Goal: Task Accomplishment & Management: Complete application form

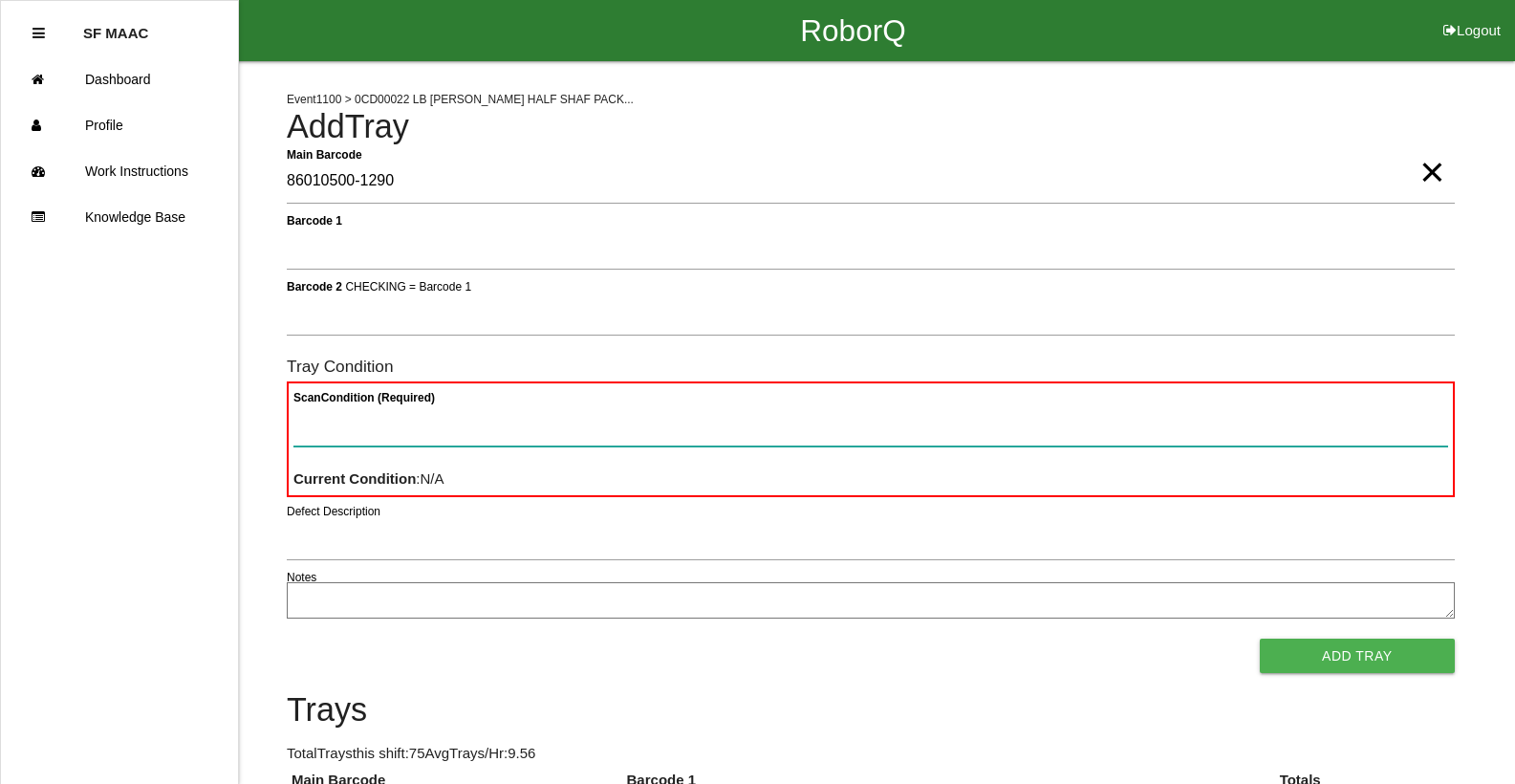
drag, startPoint x: 333, startPoint y: 435, endPoint x: 316, endPoint y: 429, distance: 18.0
click at [332, 435] on Condition "Scan Condition (Required)" at bounding box center [871, 424] width 1155 height 44
type Condition "ba"
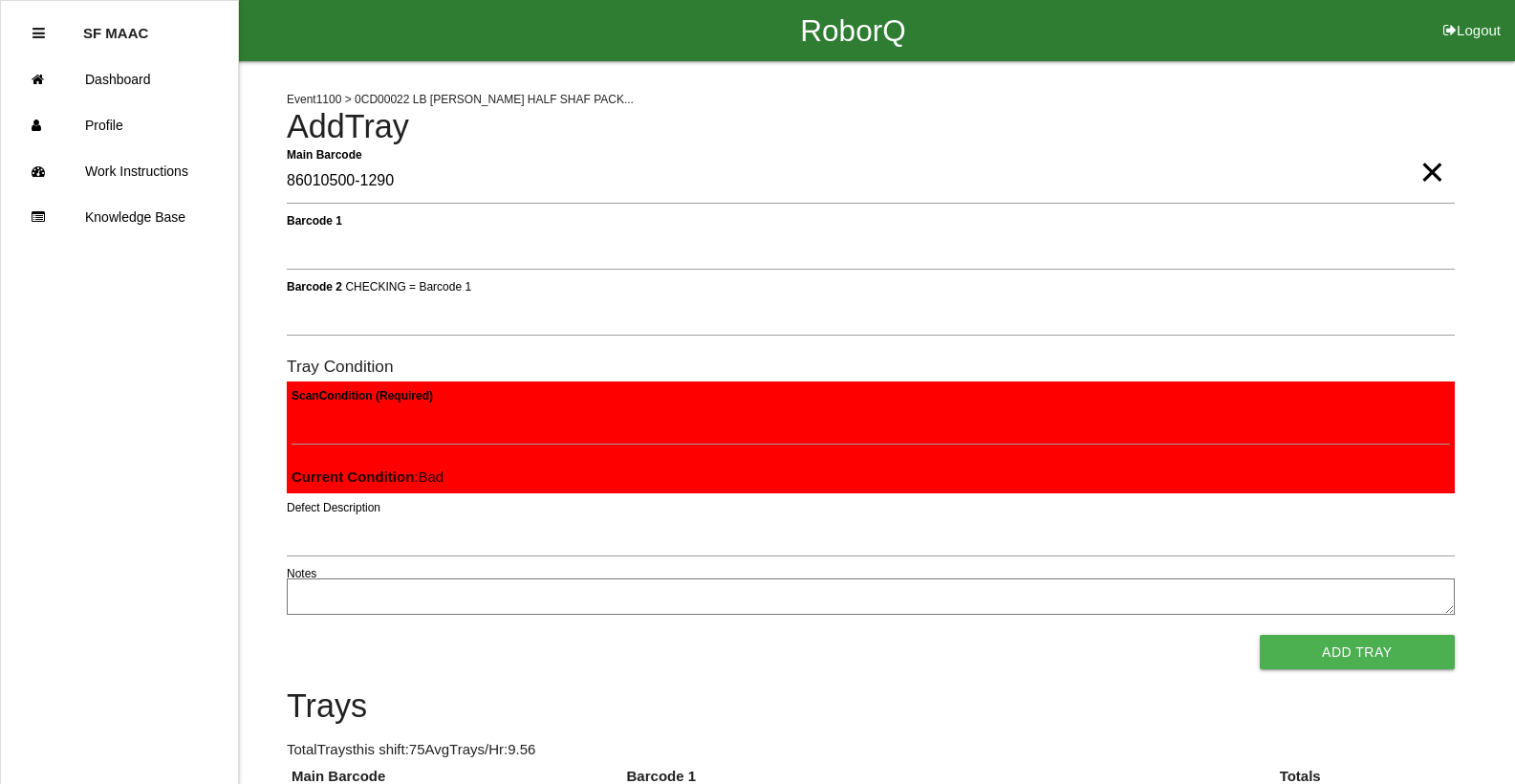
click at [1260, 635] on button "Add Tray" at bounding box center [1358, 652] width 195 height 34
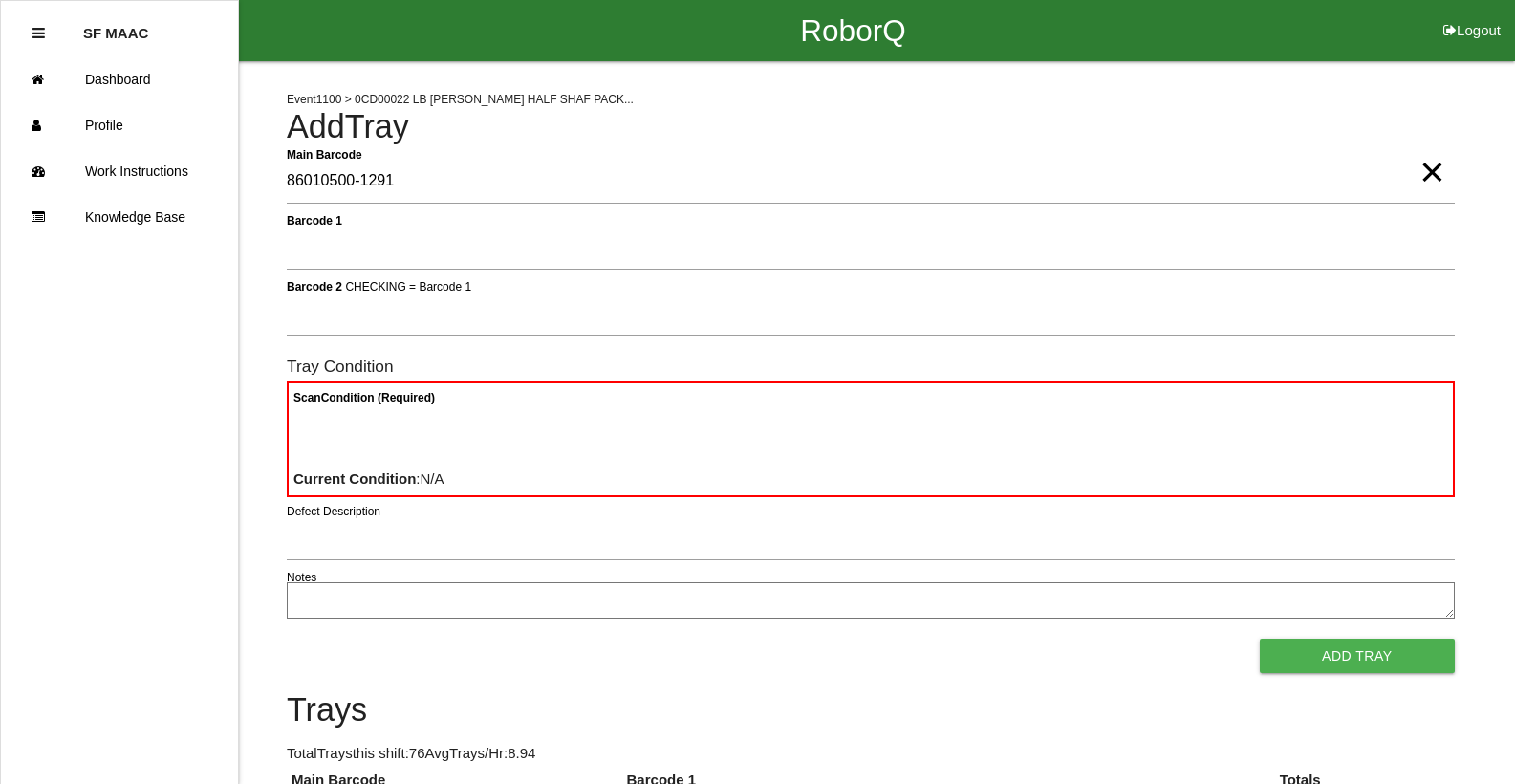
type Barcode "86010500-1291"
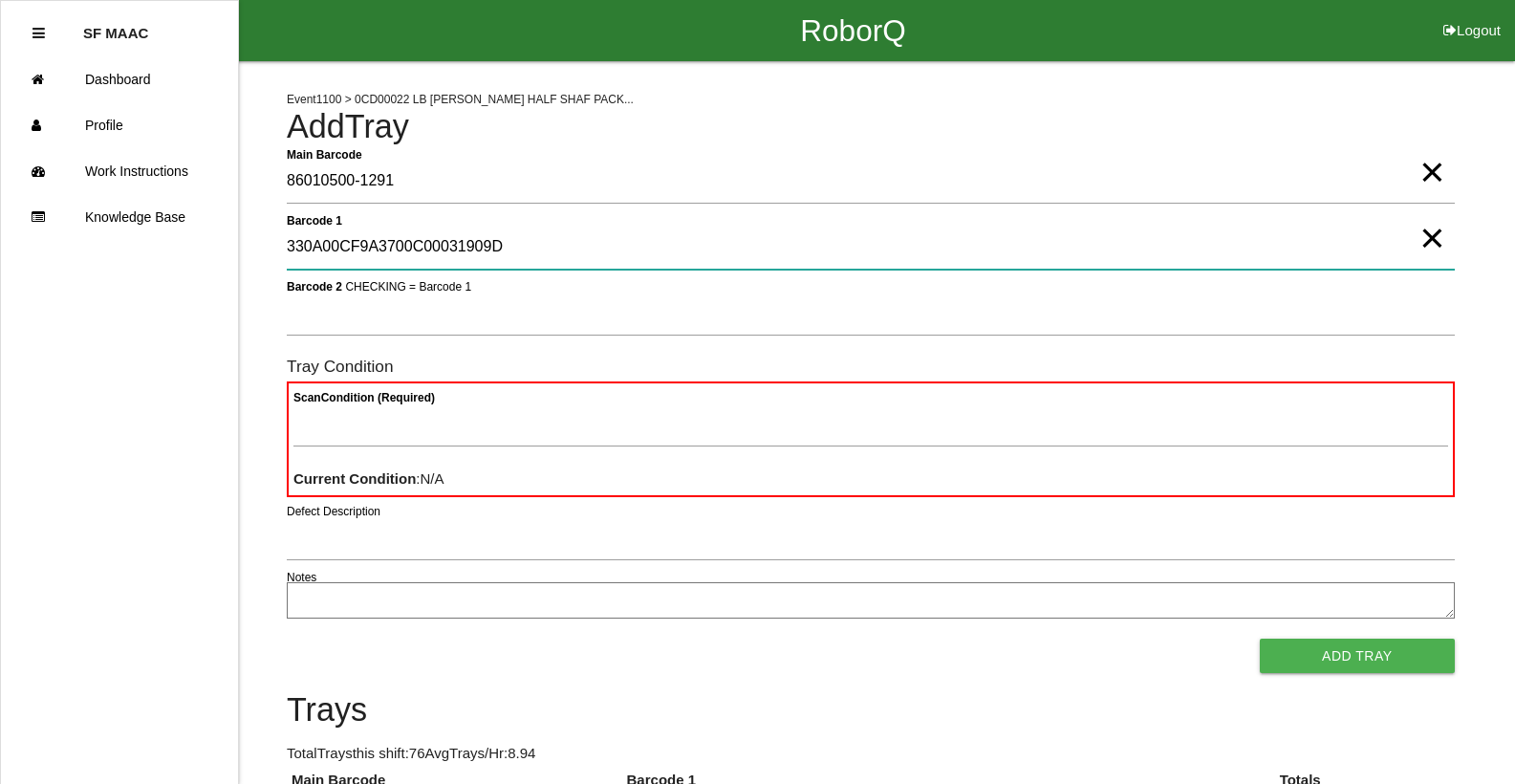
type 1 "330A00CF9A3700C00031909D"
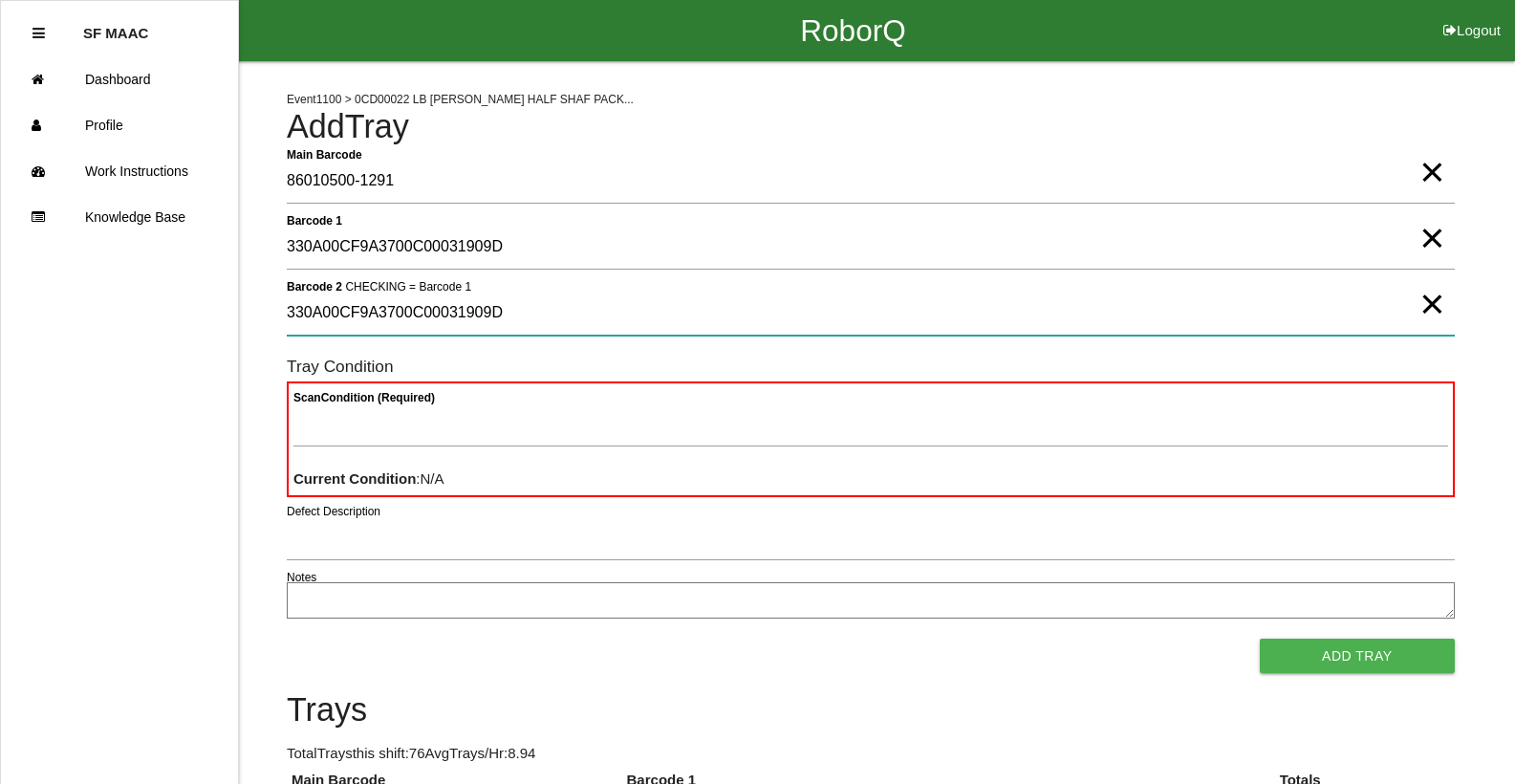
type 2 "330A00CF9A3700C00031909D"
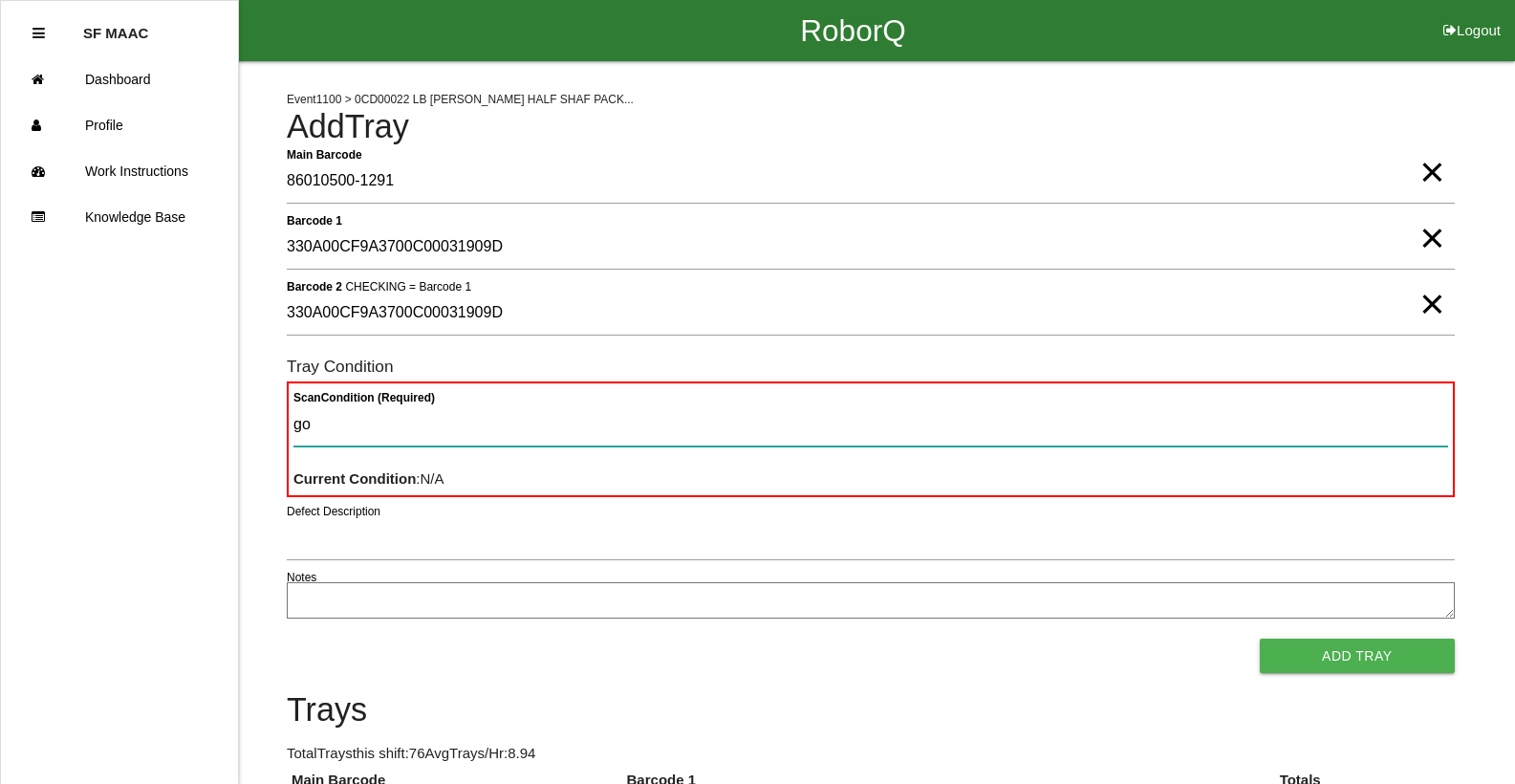
type Condition "goo"
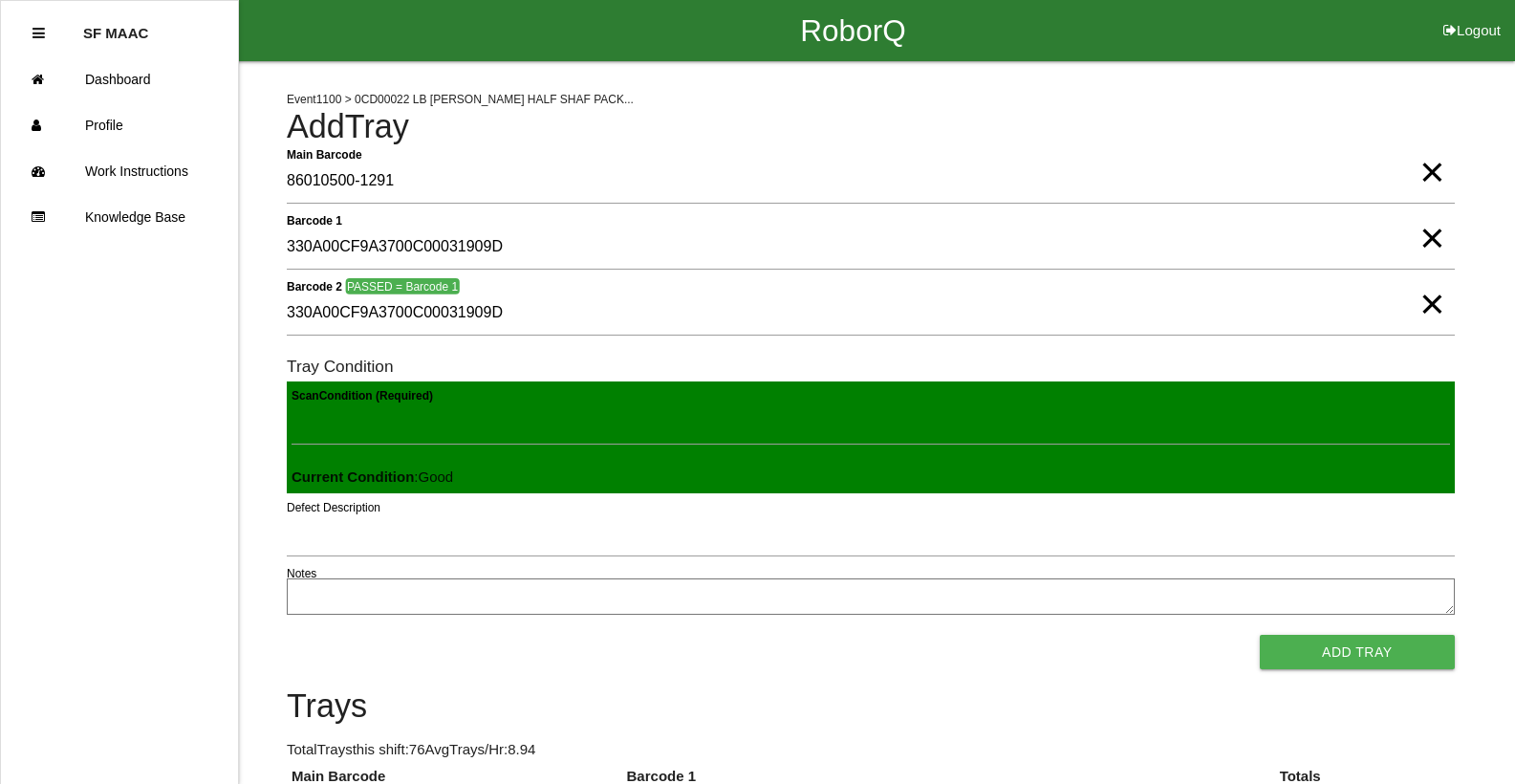
click at [1260, 635] on button "Add Tray" at bounding box center [1358, 652] width 195 height 34
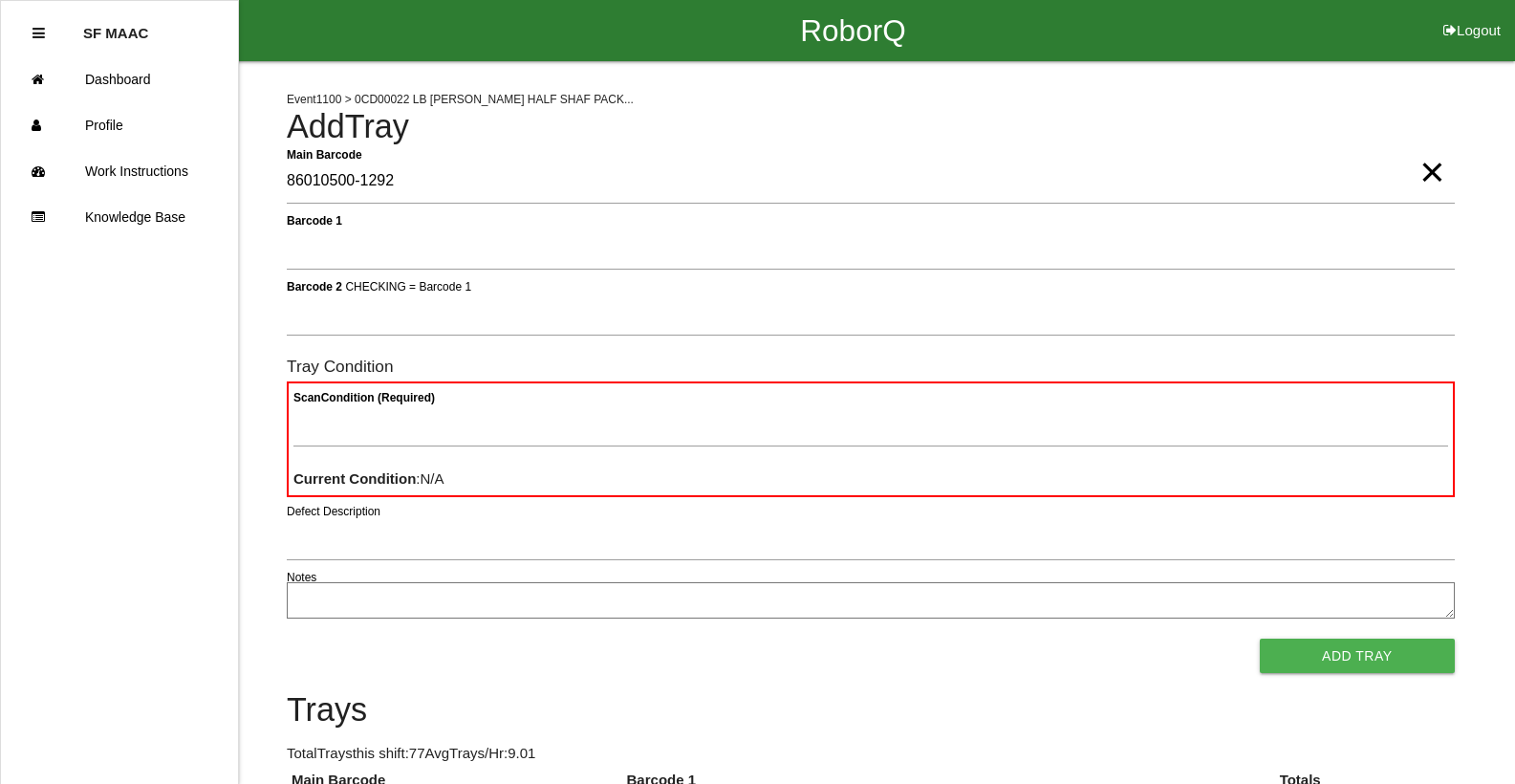
type Barcode "86010500-1292"
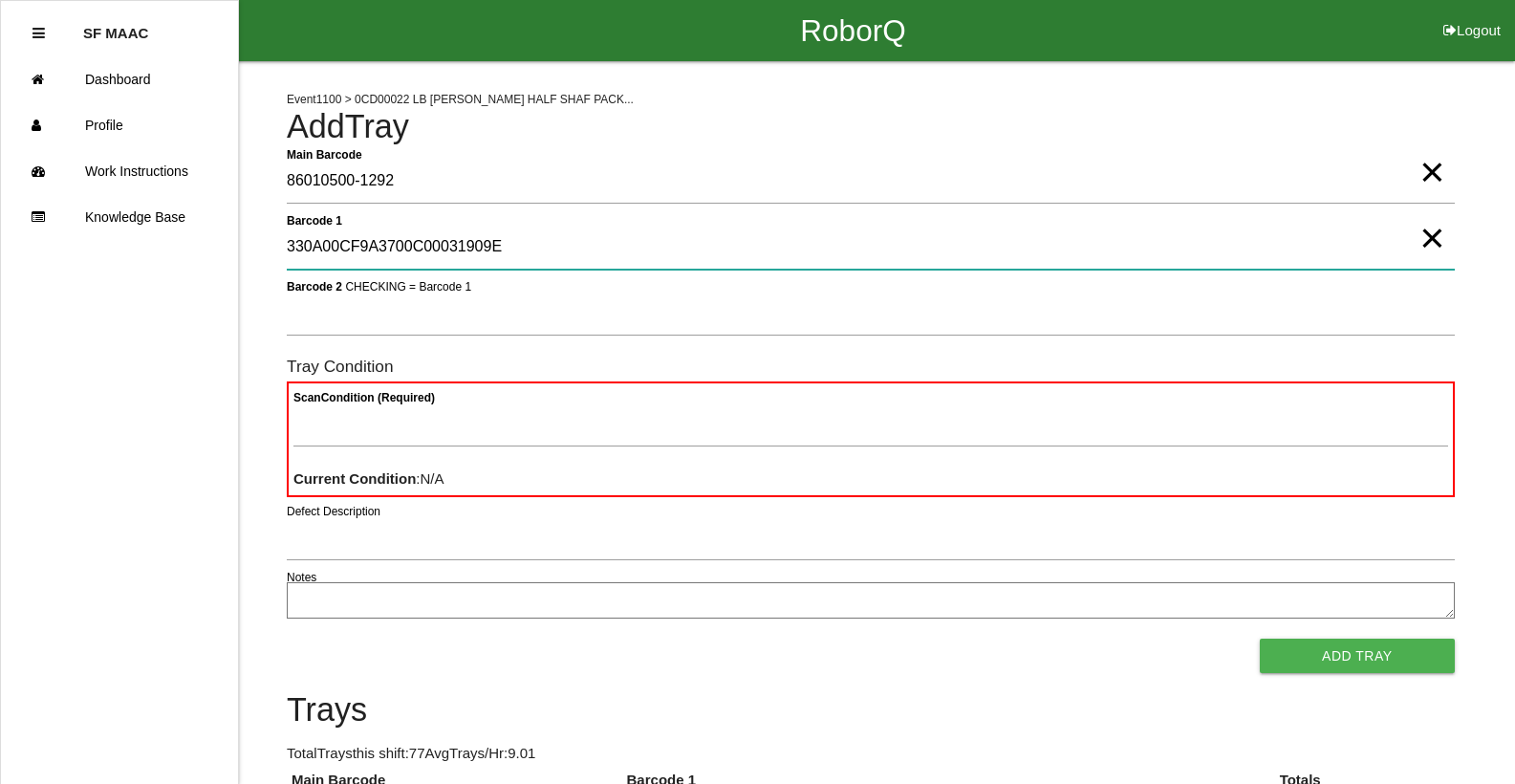
type 1 "330A00CF9A3700C00031909E"
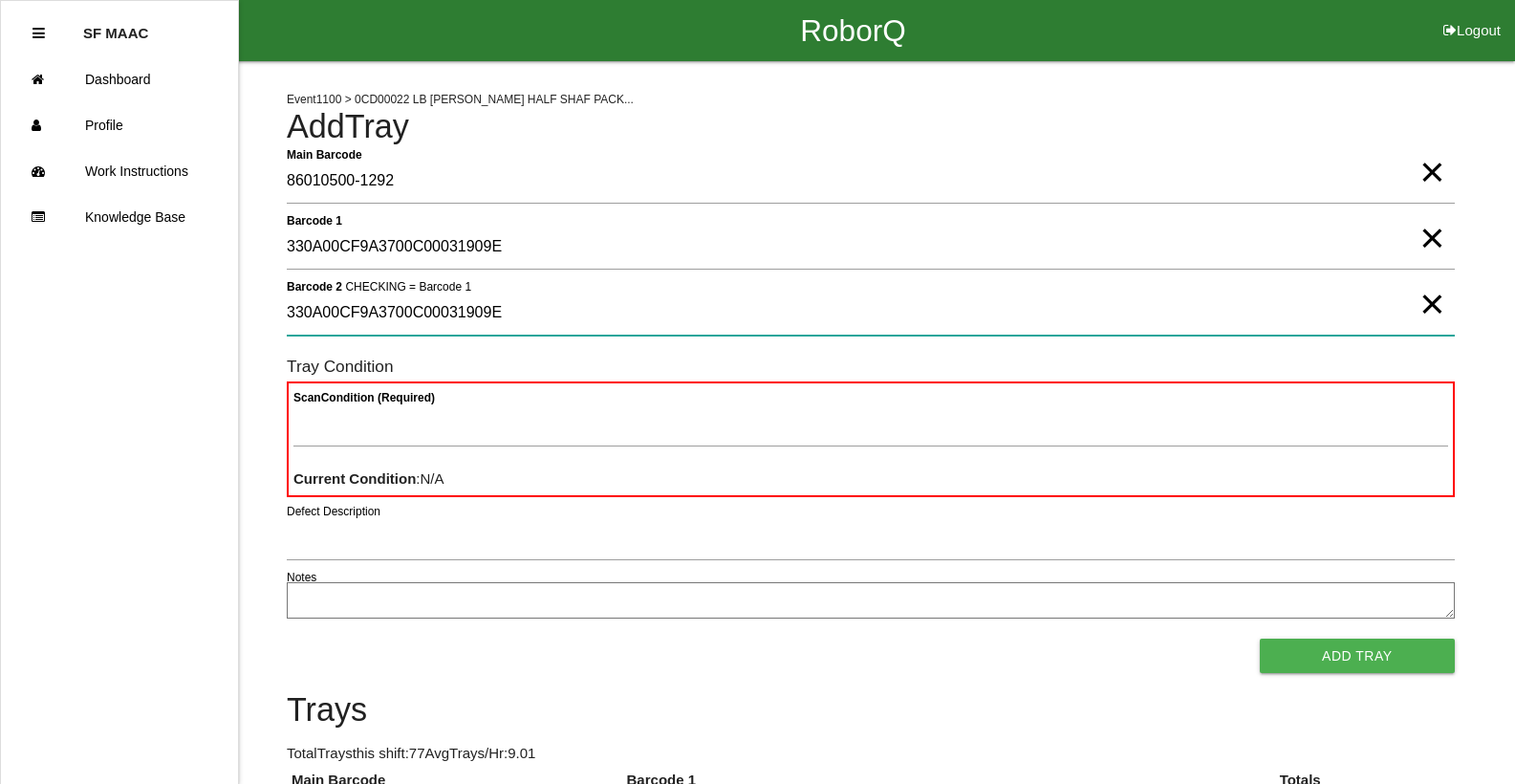
type 2 "330A00CF9A3700C00031909E"
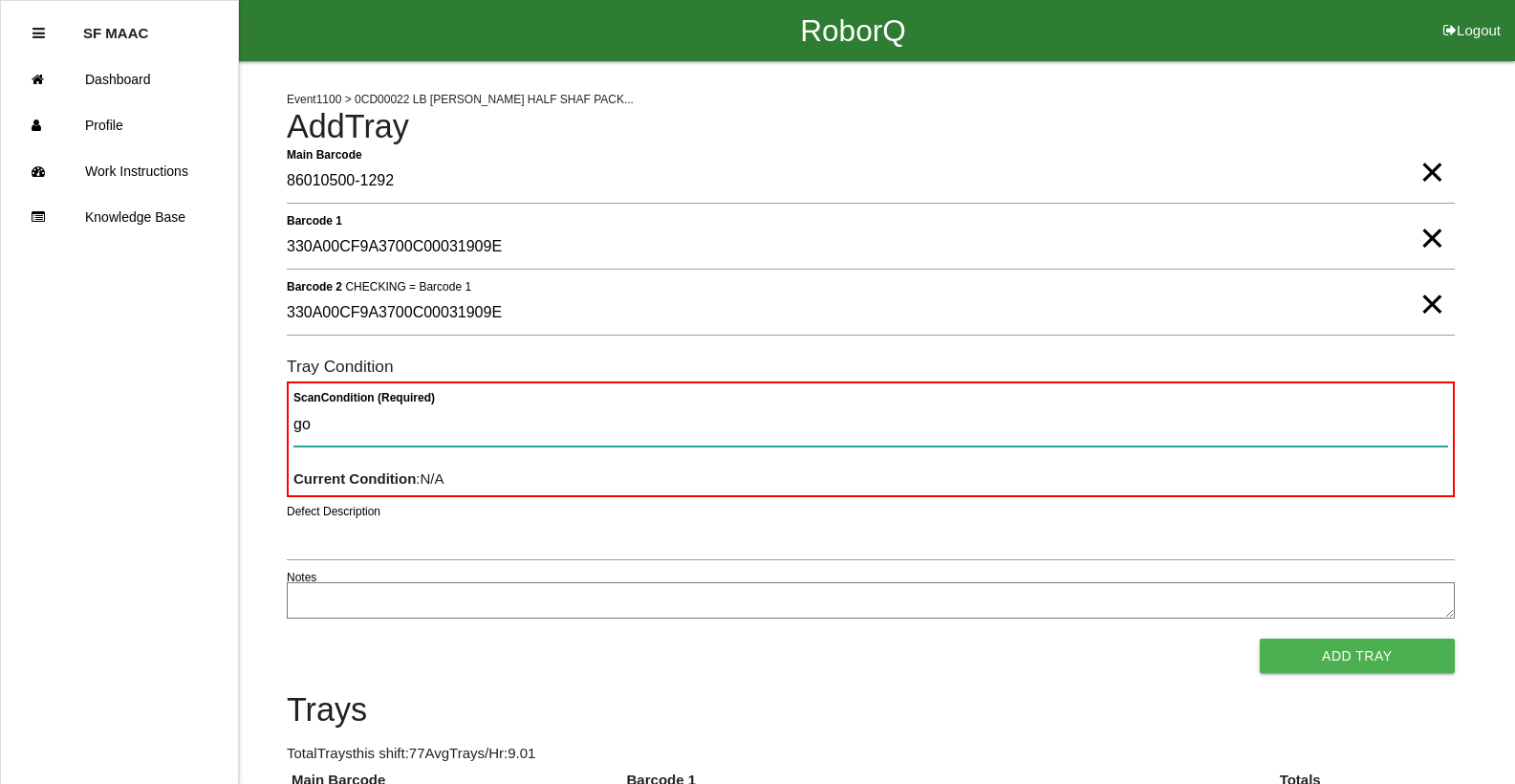
type Condition "goo"
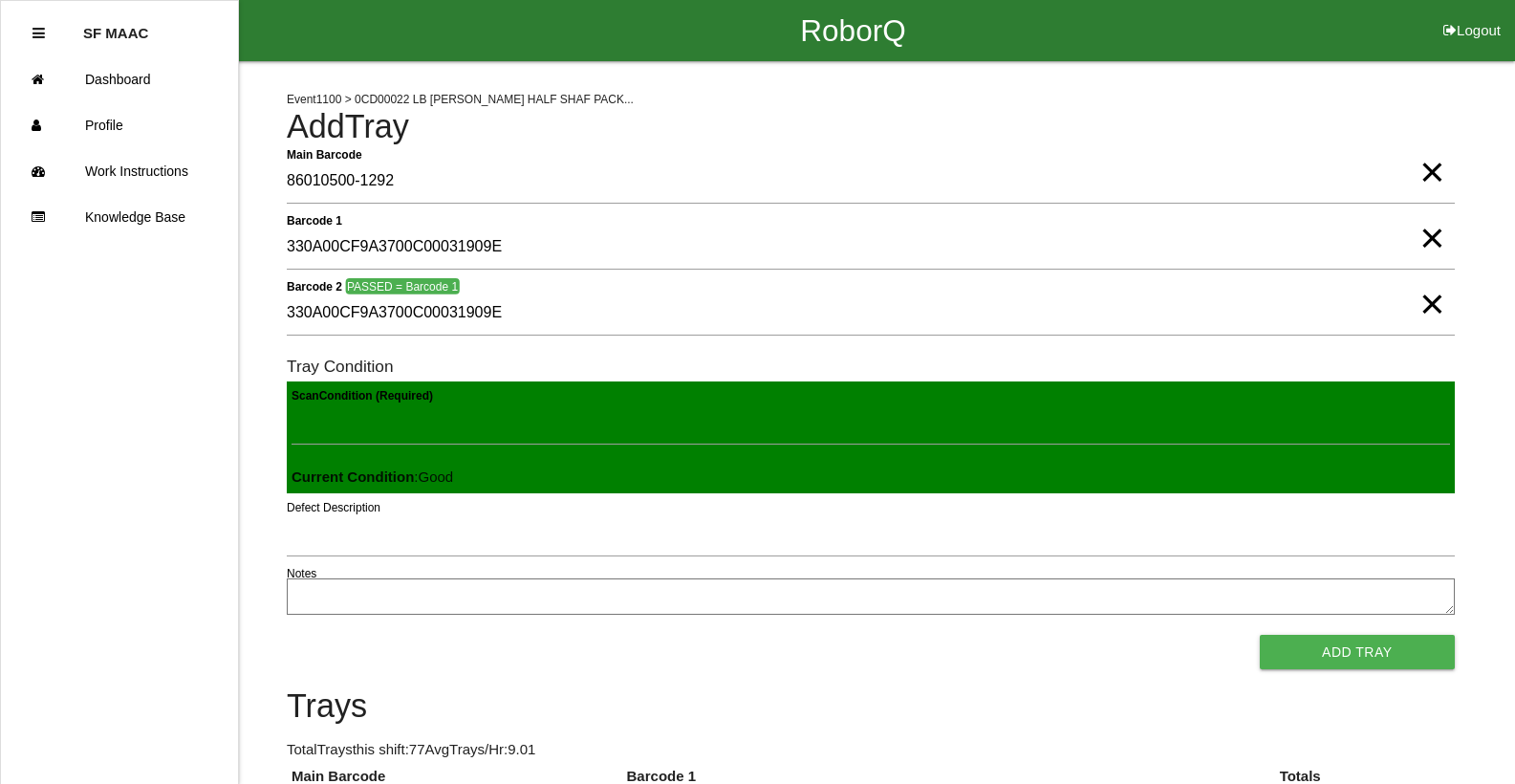
click at [1260, 635] on button "Add Tray" at bounding box center [1358, 652] width 195 height 34
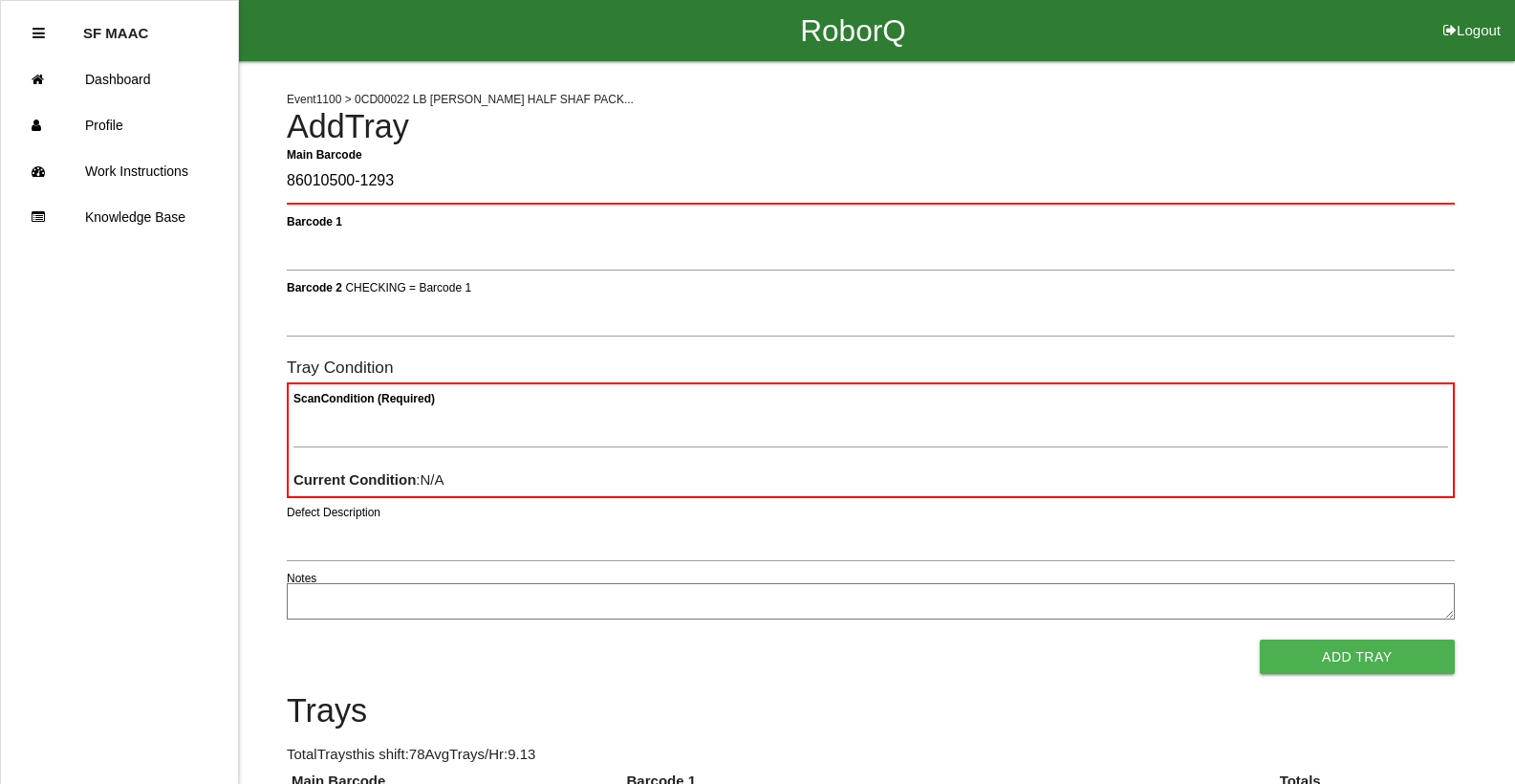
type Barcode "86010500-1293"
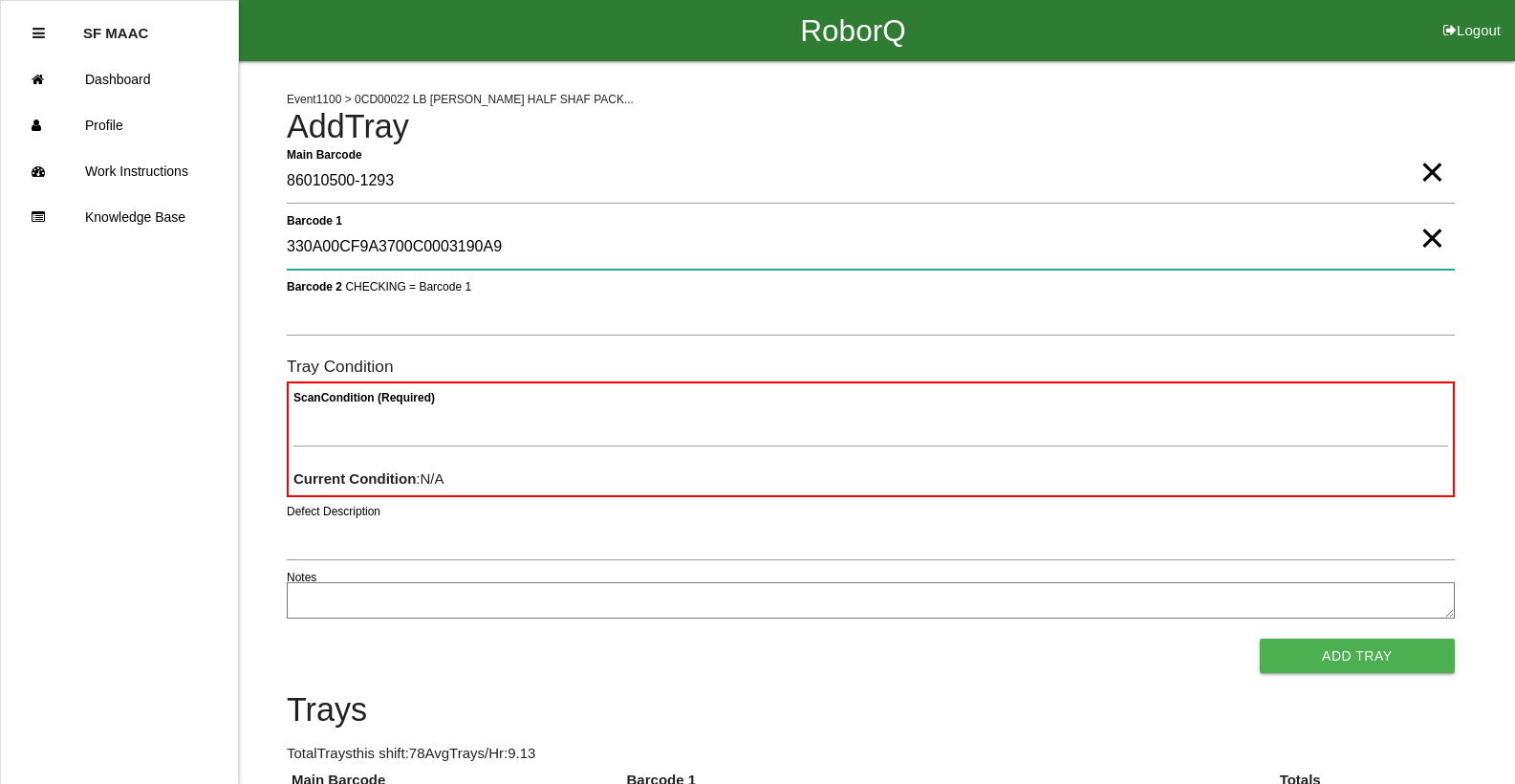
type 1 "330A00CF9A3700C0003190A9"
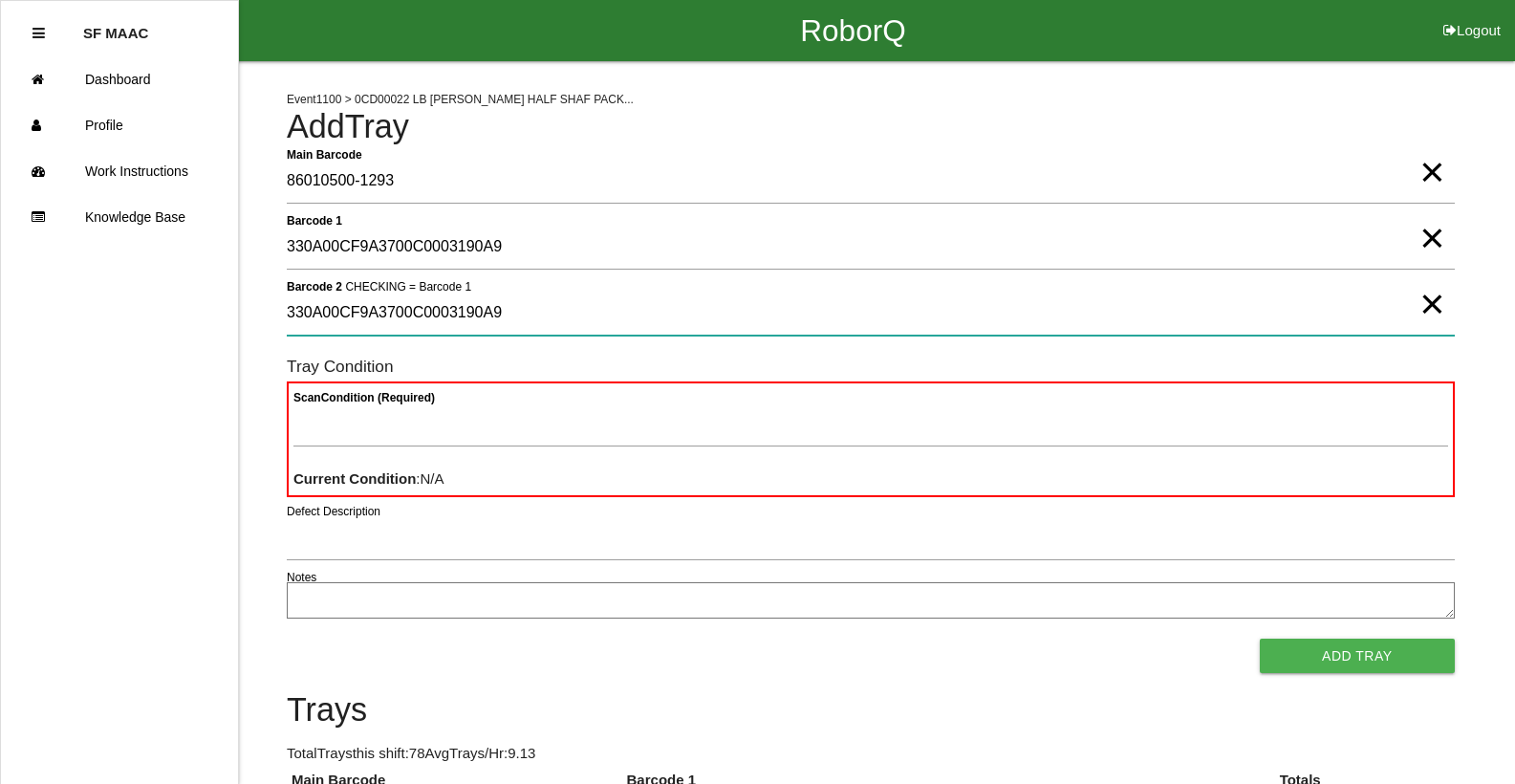
type 2 "330A00CF9A3700C0003190A9"
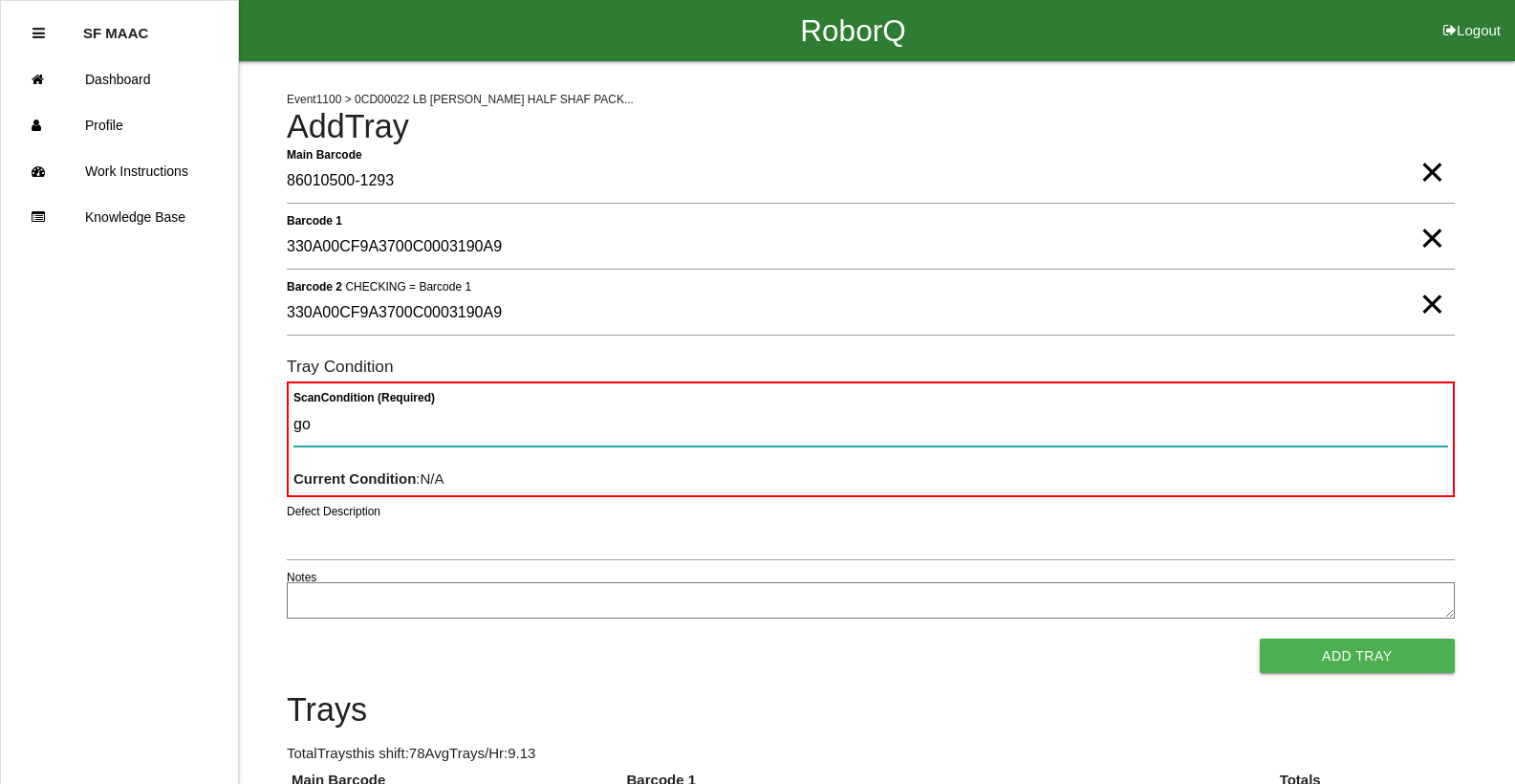
type Condition "goo"
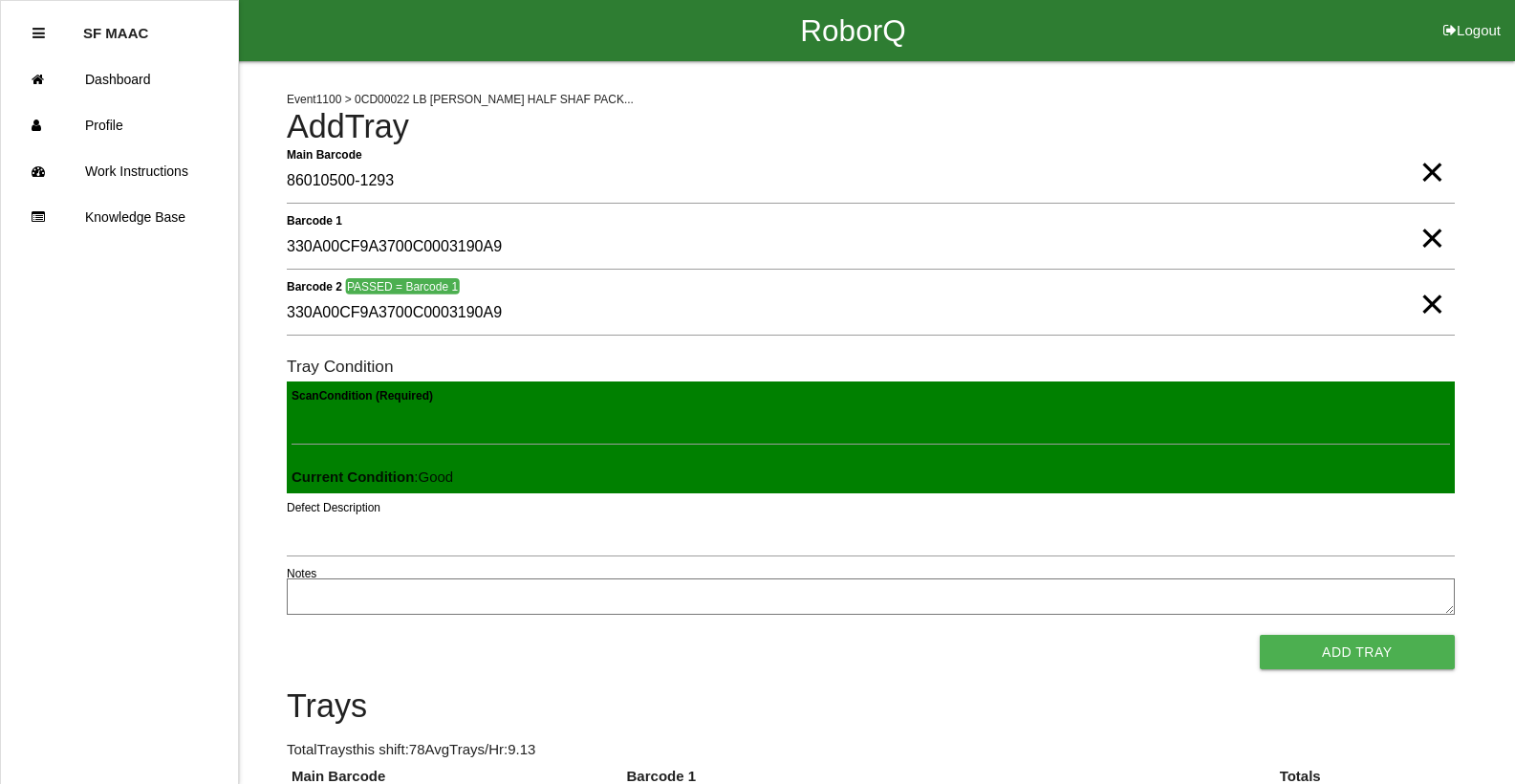
click at [1260, 635] on button "Add Tray" at bounding box center [1358, 652] width 195 height 34
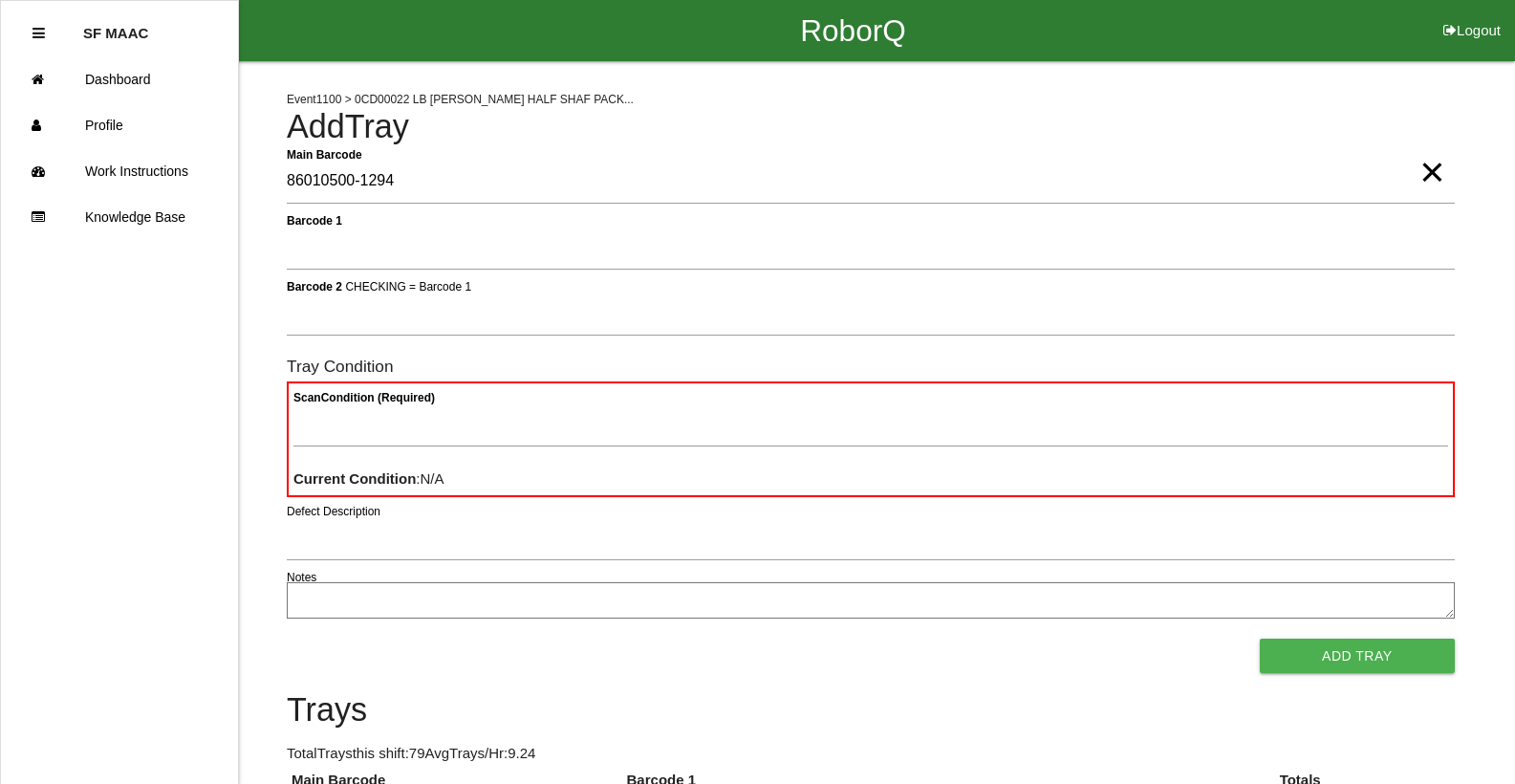
type Barcode "86010500-1294"
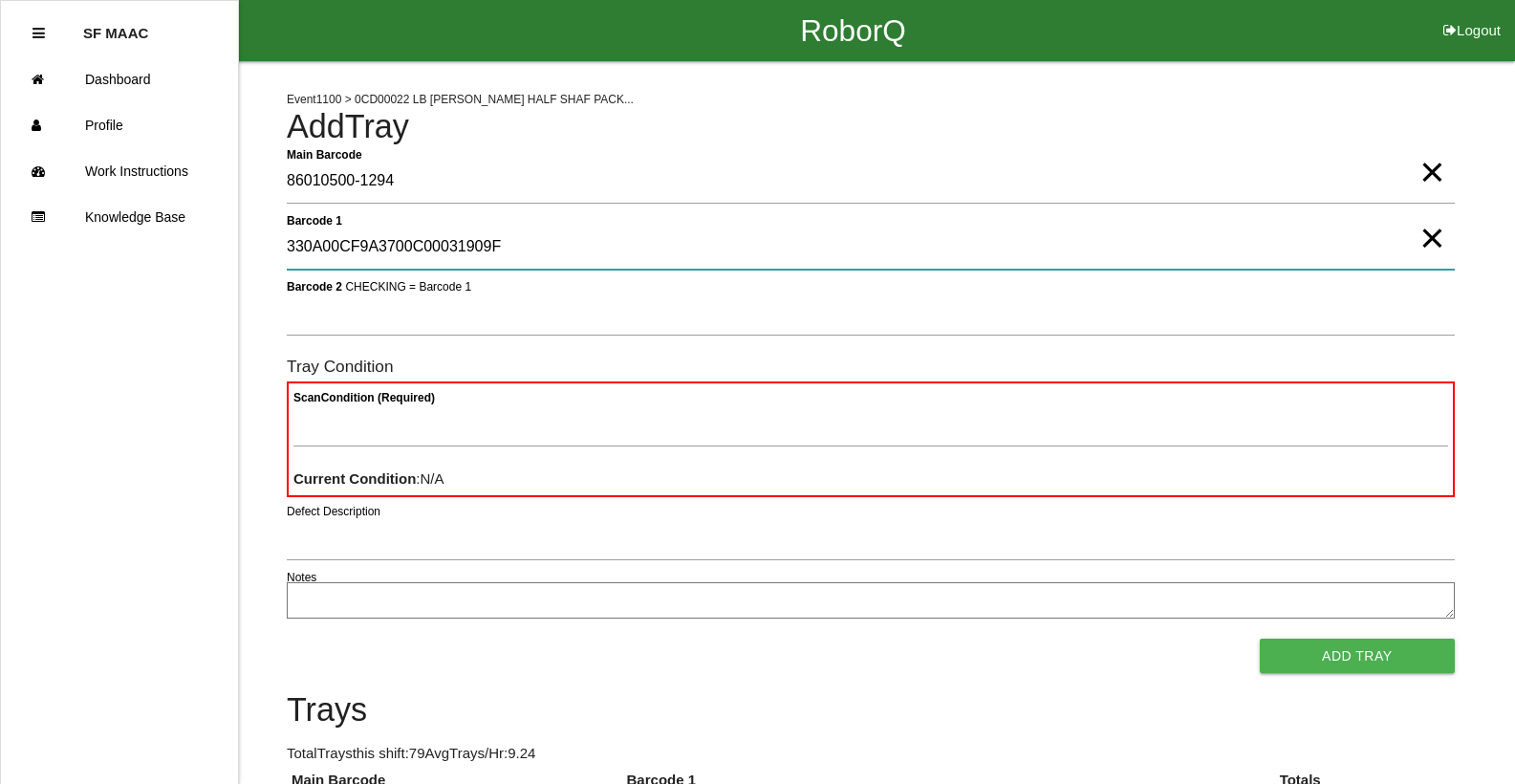
type 1 "330A00CF9A3700C00031909F"
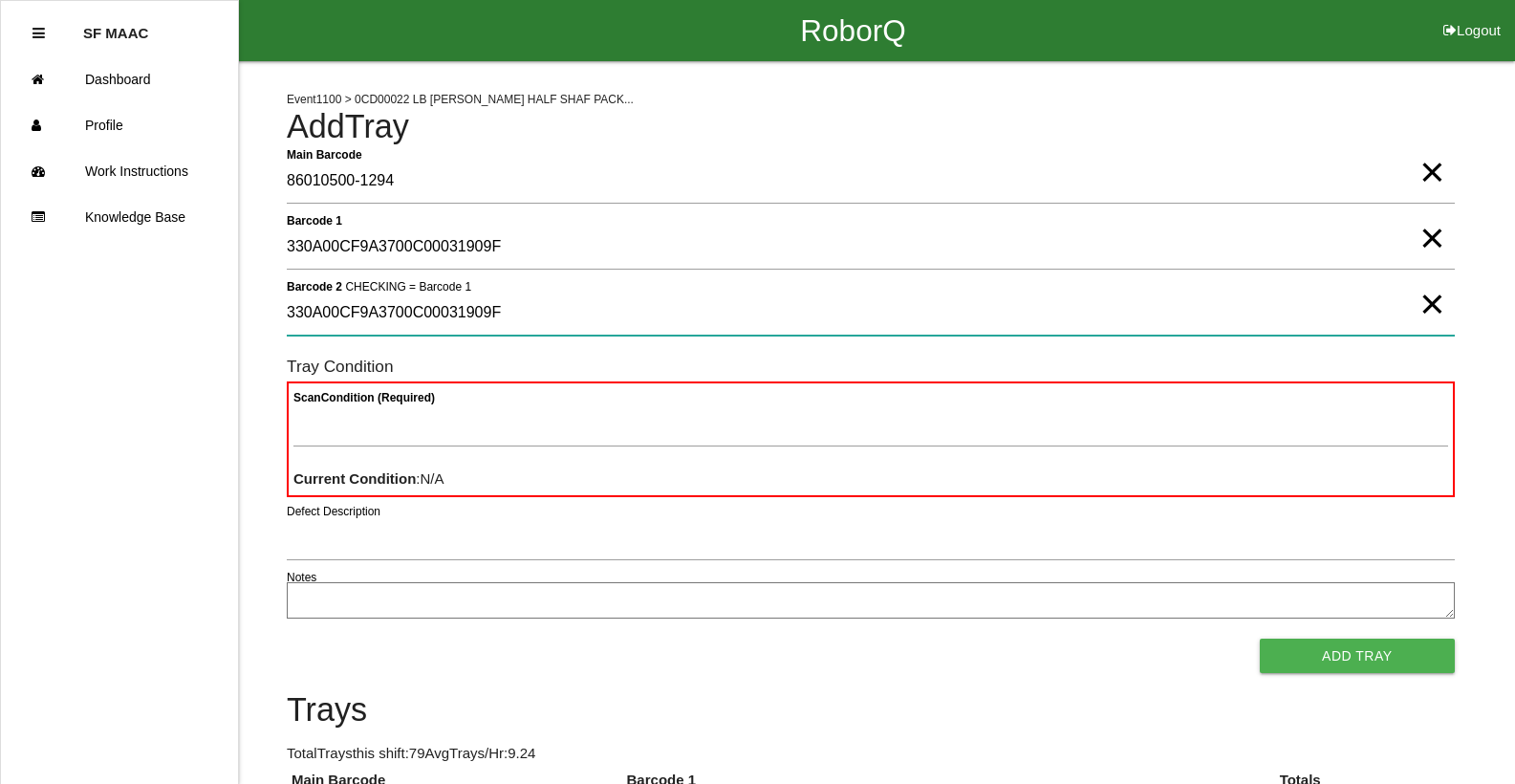
type 2 "330A00CF9A3700C00031909F"
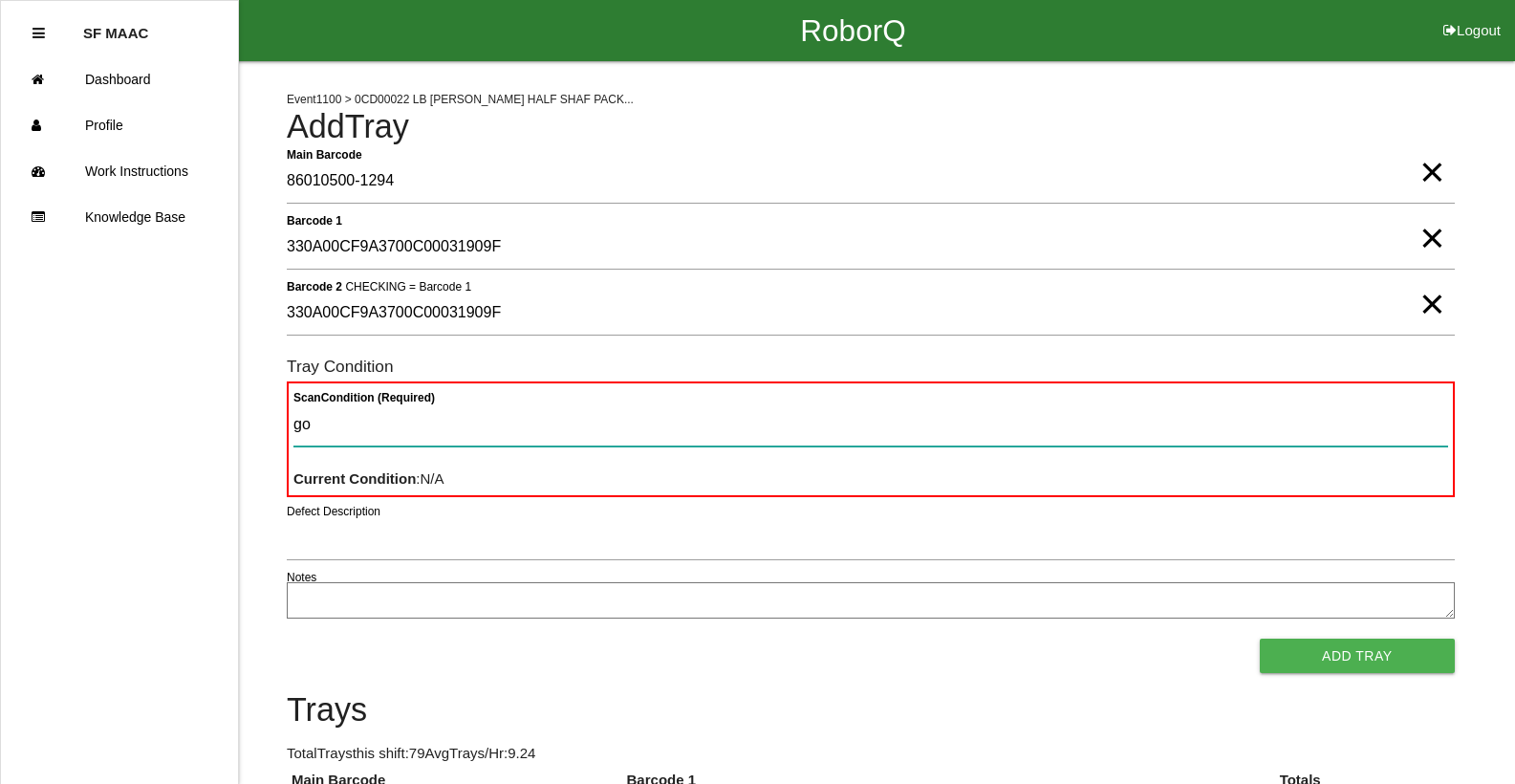
type Condition "goo"
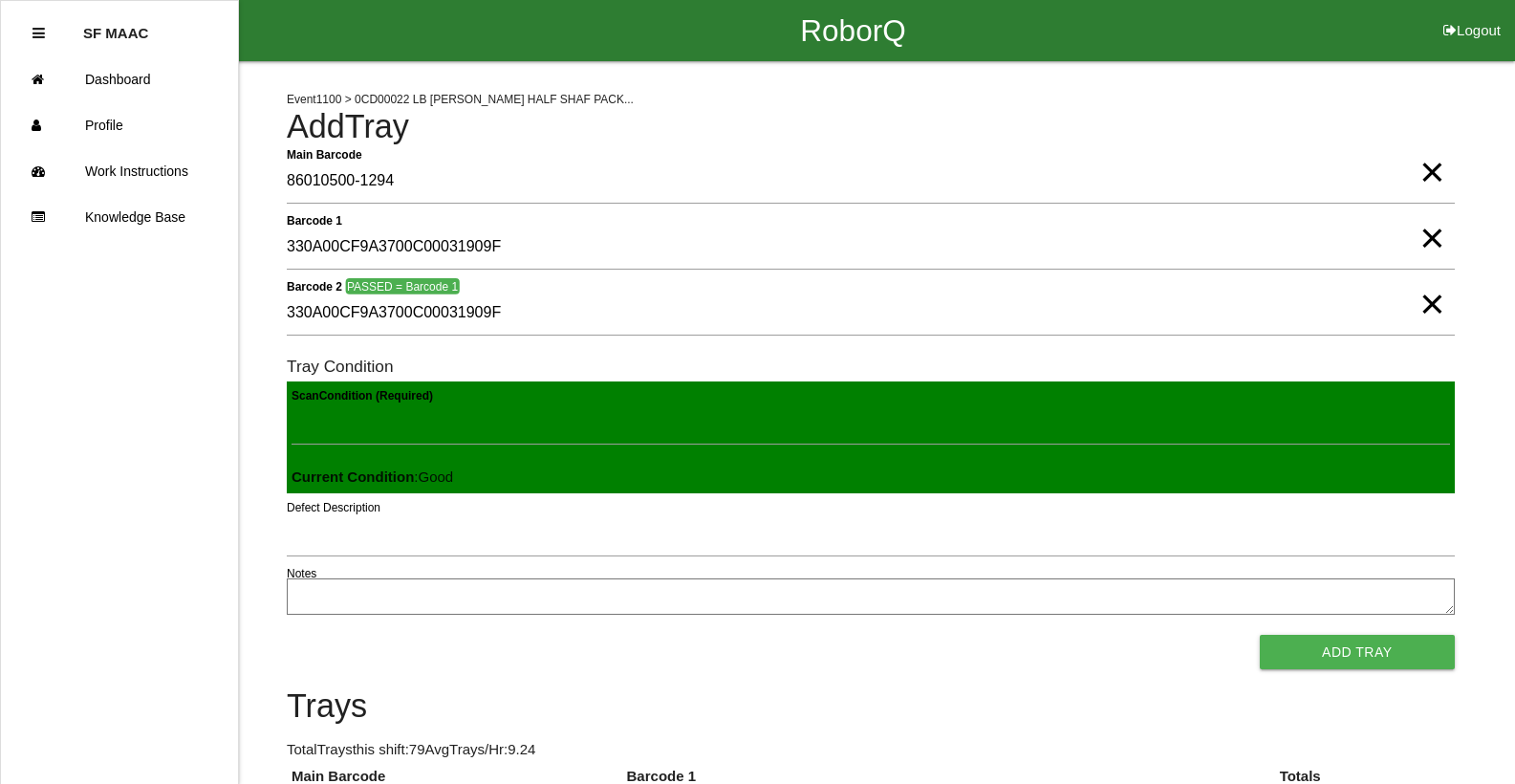
click at [1260, 635] on button "Add Tray" at bounding box center [1358, 652] width 195 height 34
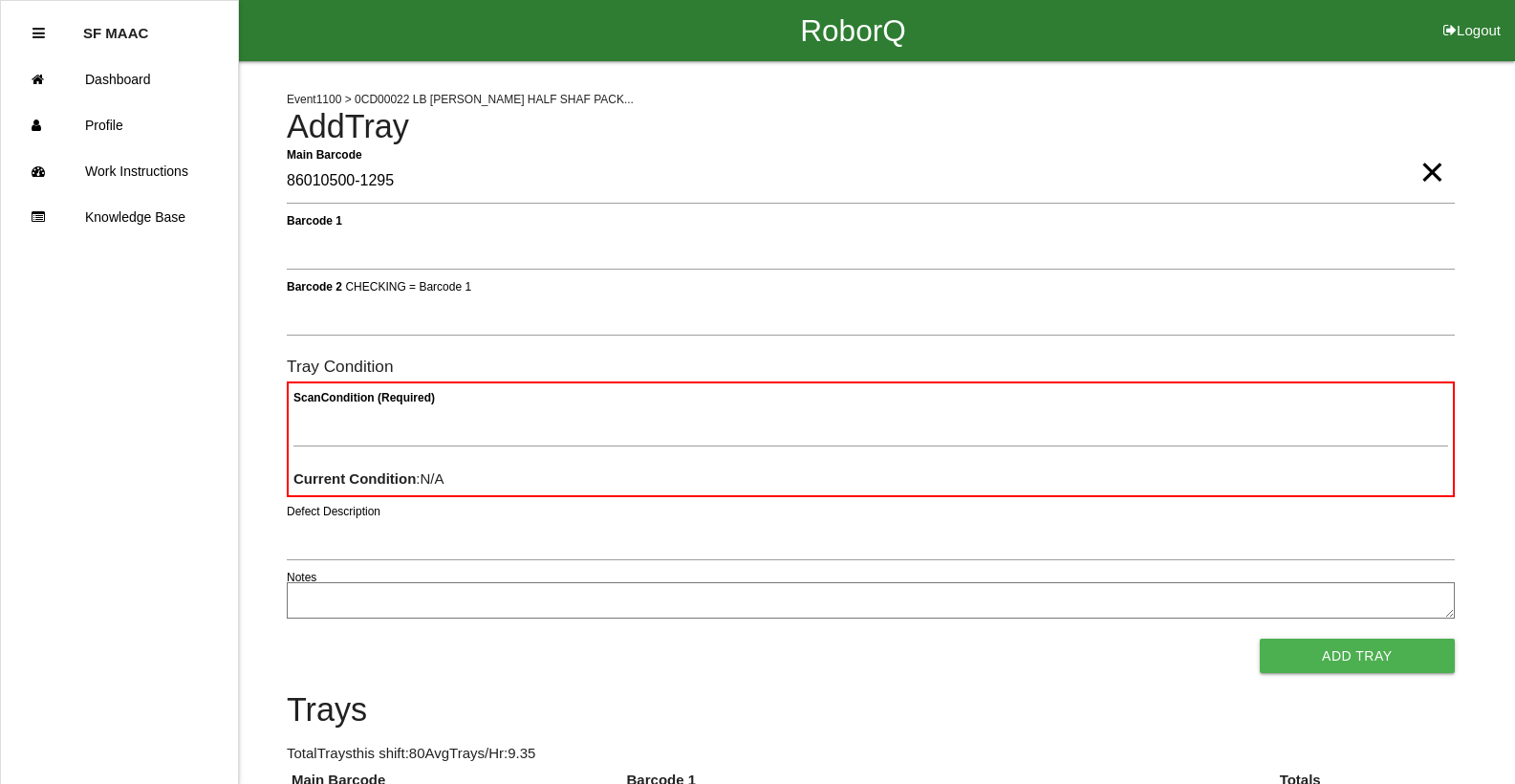
type Barcode "86010500-1295"
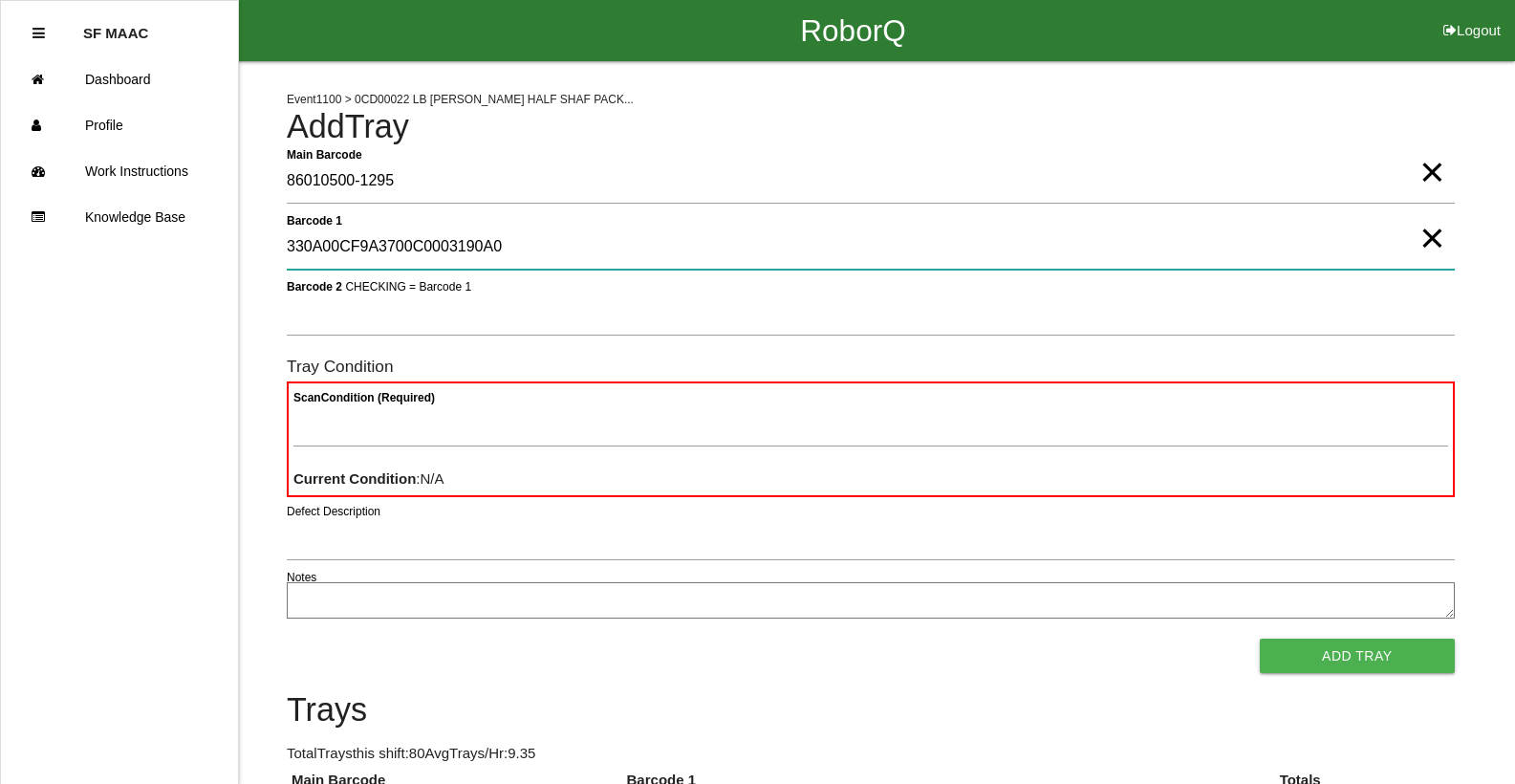
type 1 "330A00CF9A3700C0003190A0"
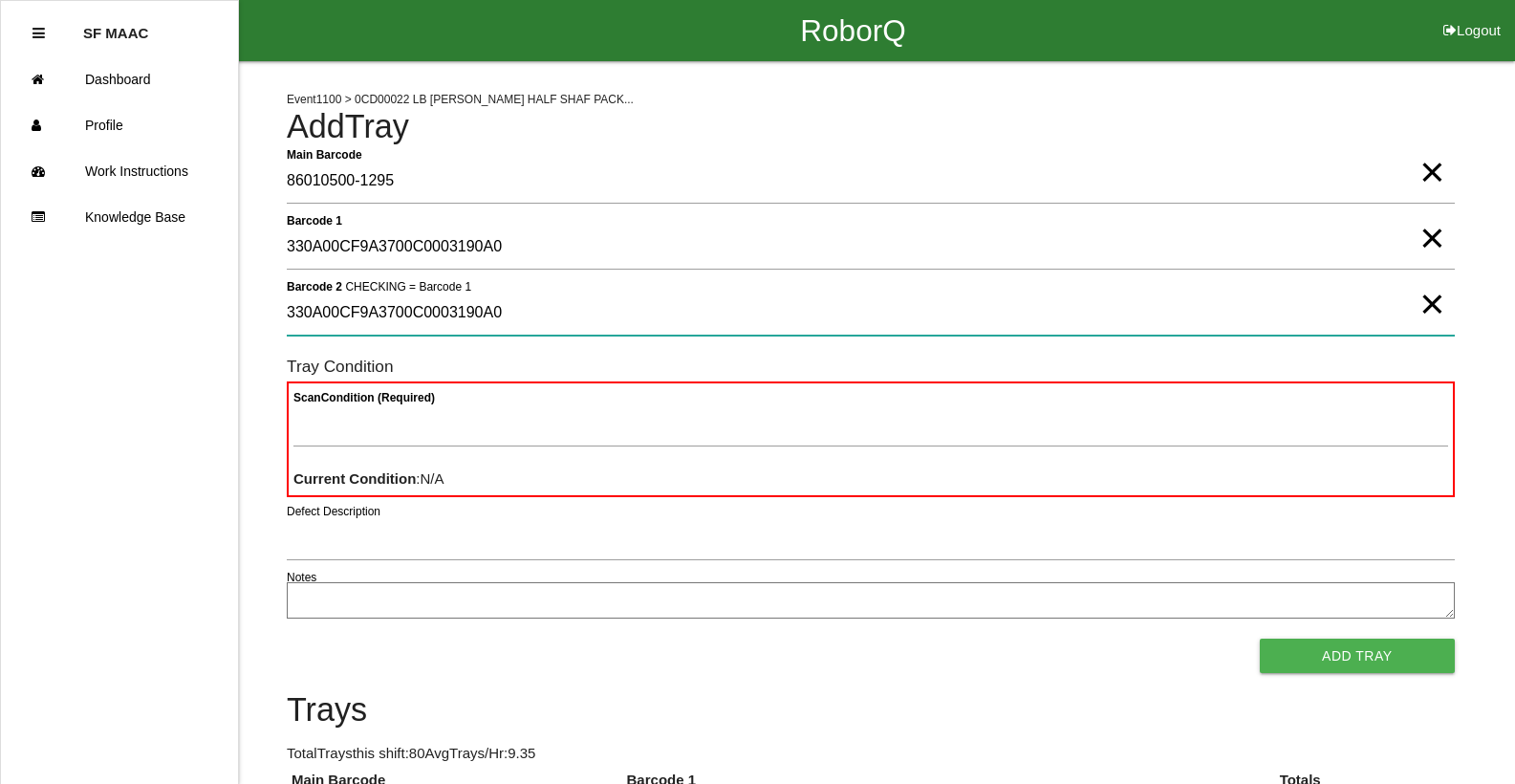
type 2 "330A00CF9A3700C0003190A0"
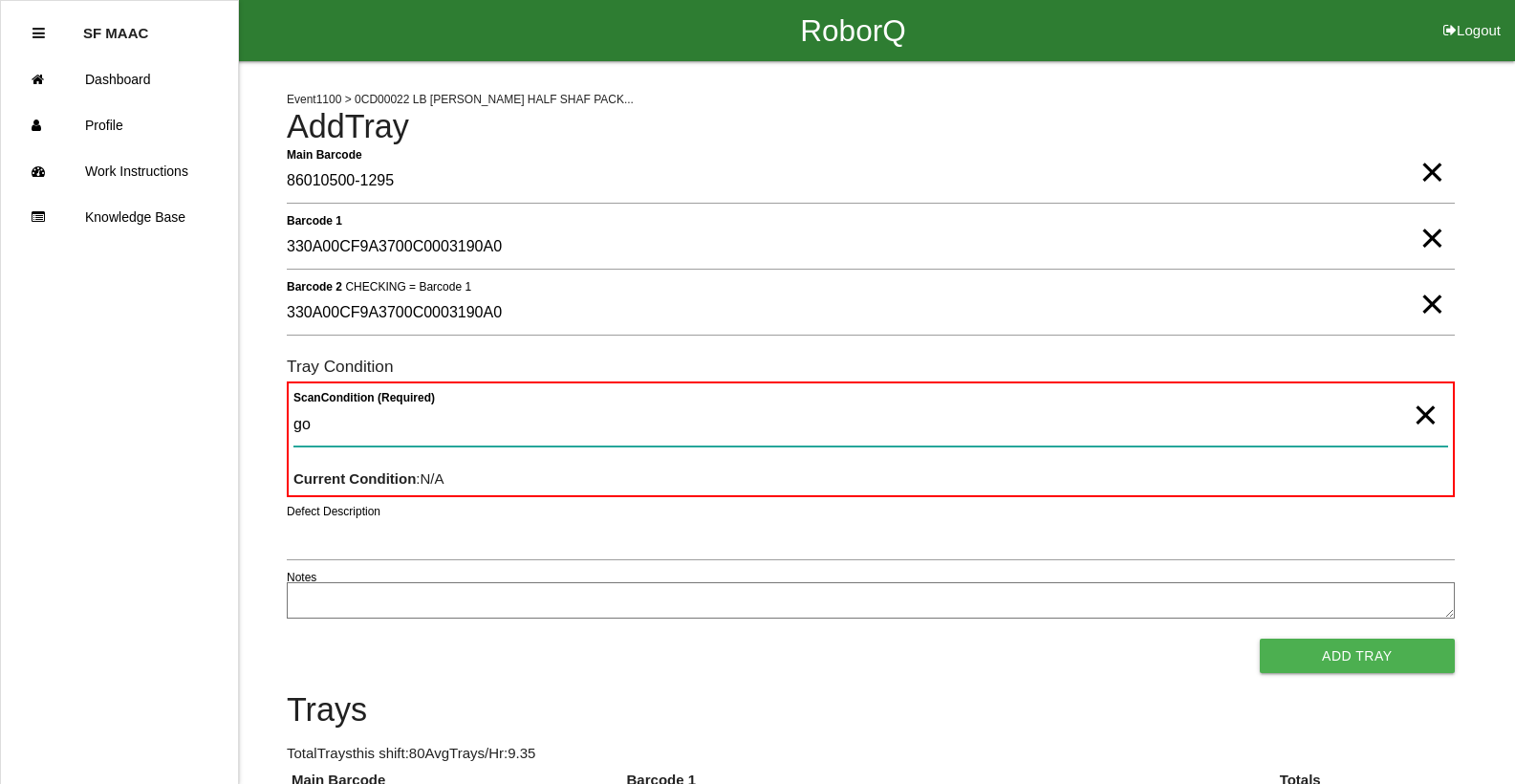
type Condition "goo"
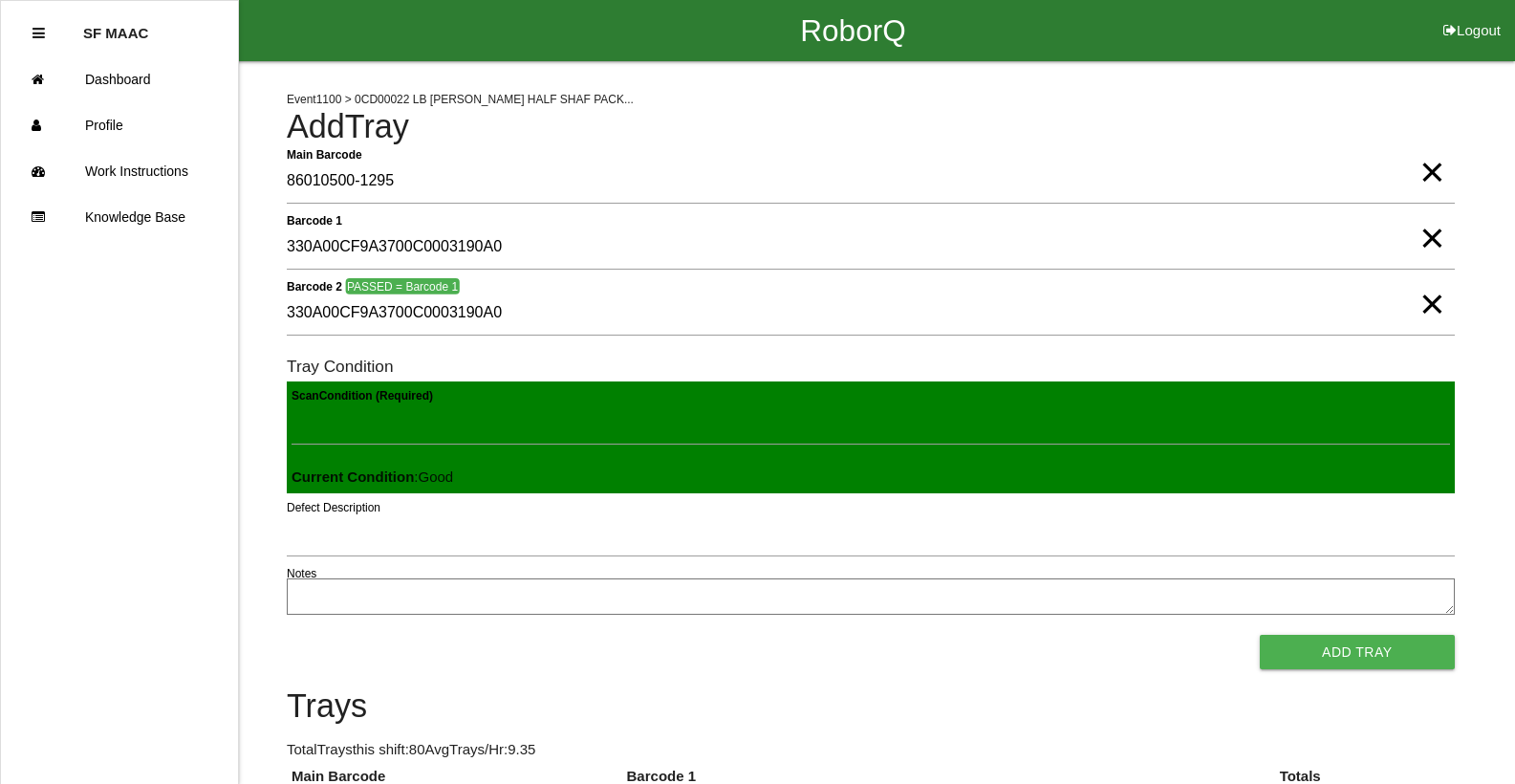
click at [1260, 635] on button "Add Tray" at bounding box center [1358, 652] width 195 height 34
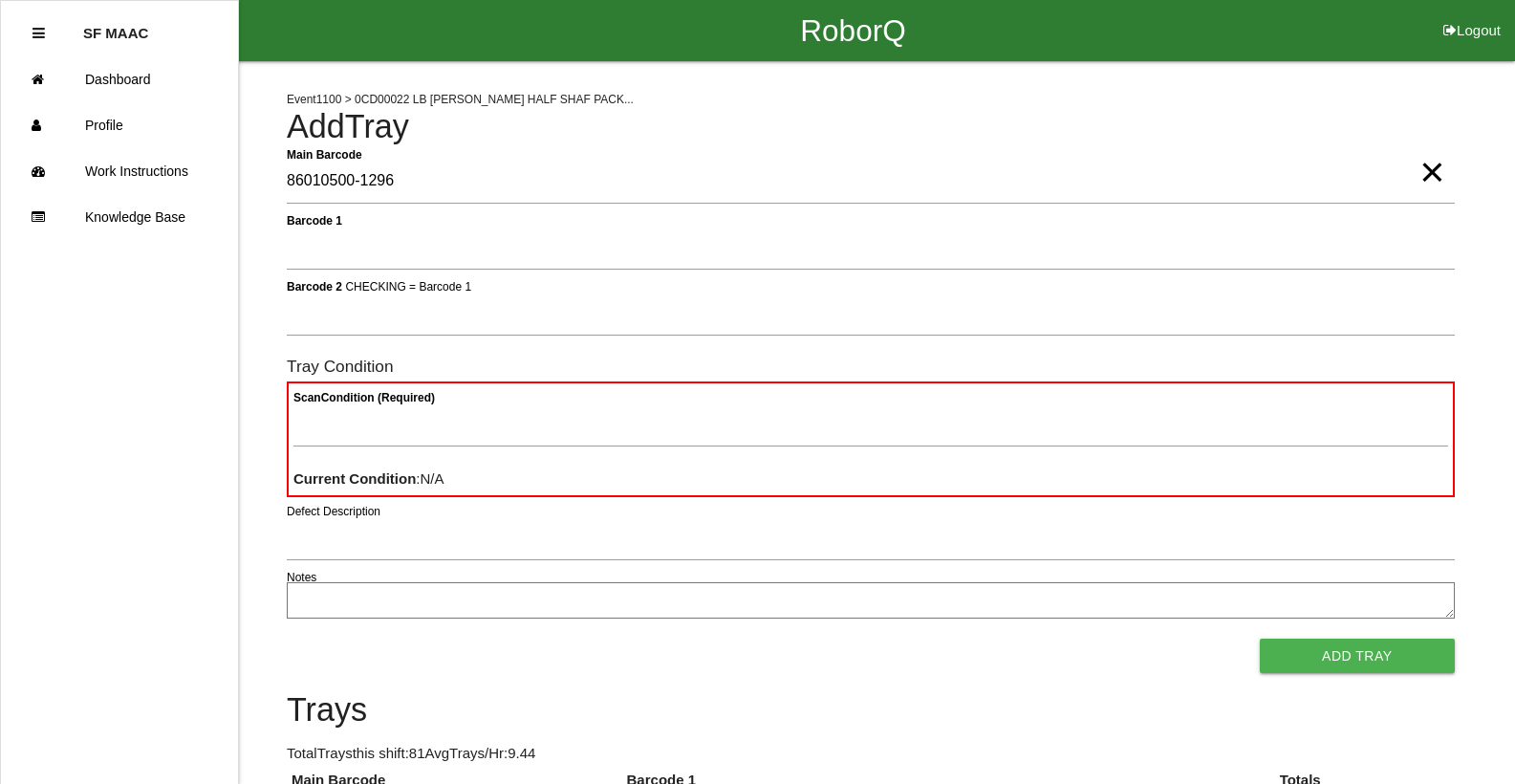
type Barcode "86010500-1296"
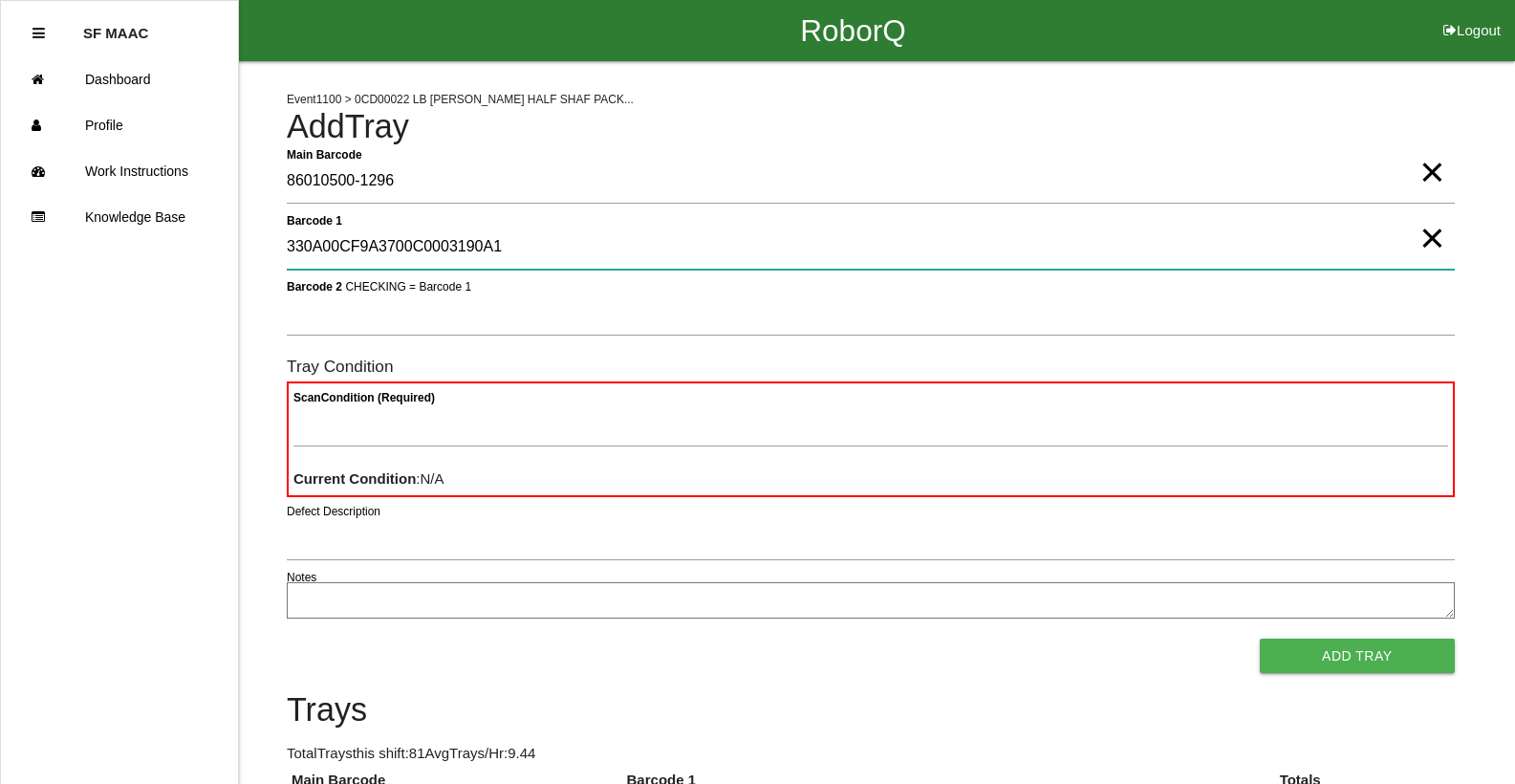
type 1 "330A00CF9A3700C0003190A1"
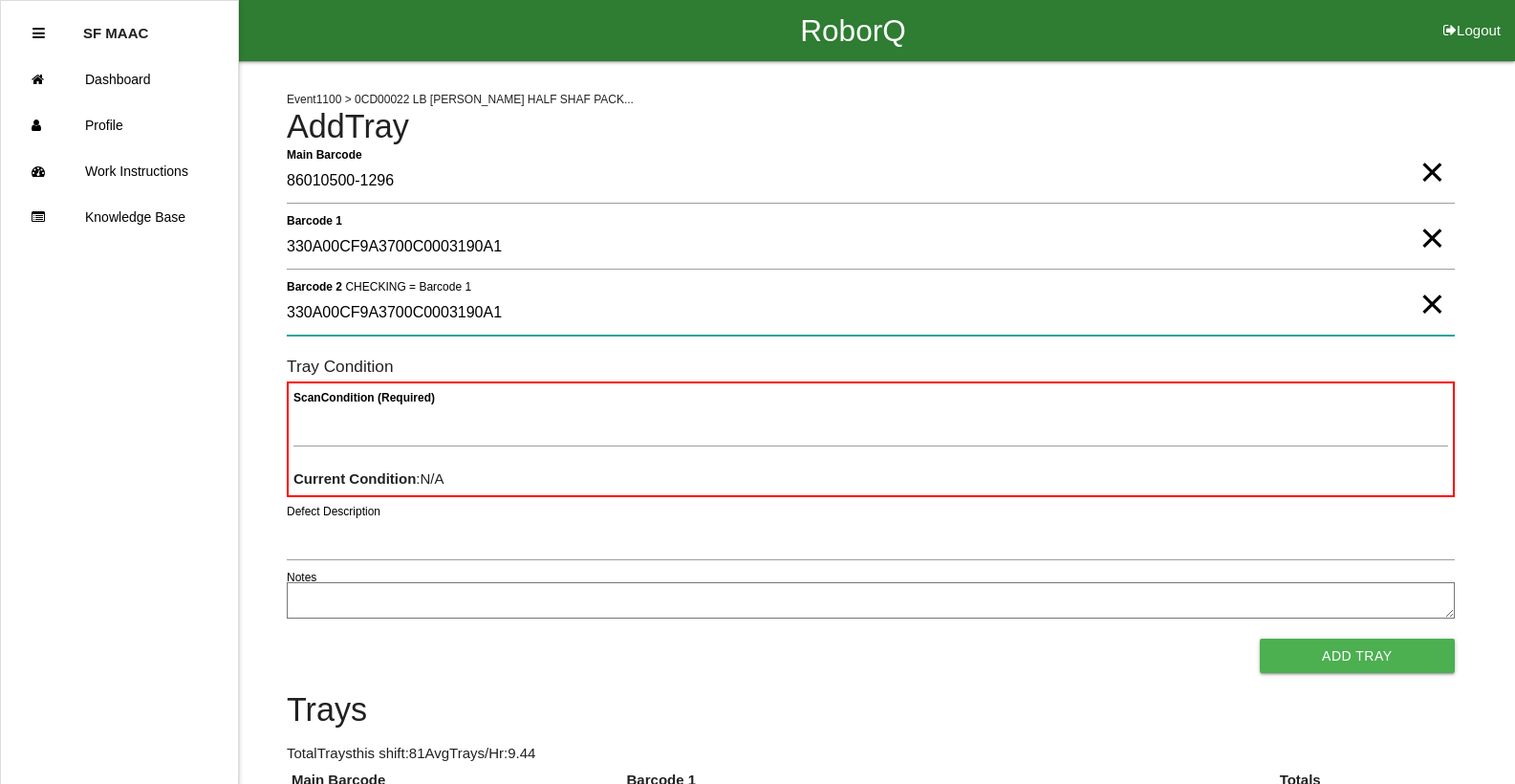
type 2 "330A00CF9A3700C0003190A1"
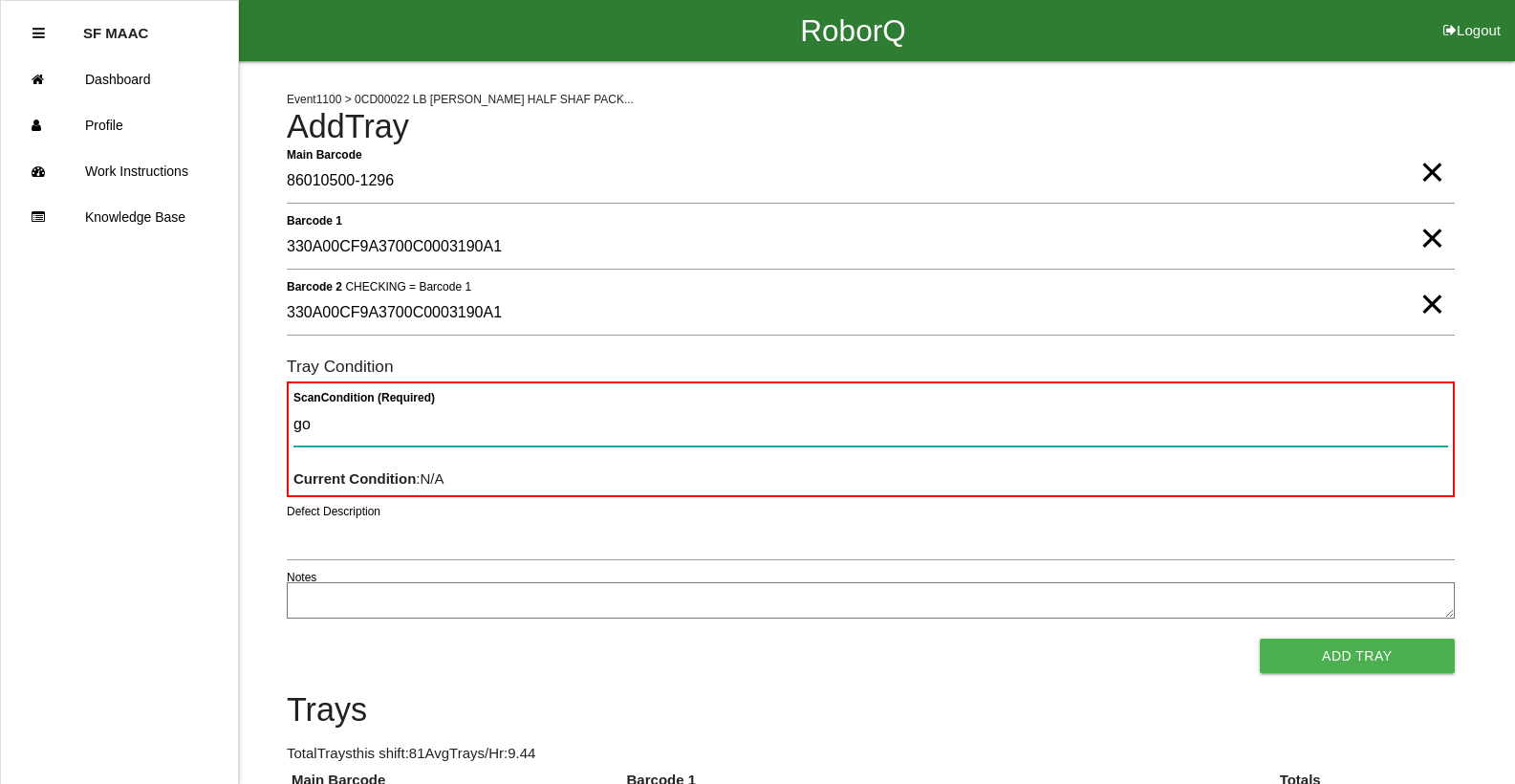
type Condition "goo"
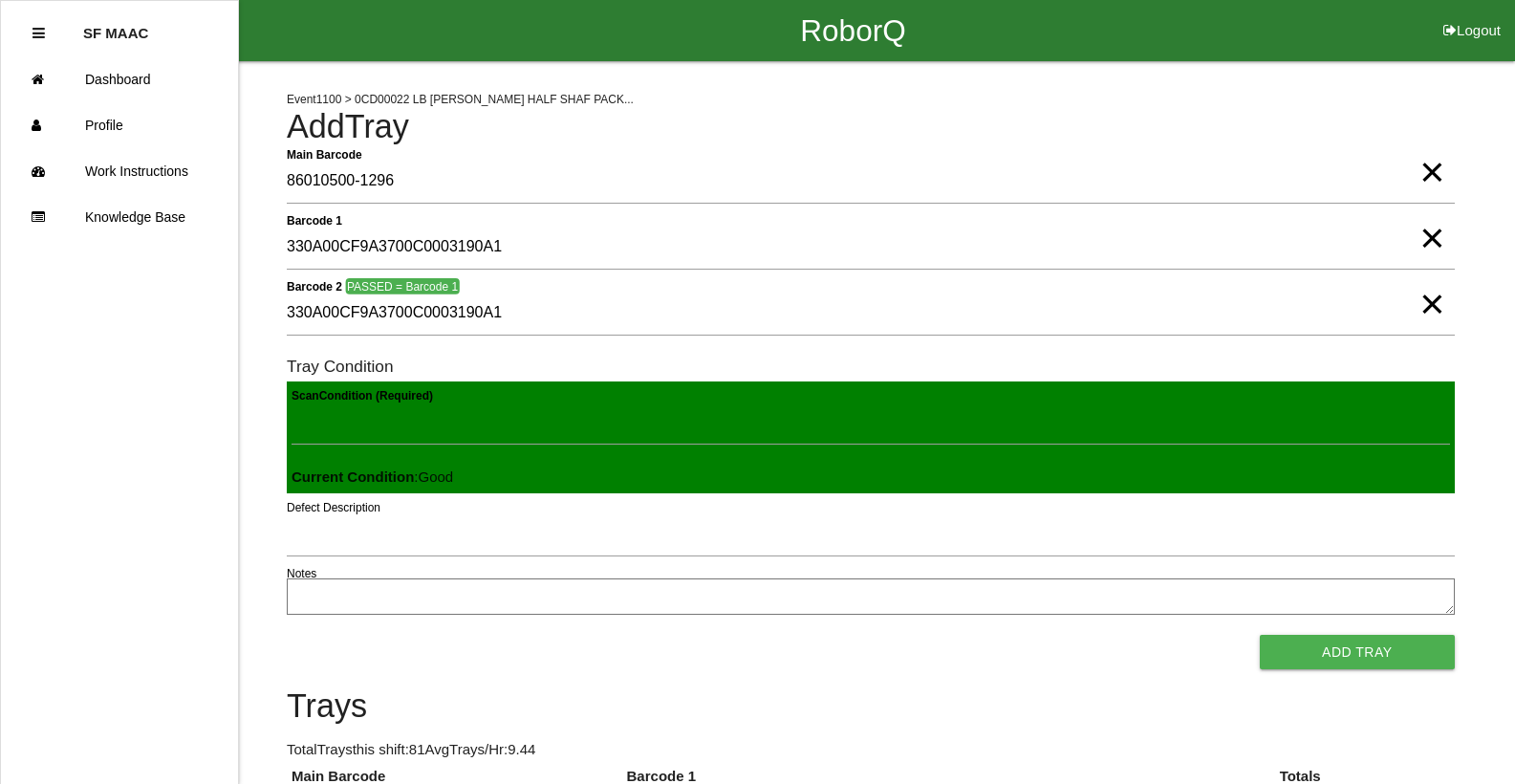
click at [1260, 635] on button "Add Tray" at bounding box center [1358, 652] width 195 height 34
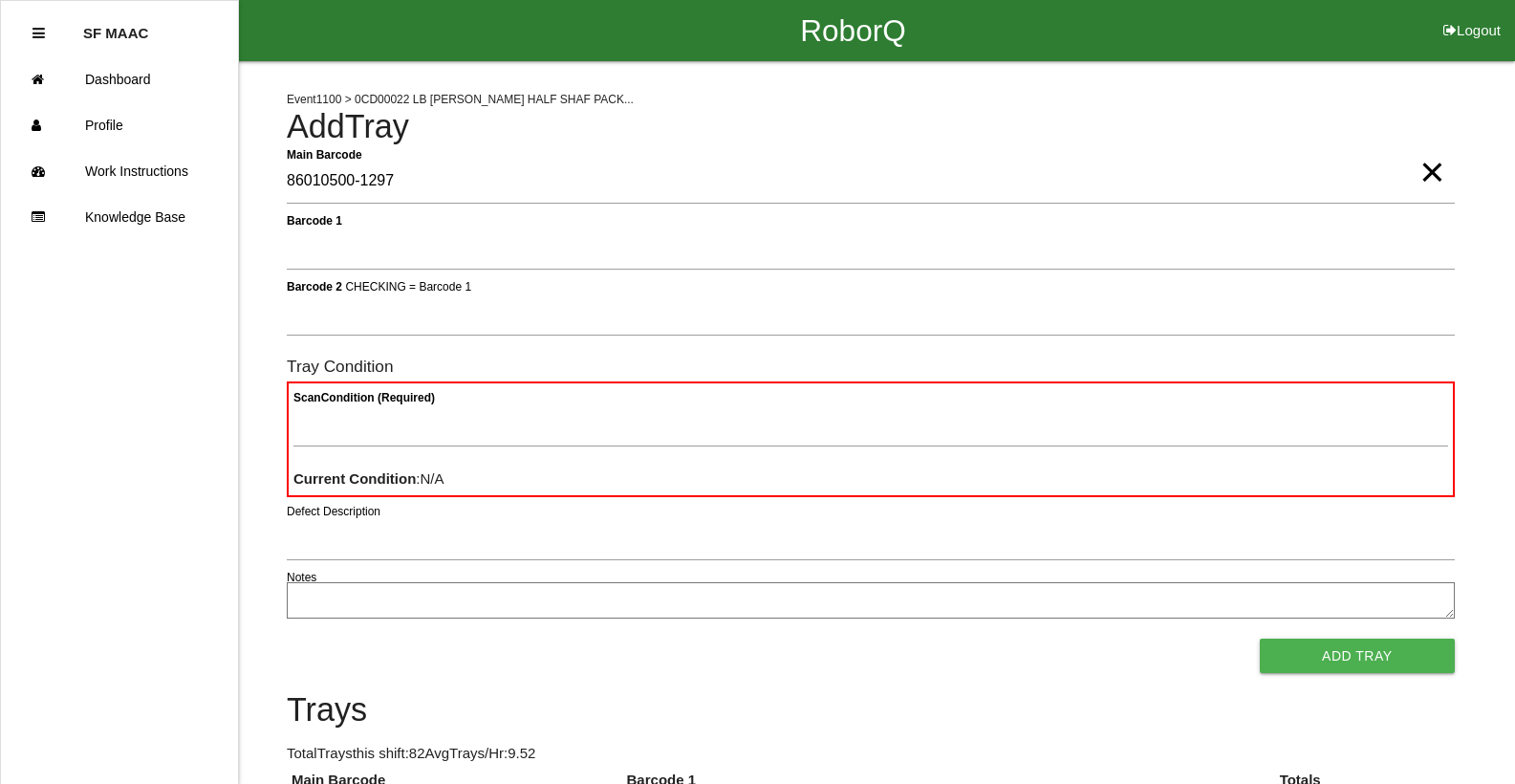
type Barcode "86010500-1297"
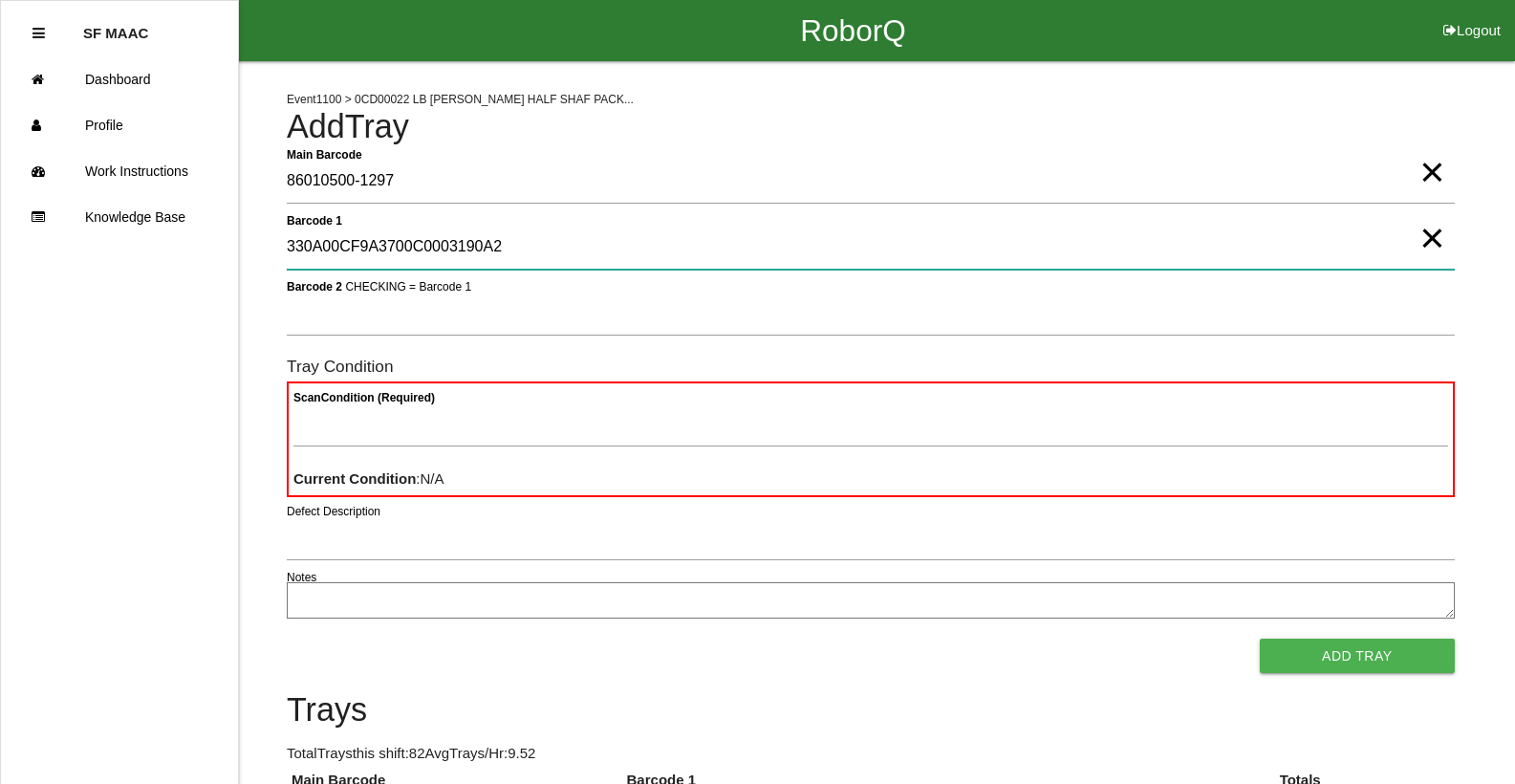
type 1 "330A00CF9A3700C0003190A2"
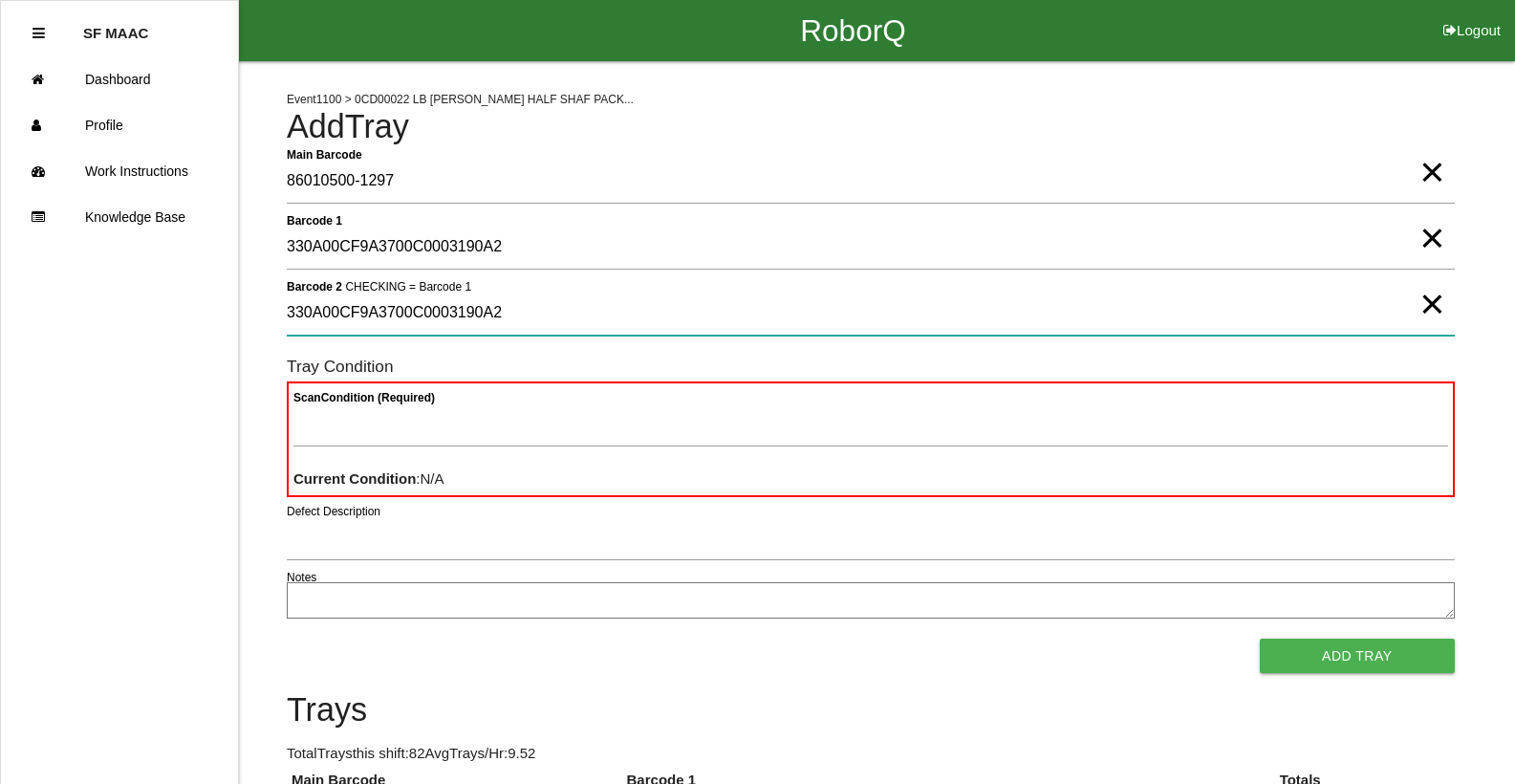
type 2 "330A00CF9A3700C0003190A2"
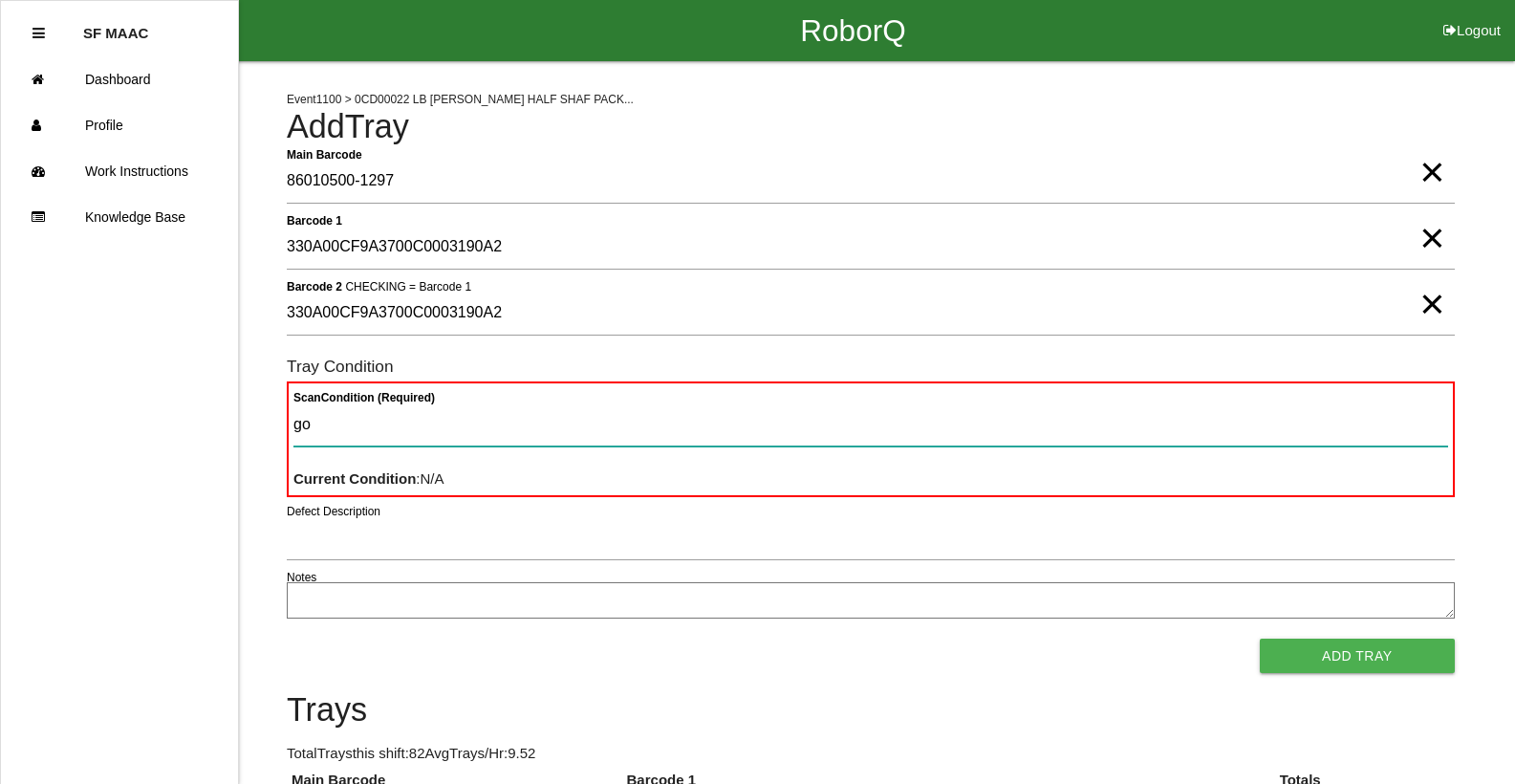
type Condition "goo"
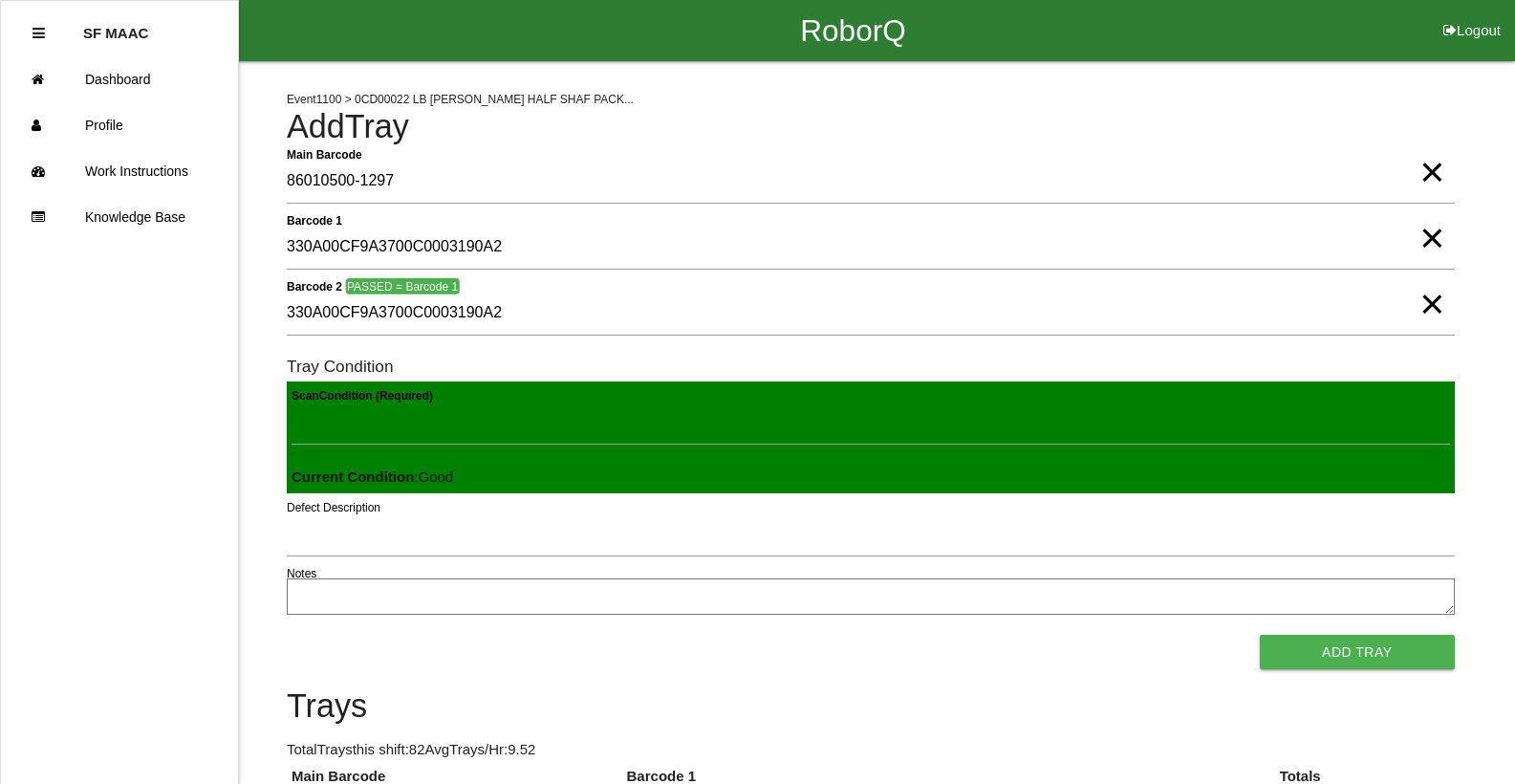
click at [1260, 635] on button "Add Tray" at bounding box center [1358, 652] width 195 height 34
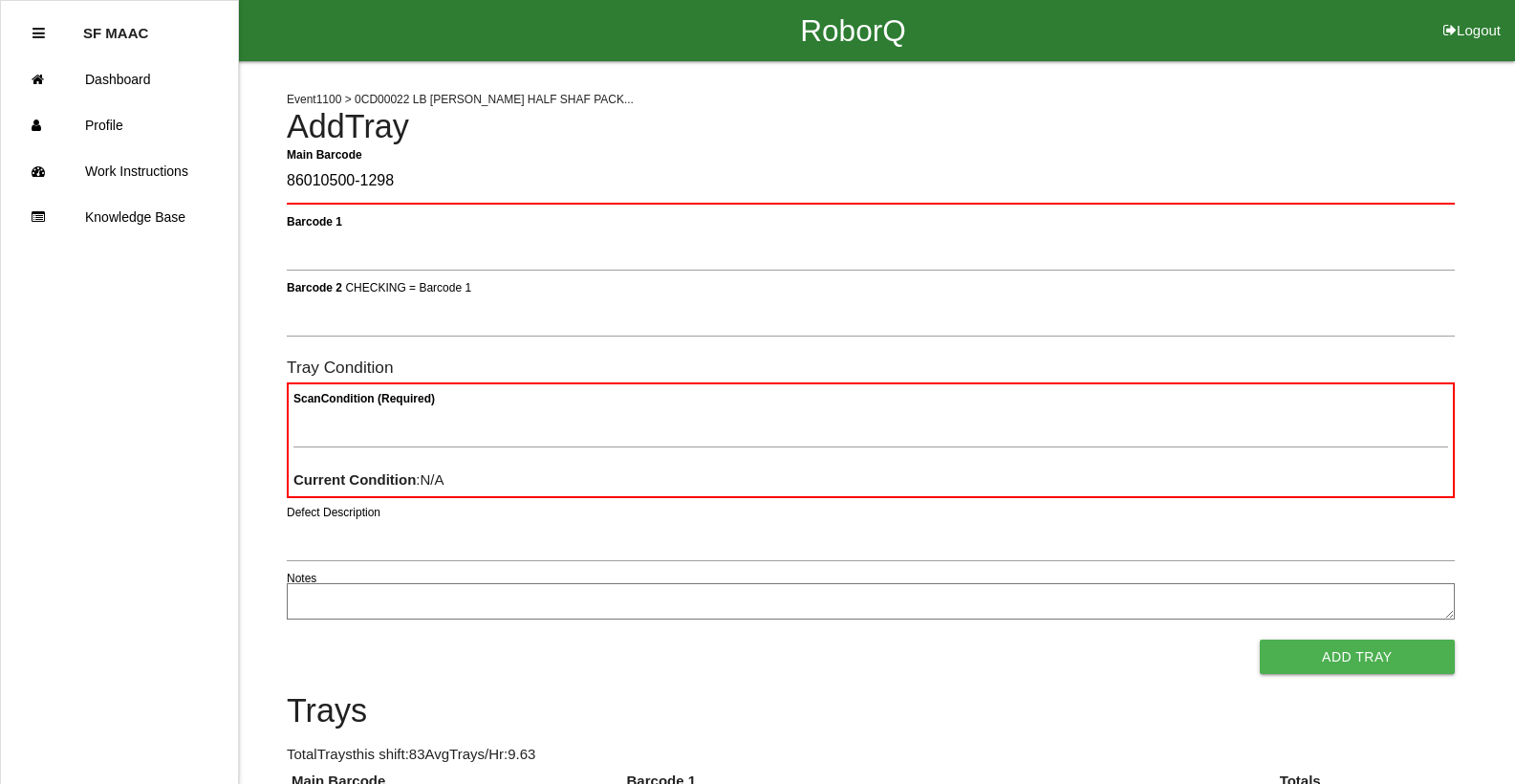
type Barcode "86010500-1298"
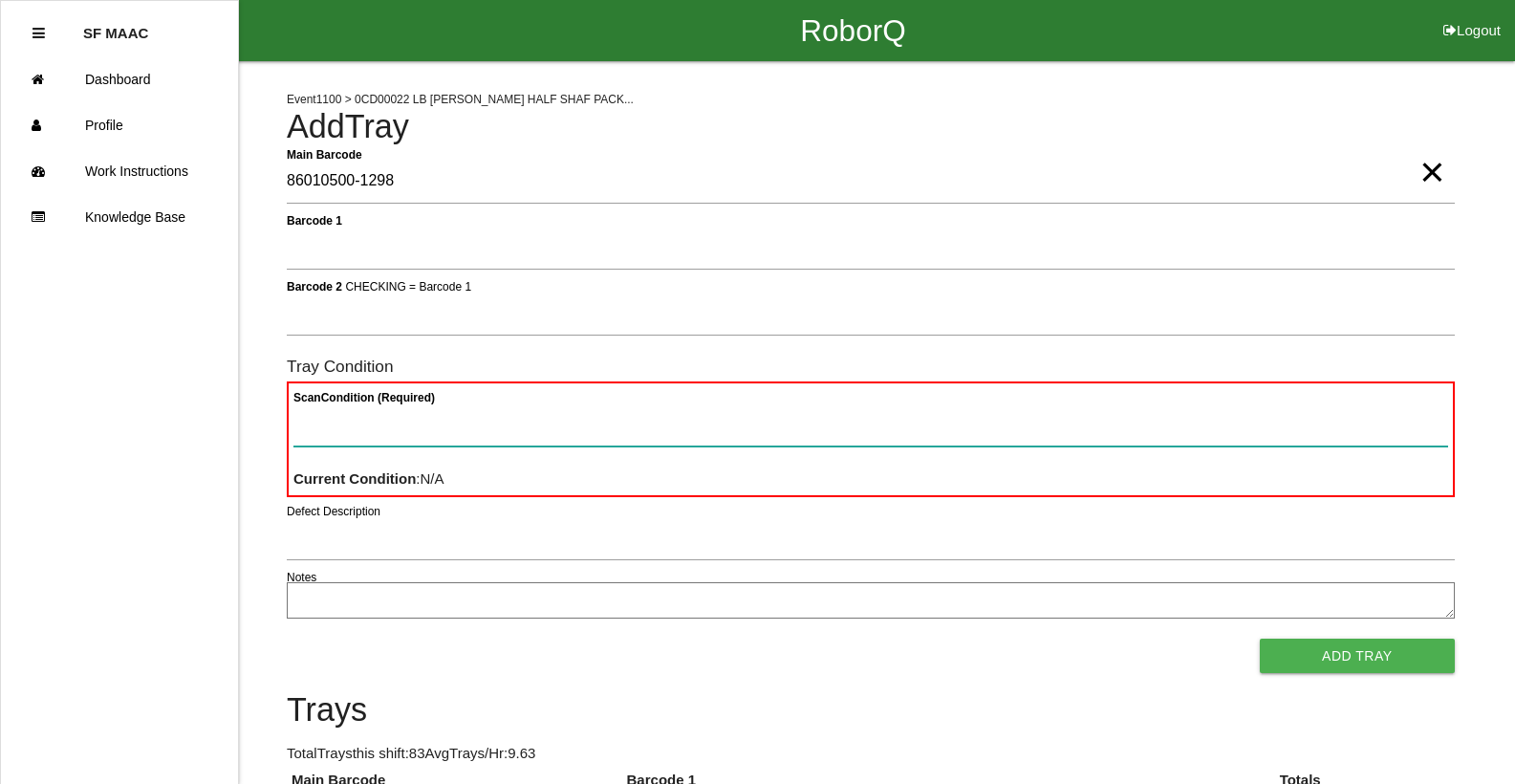
click at [317, 421] on Condition "Scan Condition (Required)" at bounding box center [871, 424] width 1155 height 44
type Condition "ba"
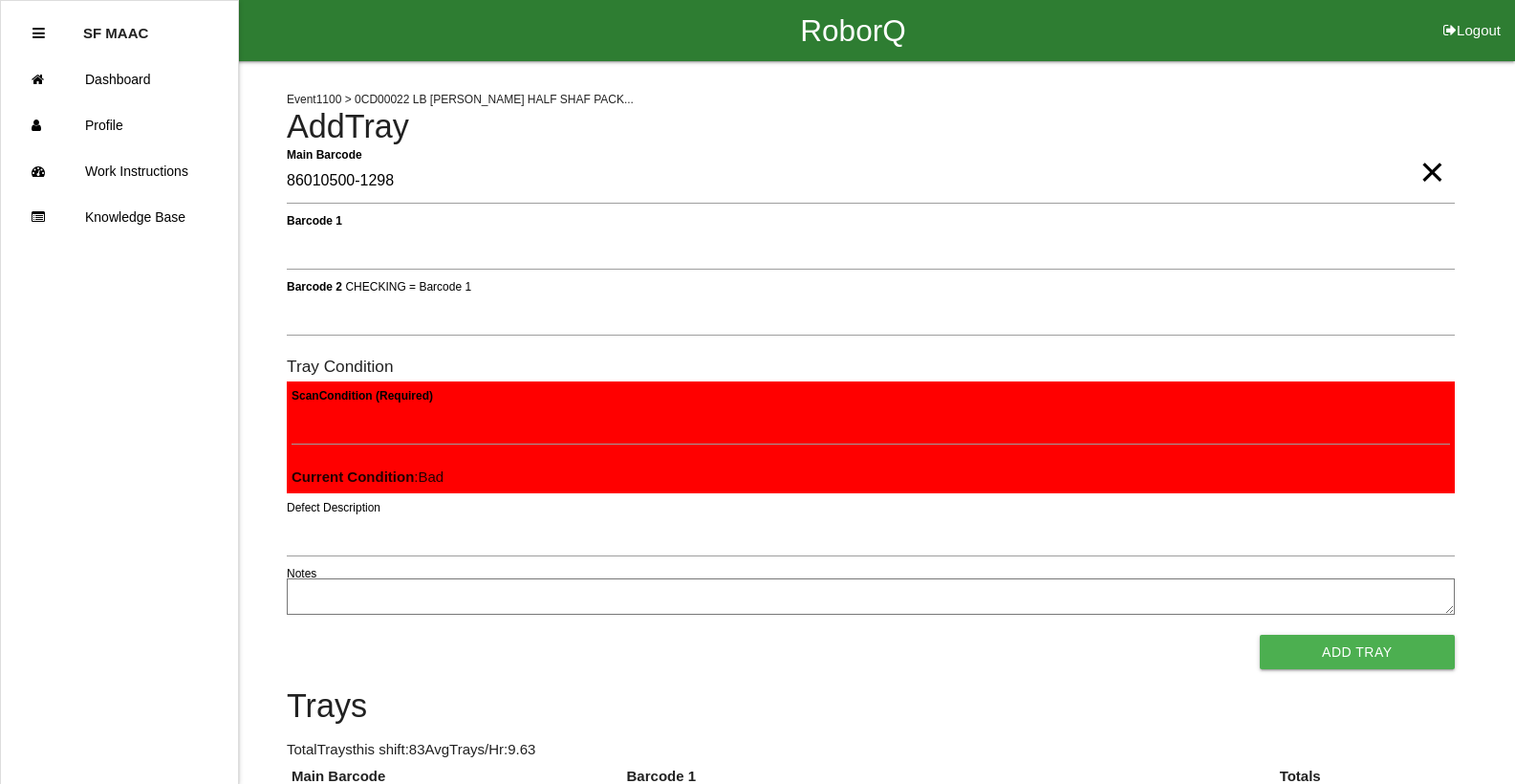
click button "Add Tray" at bounding box center [1358, 652] width 195 height 34
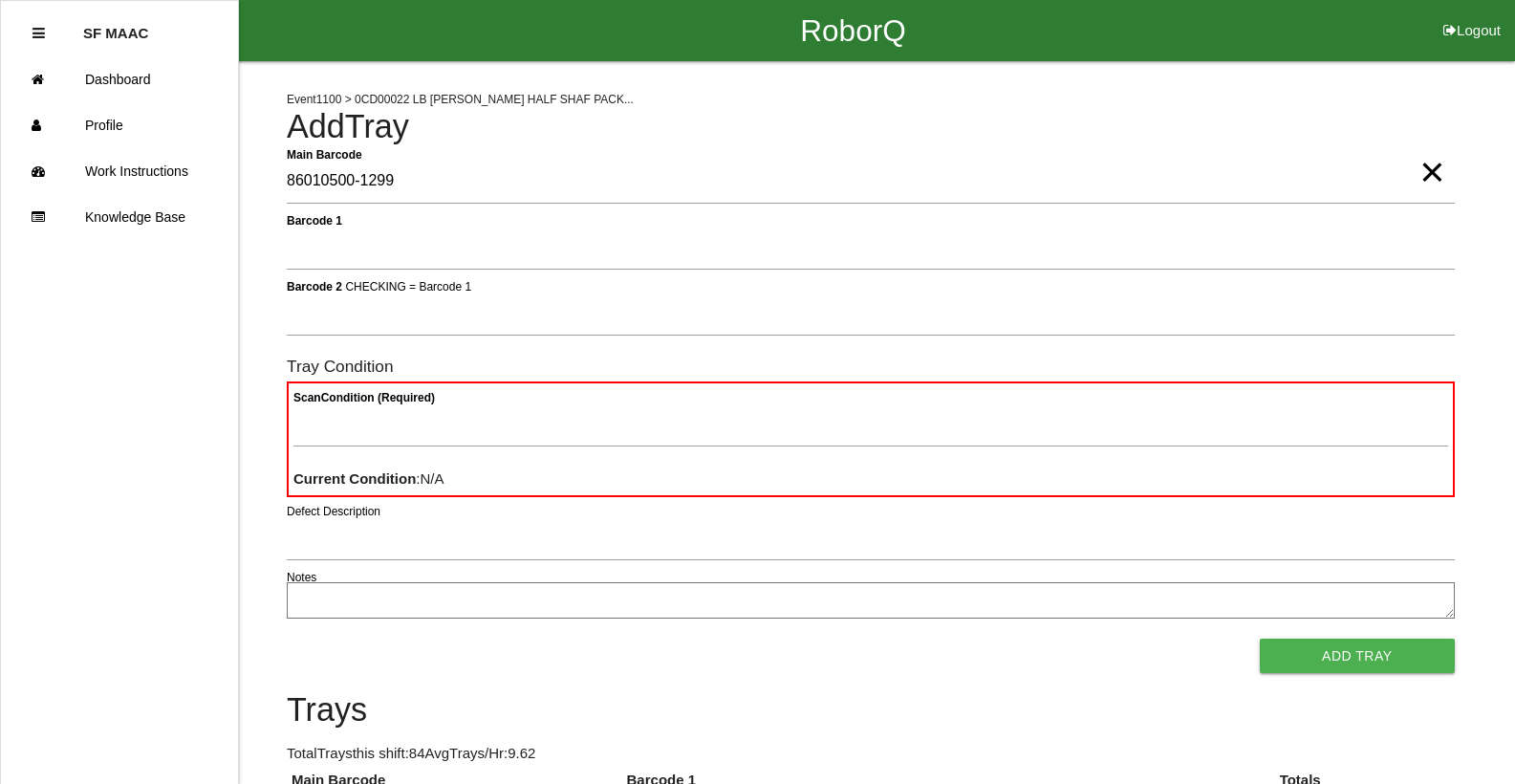
type Barcode "86010500-1299"
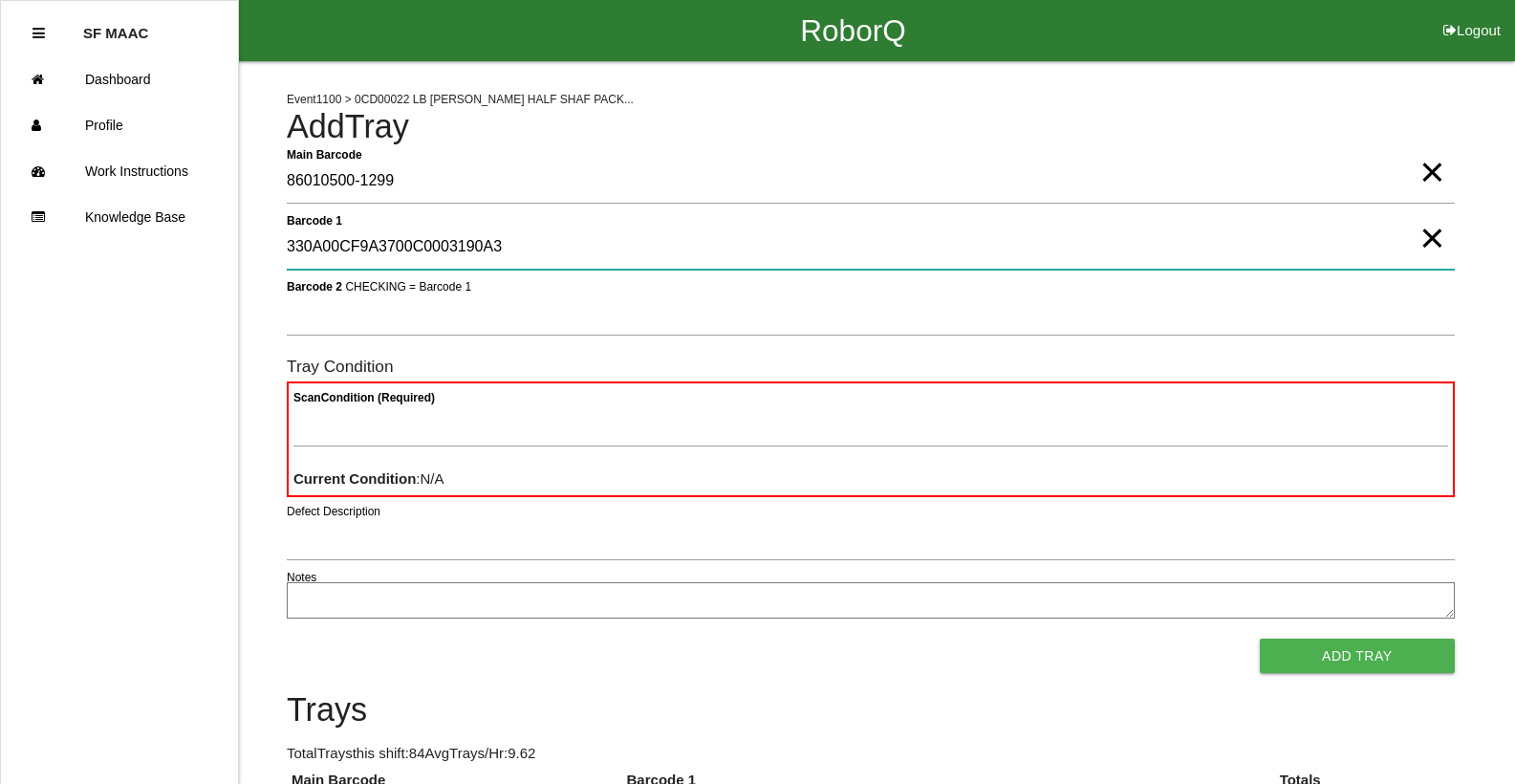
type 1 "330A00CF9A3700C0003190A3"
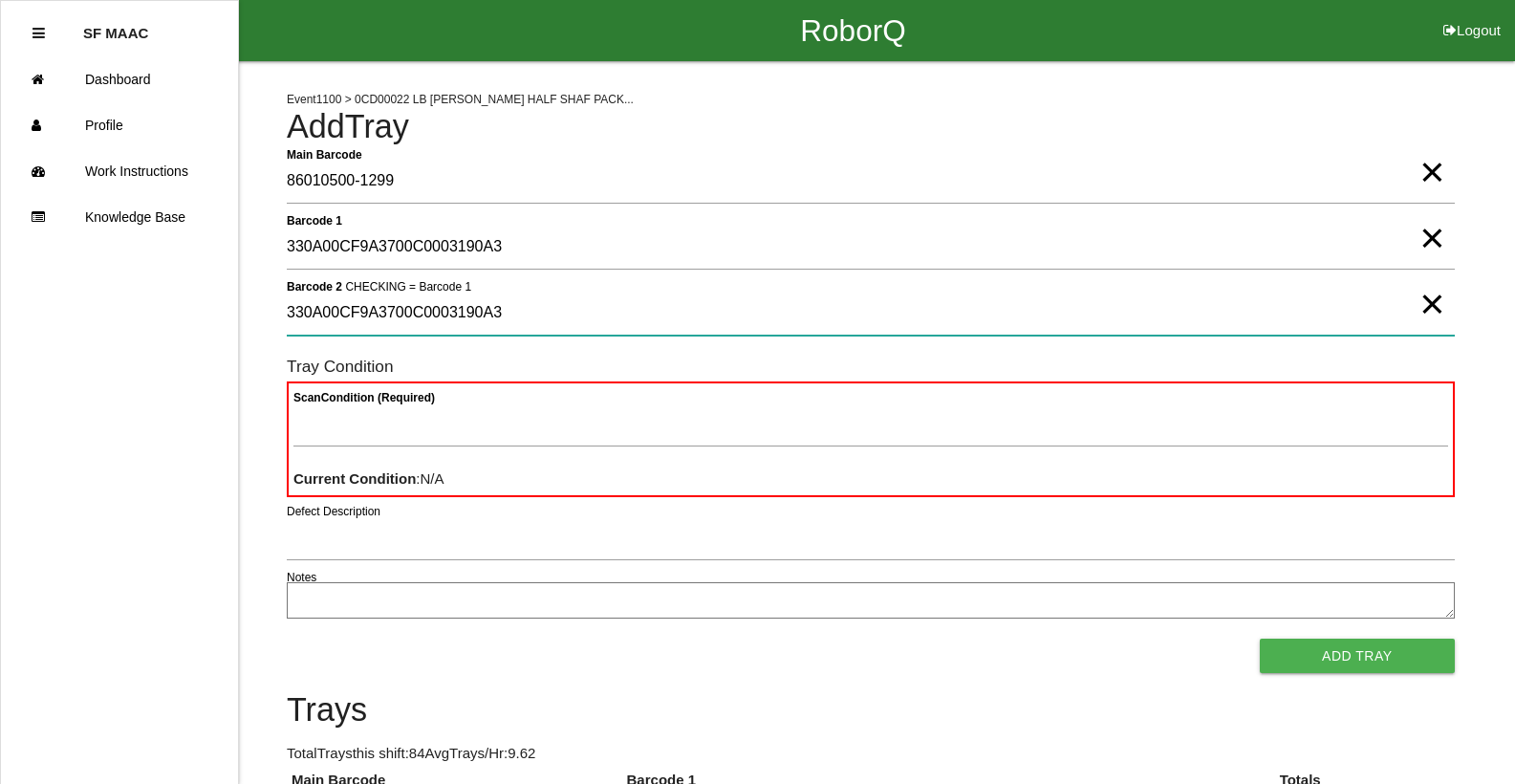
type 2 "330A00CF9A3700C0003190A3"
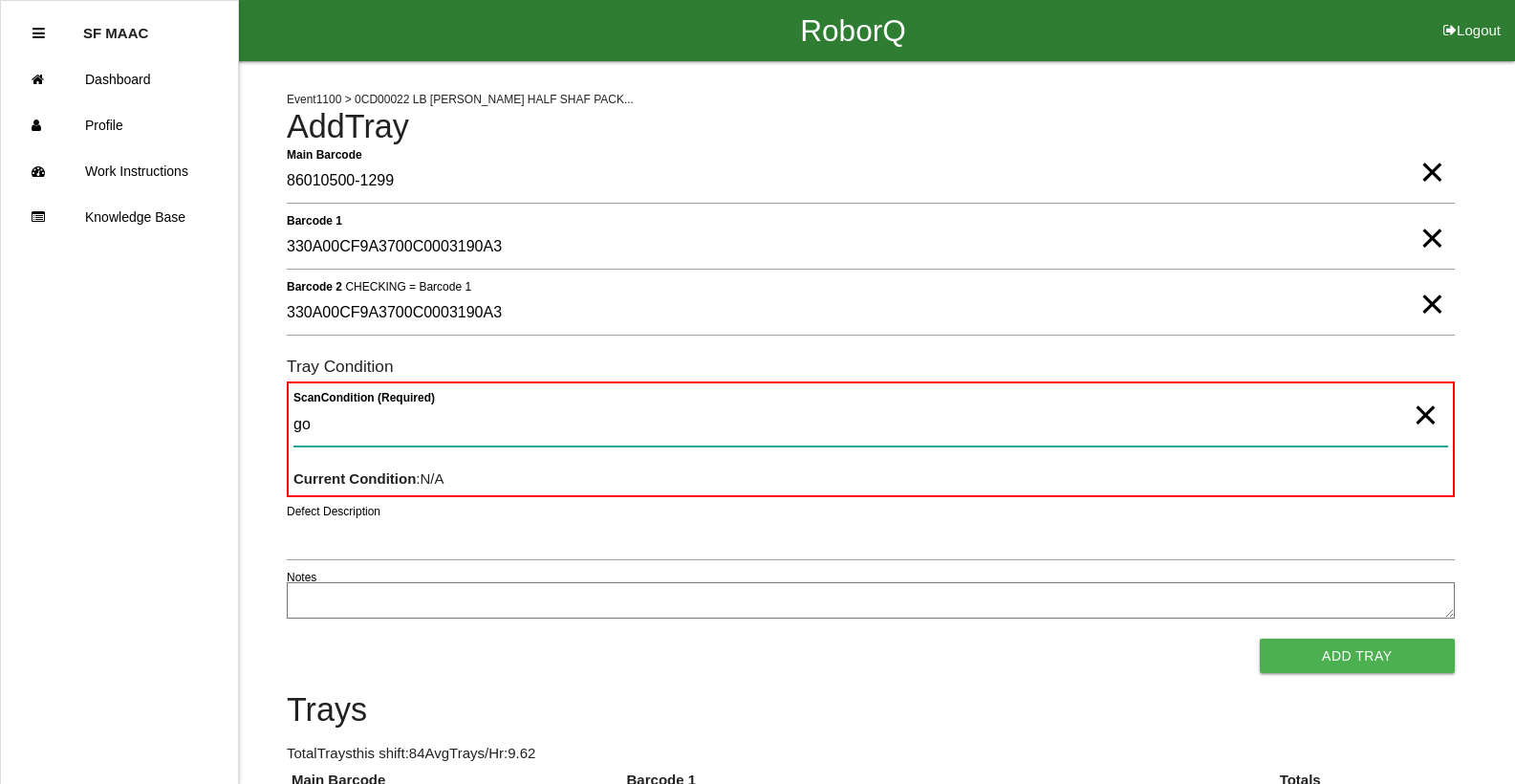
type Condition "goo"
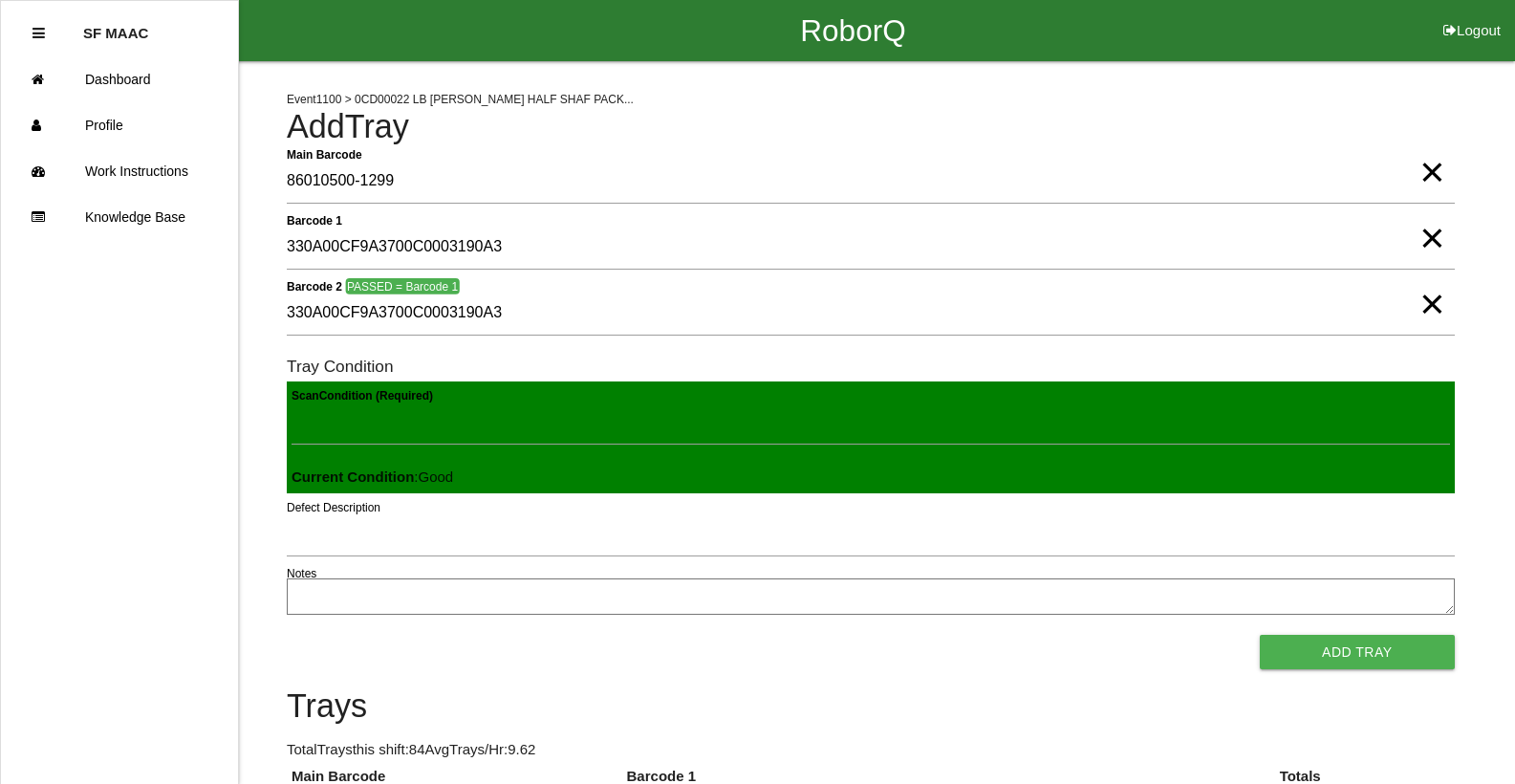
click at [1260, 635] on button "Add Tray" at bounding box center [1358, 652] width 195 height 34
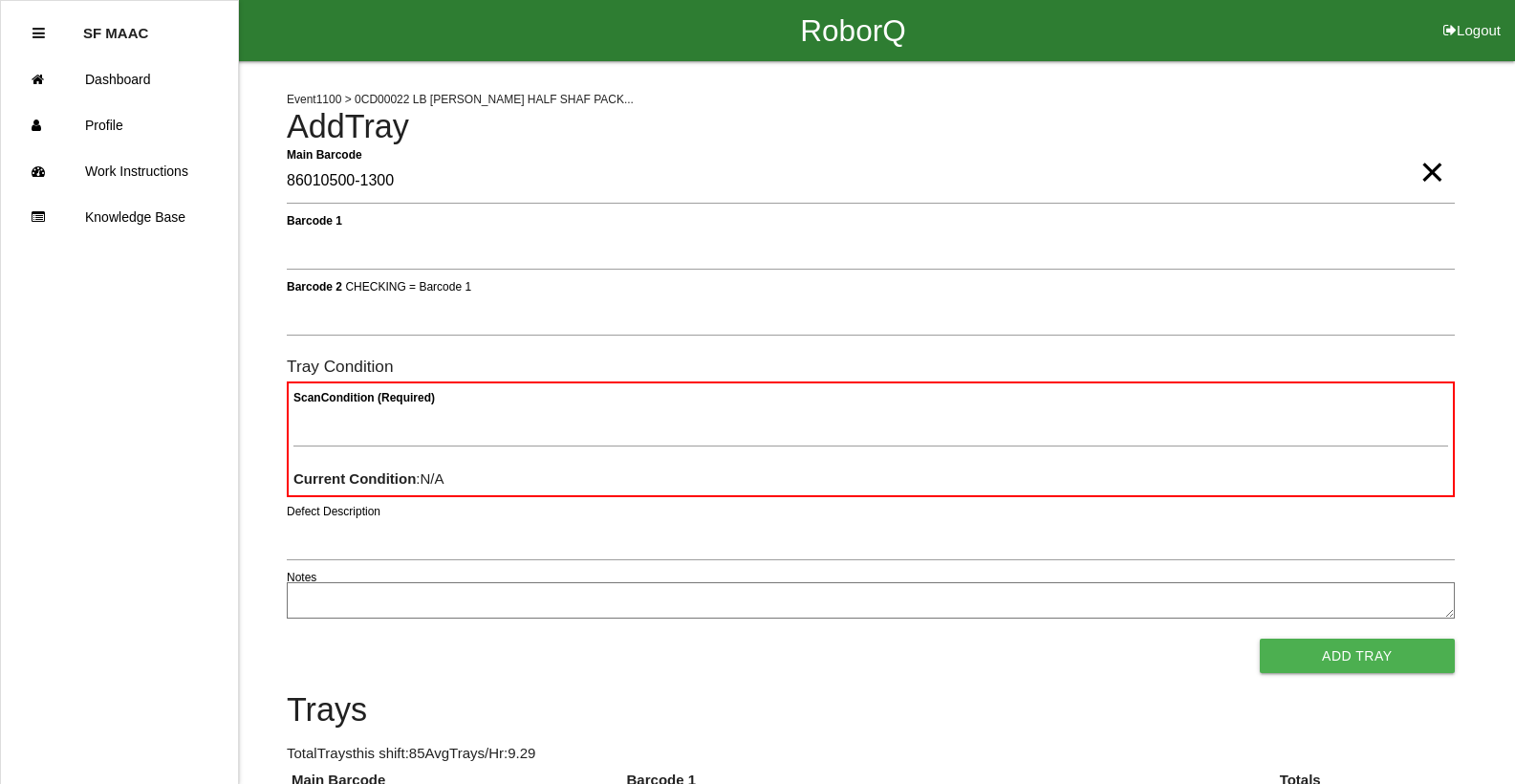
type Barcode "86010500-1300"
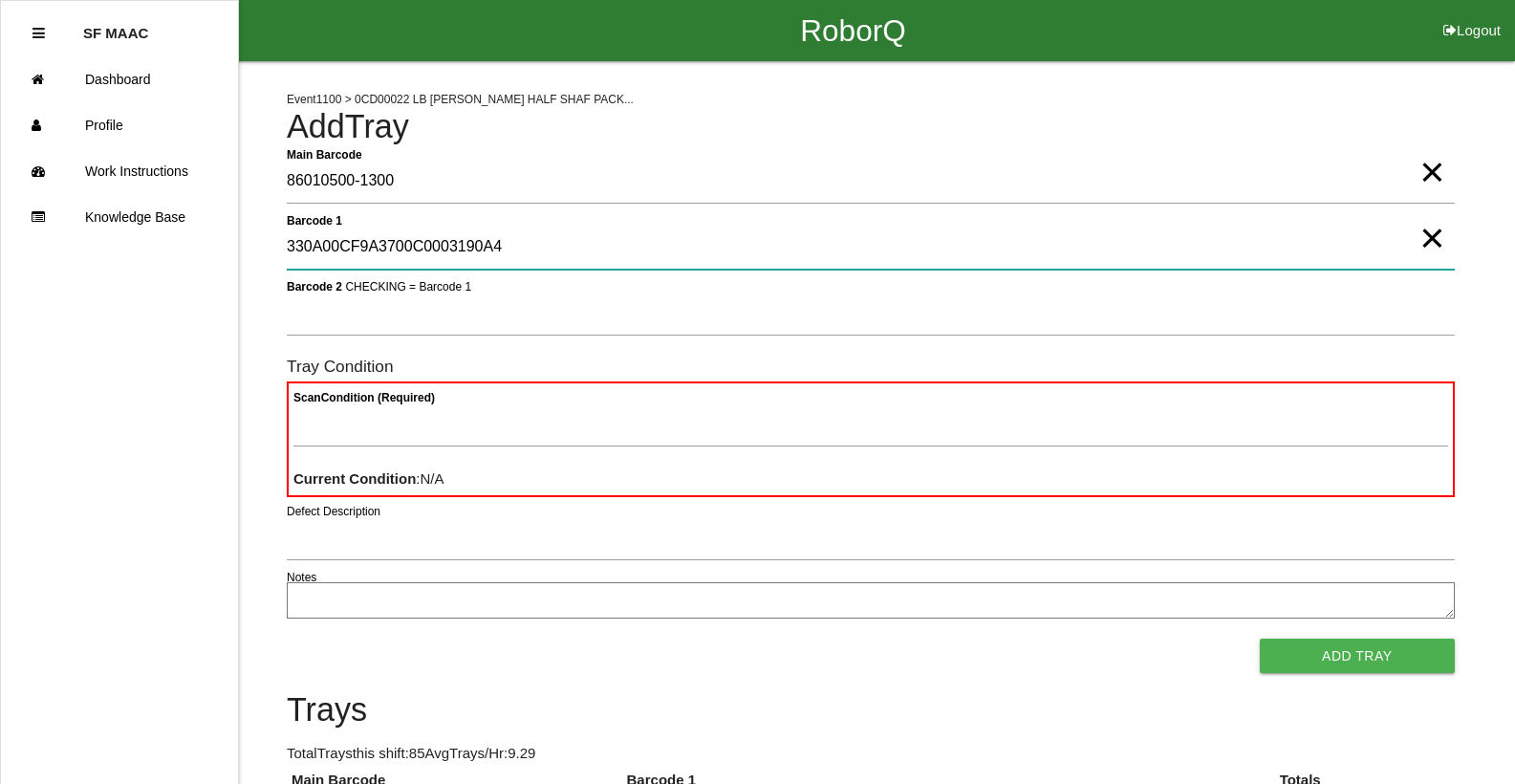
type 1 "330A00CF9A3700C0003190A4"
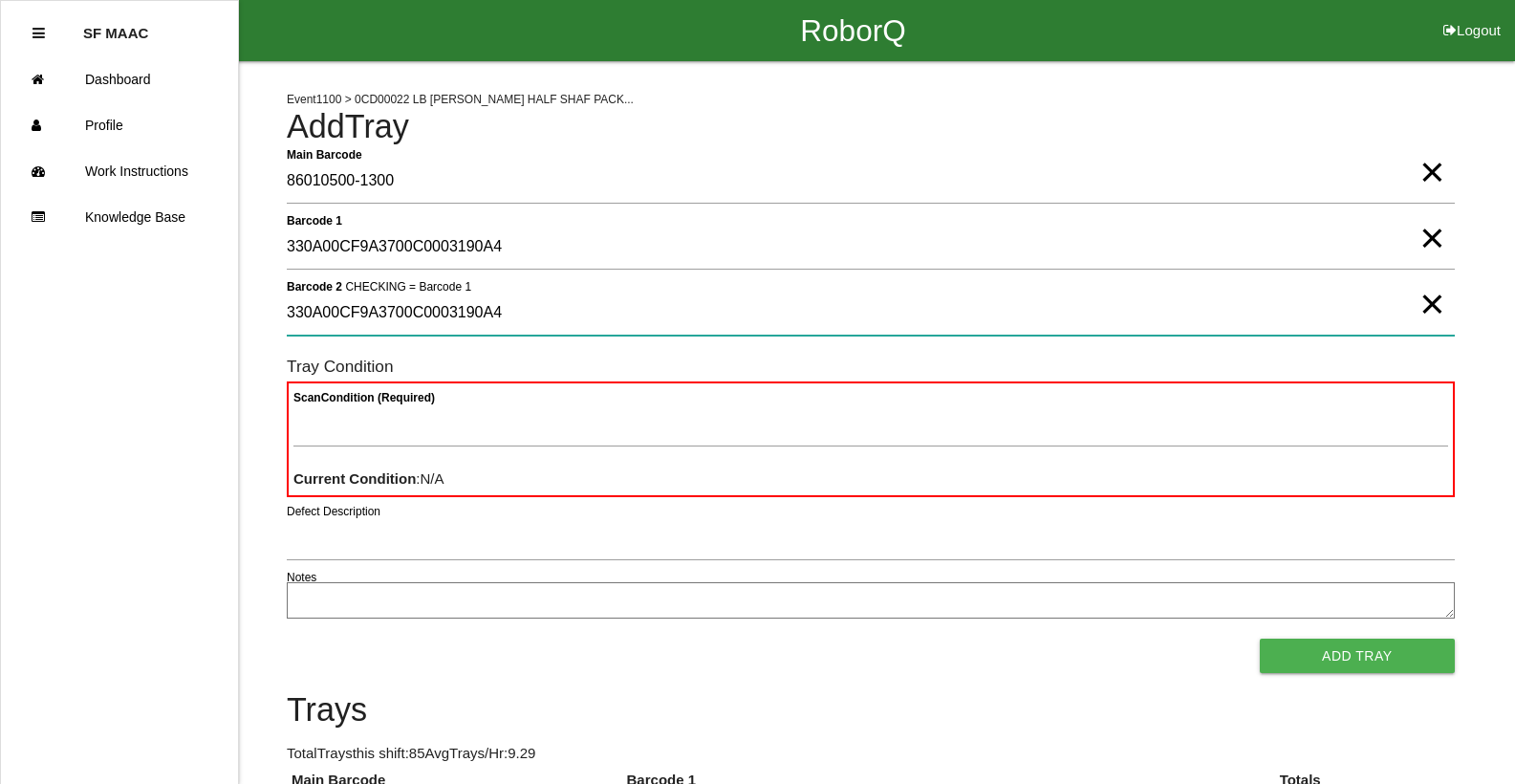
type 2 "330A00CF9A3700C0003190A4"
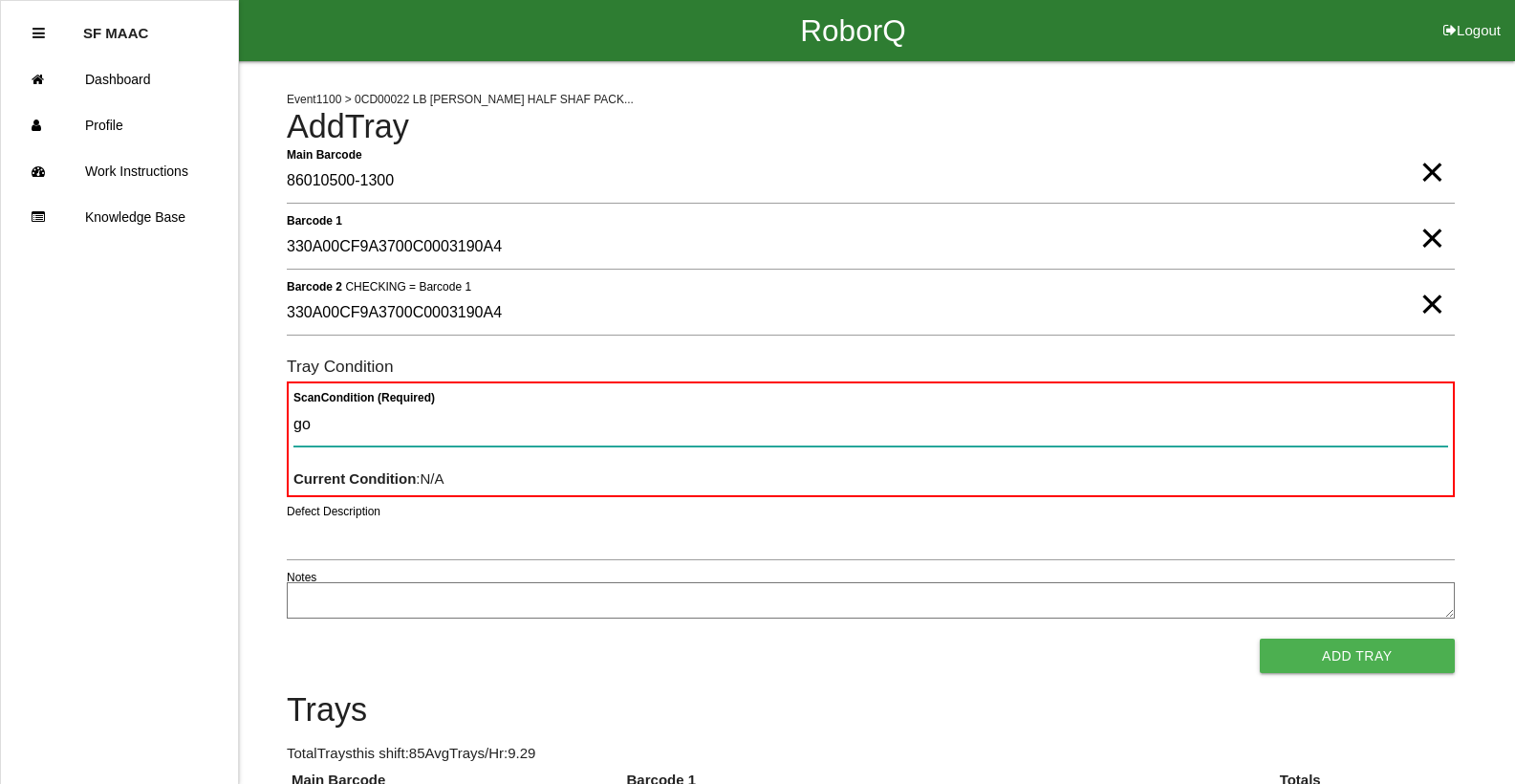
type Condition "goo"
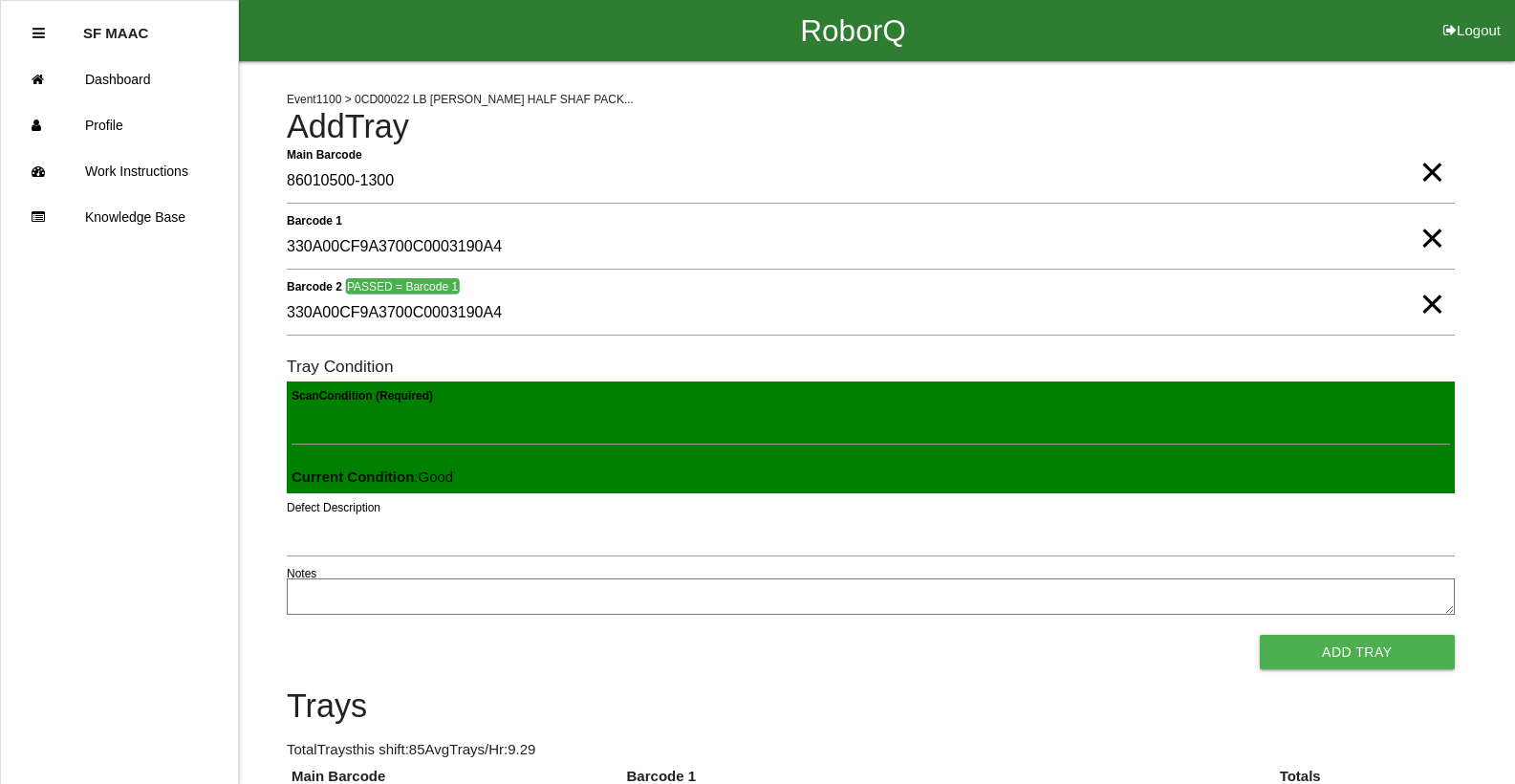
click at [1260, 635] on button "Add Tray" at bounding box center [1358, 652] width 195 height 34
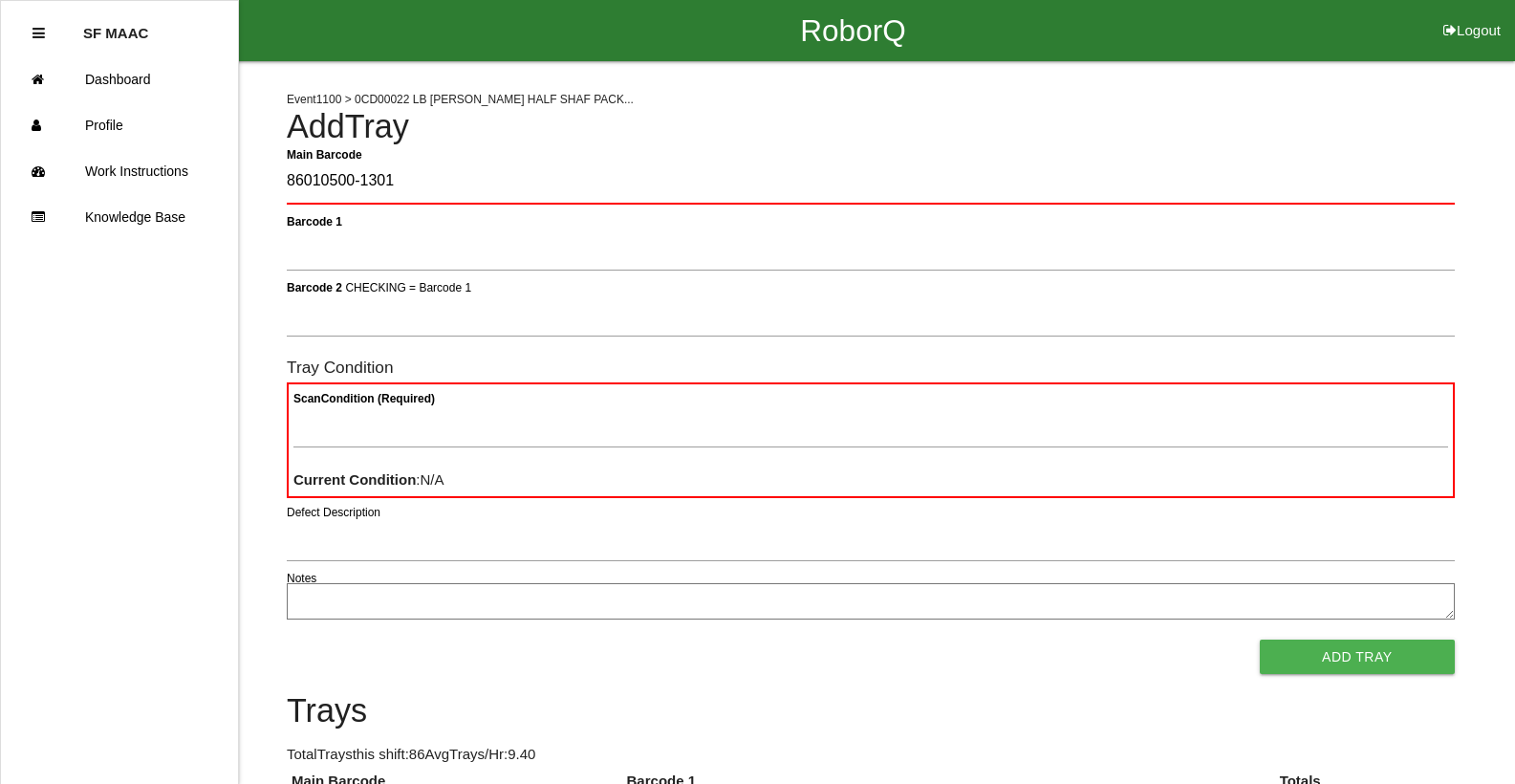
type Barcode "86010500-1301"
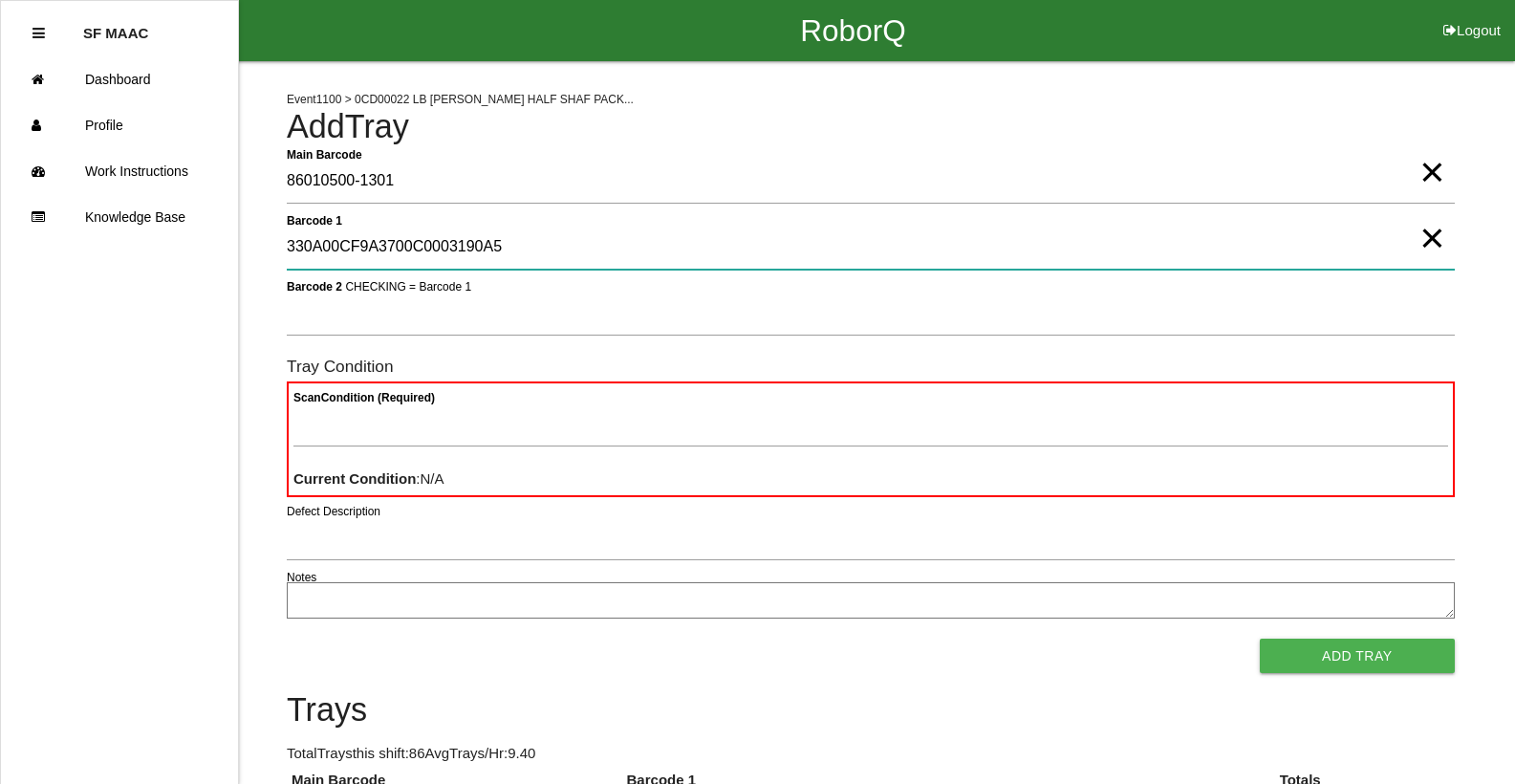
type 1 "330A00CF9A3700C0003190A5"
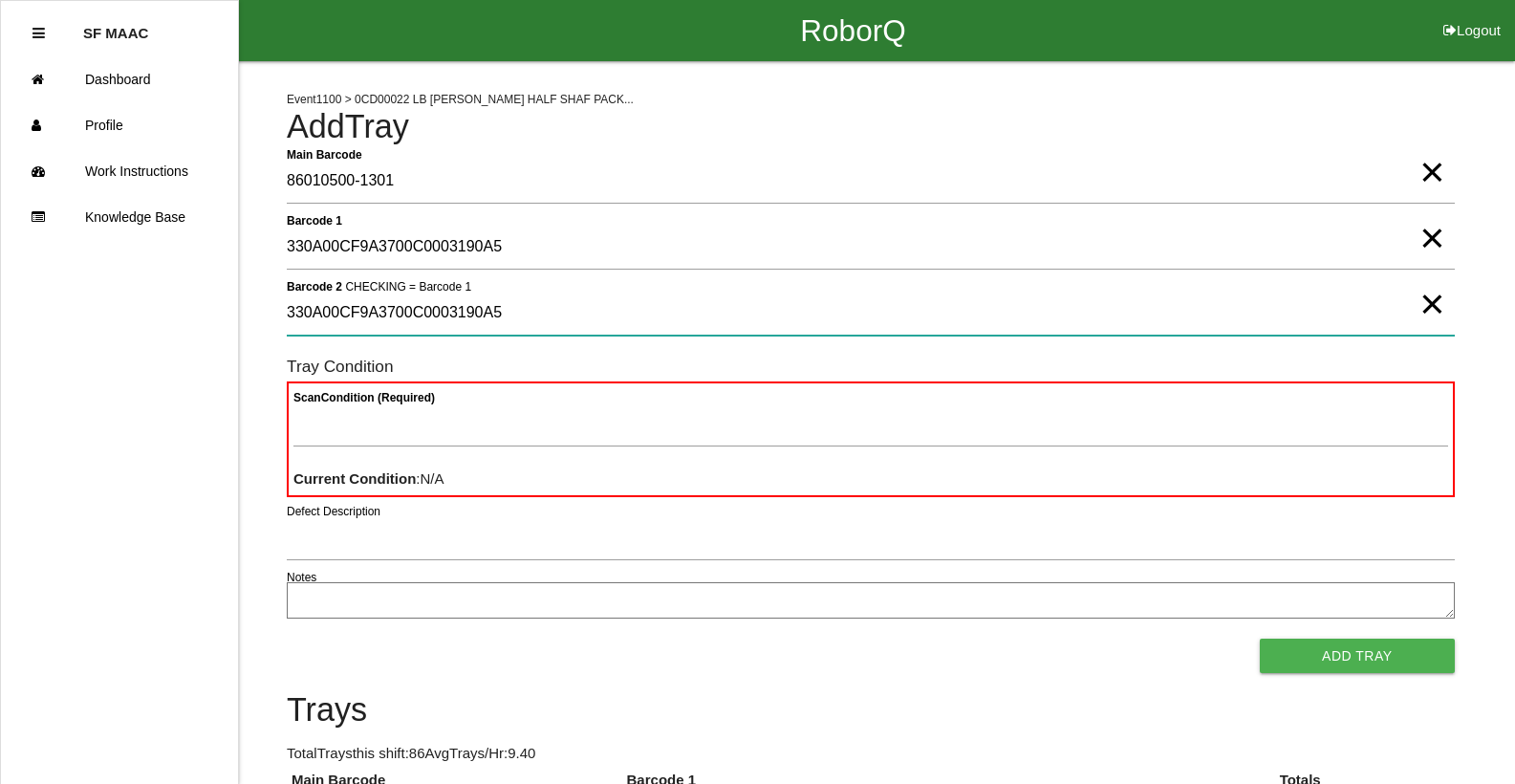
type 2 "330A00CF9A3700C0003190A5"
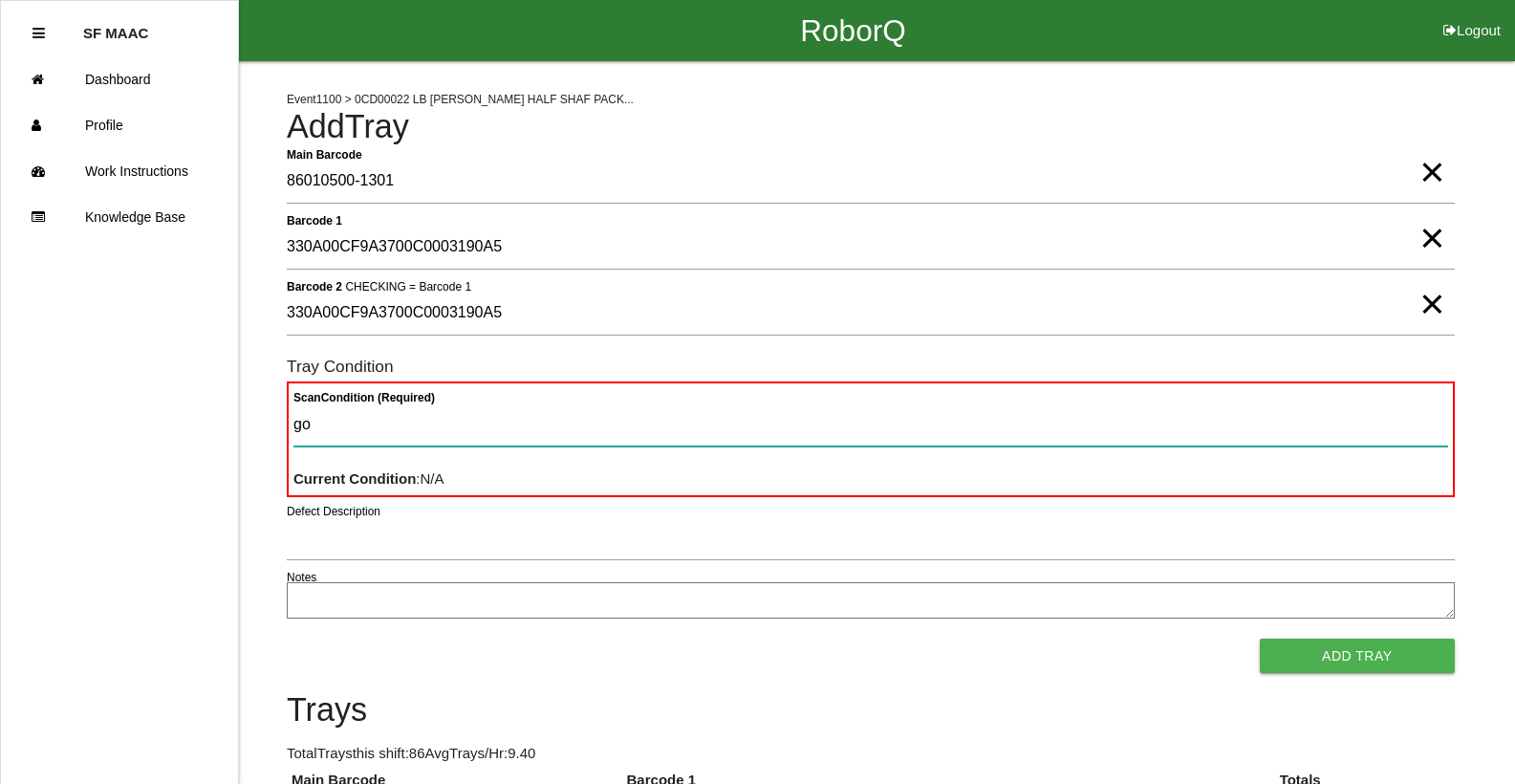
type Condition "goo"
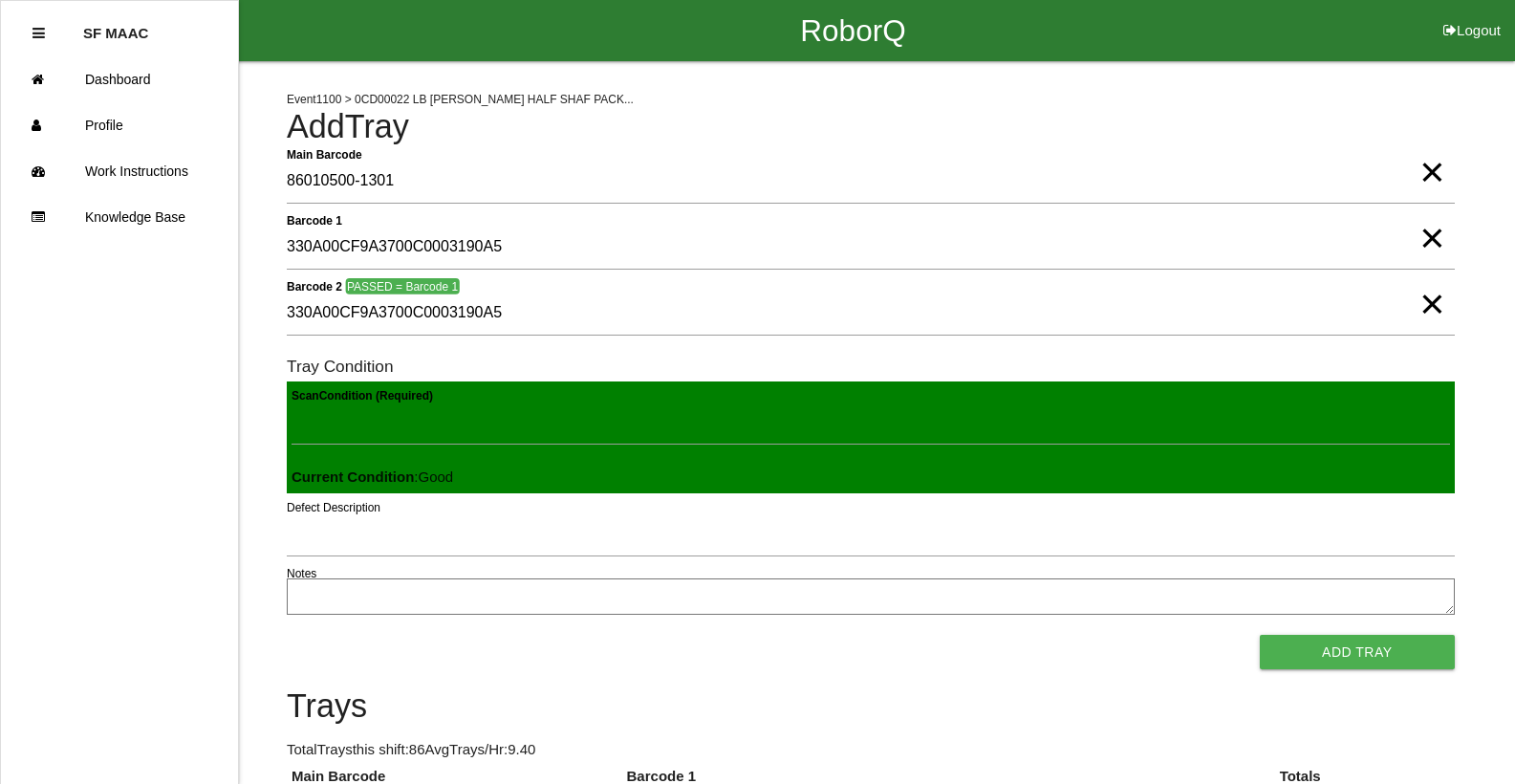
click at [1260, 635] on button "Add Tray" at bounding box center [1358, 652] width 195 height 34
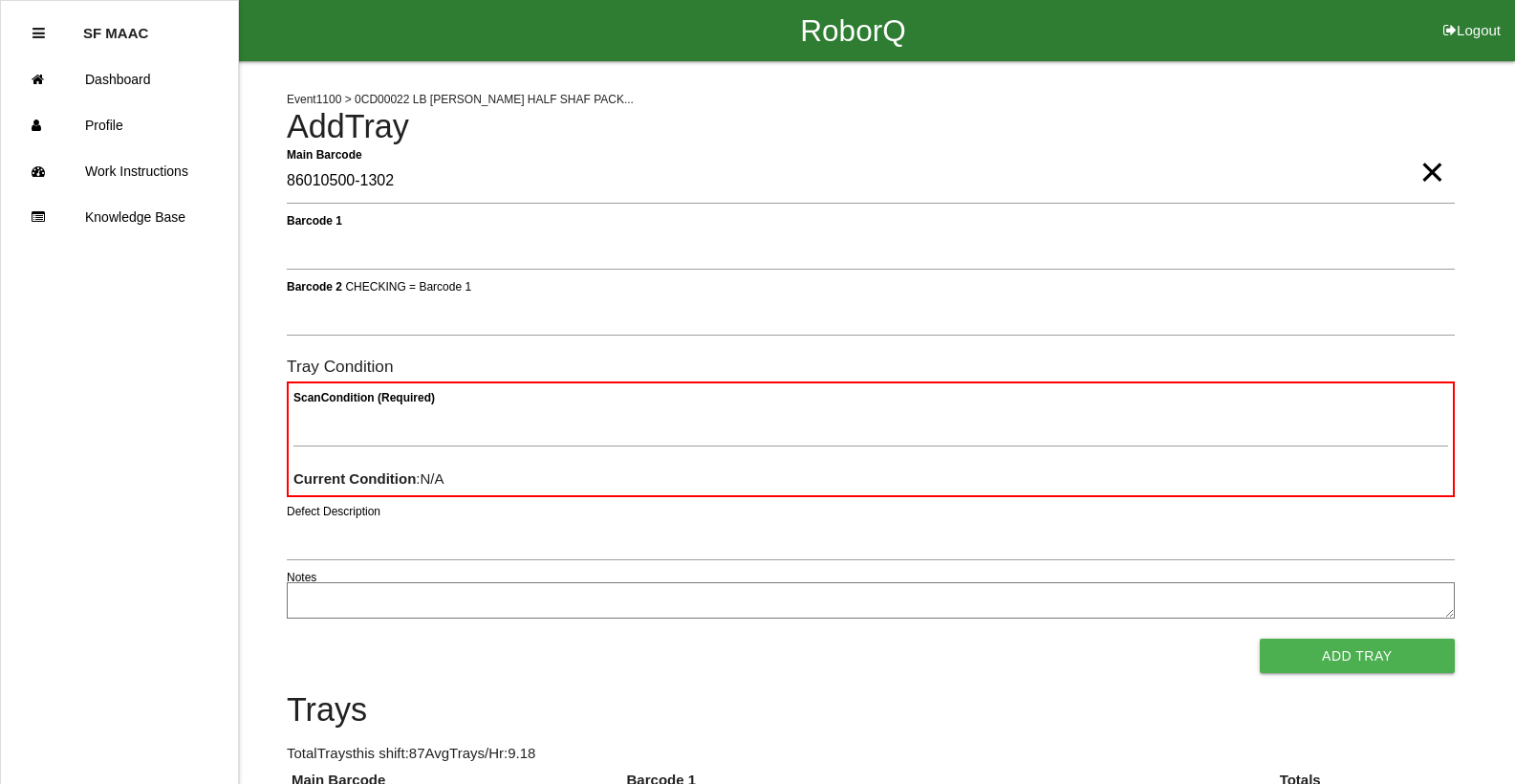
type Barcode "86010500-1302"
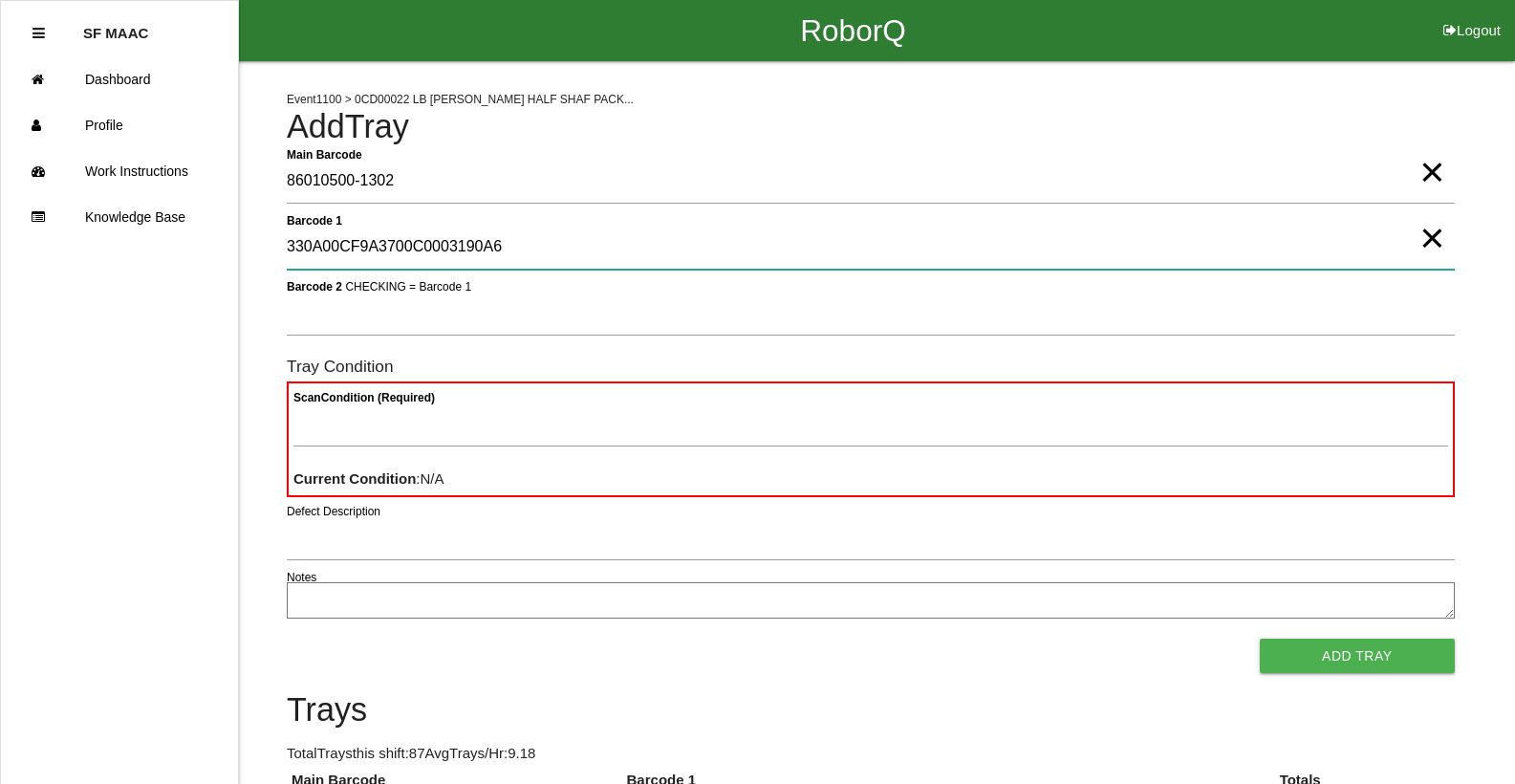
type 1 "330A00CF9A3700C0003190A6"
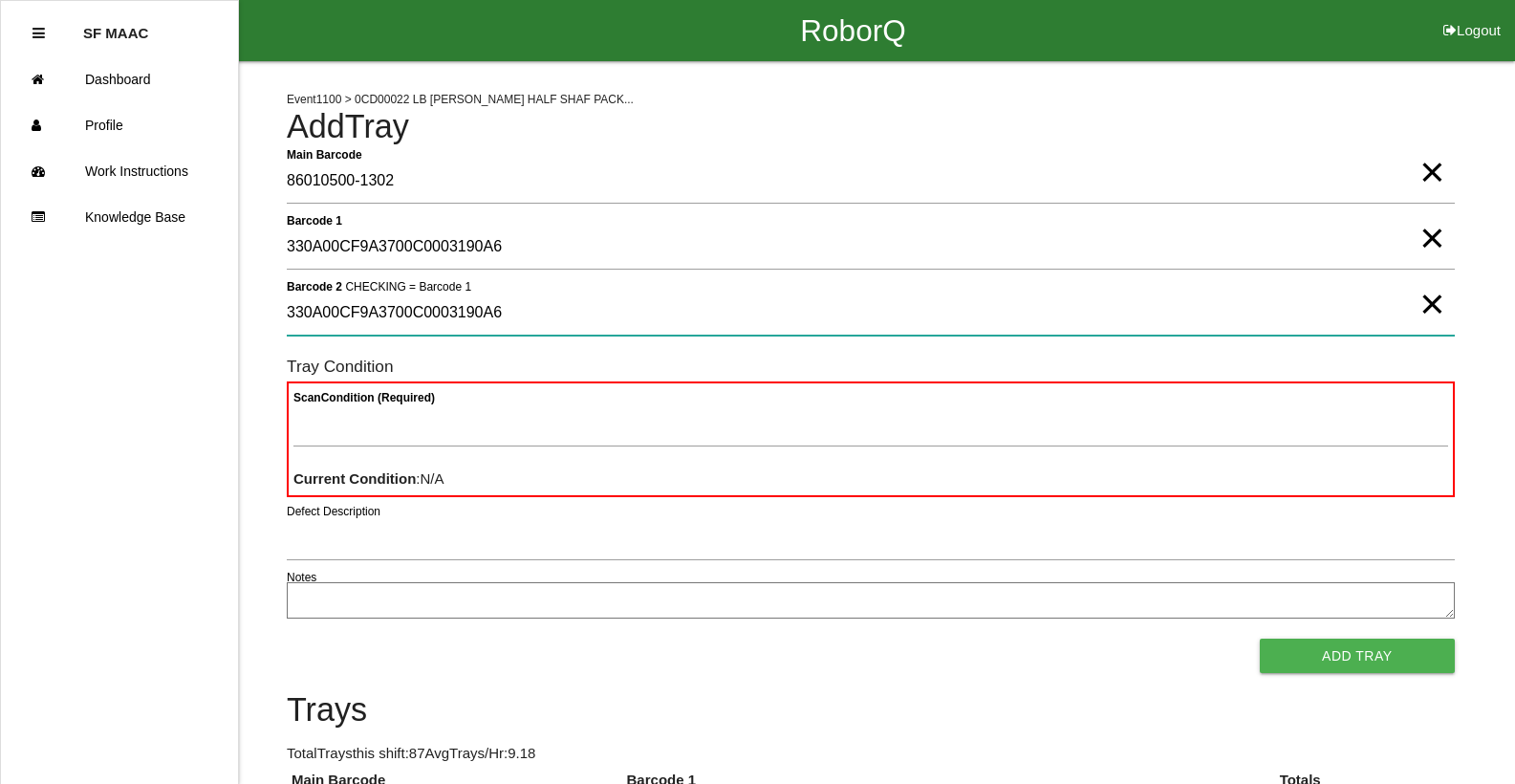
type 2 "330A00CF9A3700C0003190A6"
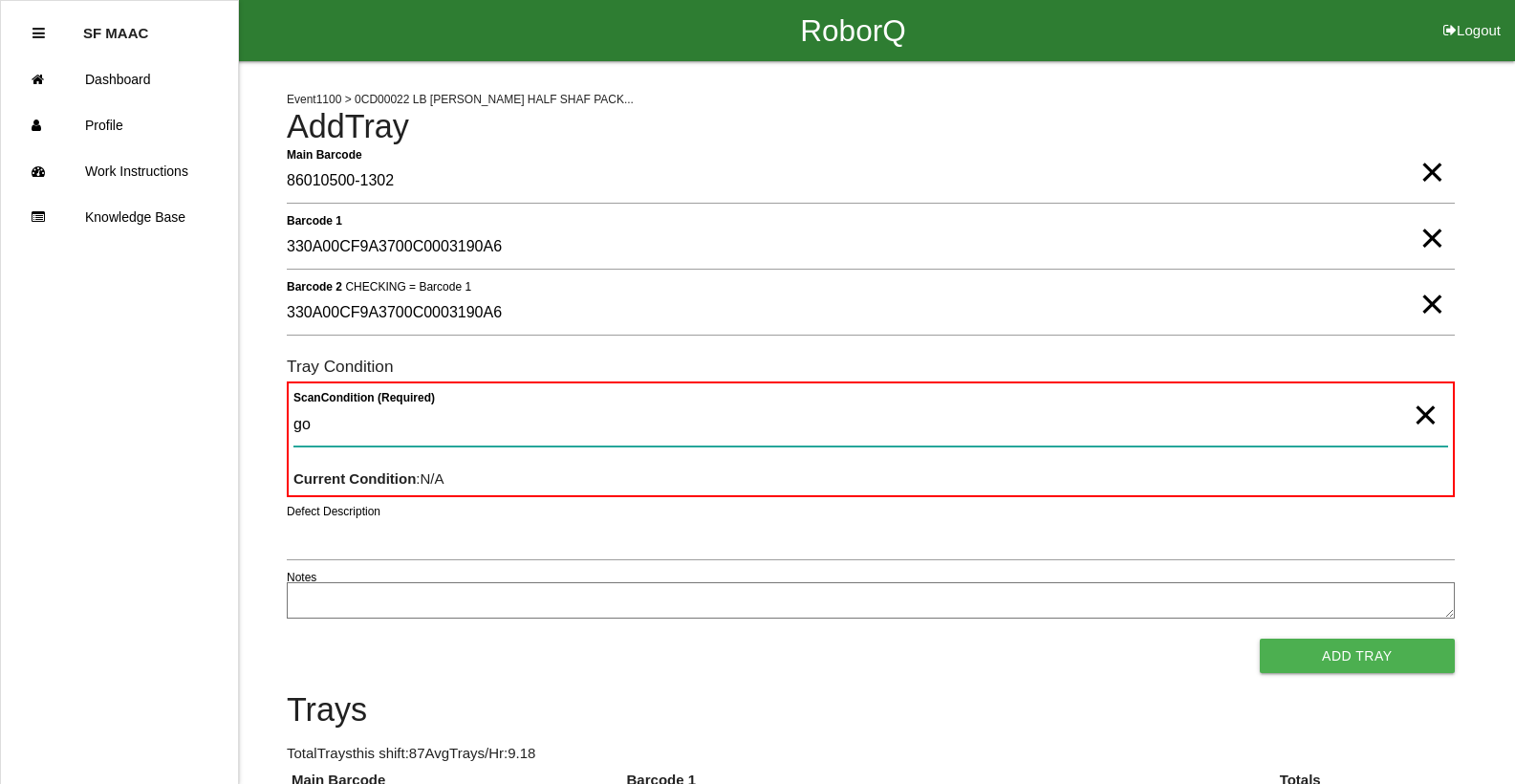
type Condition "goo"
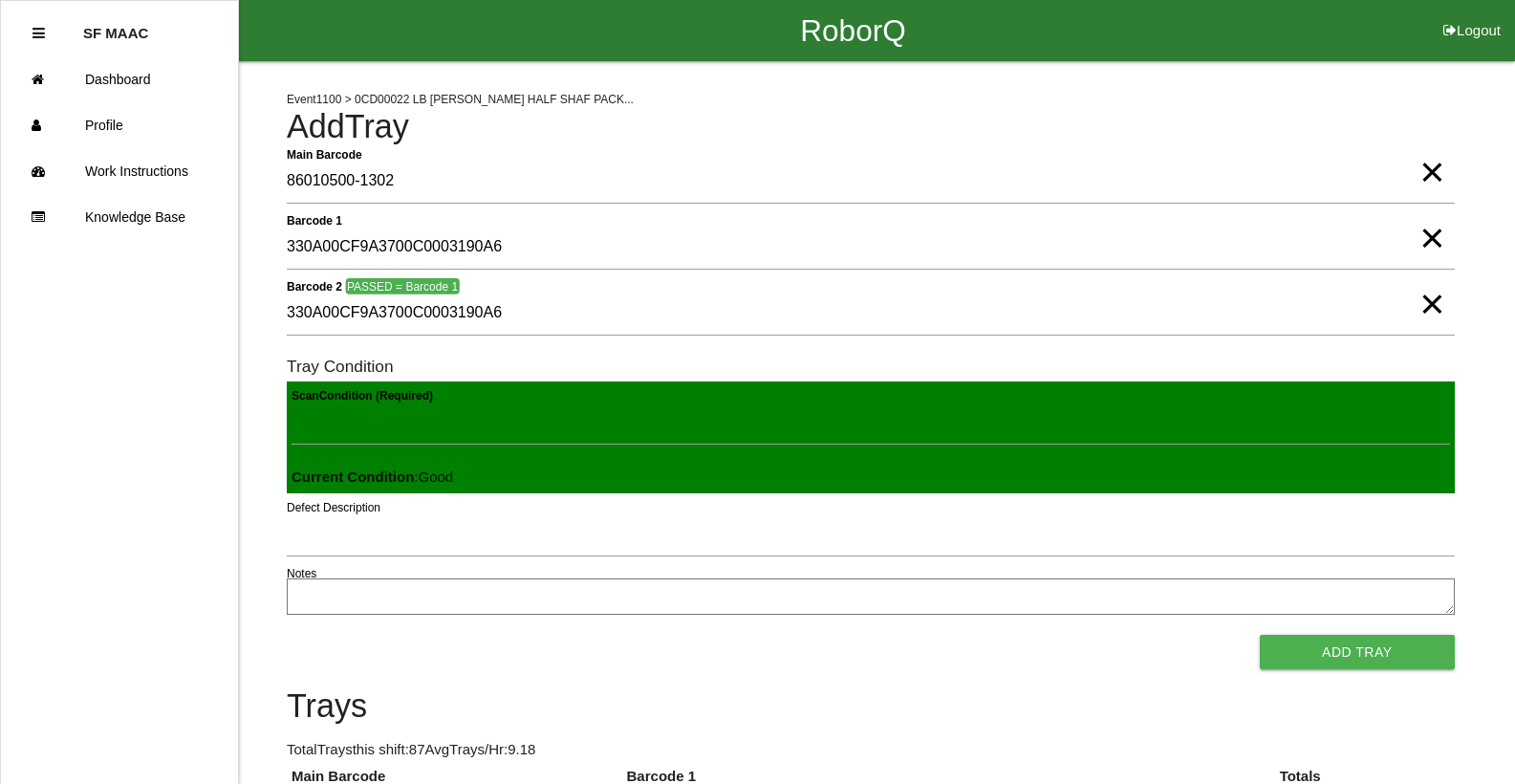
click at [1260, 635] on button "Add Tray" at bounding box center [1358, 652] width 195 height 34
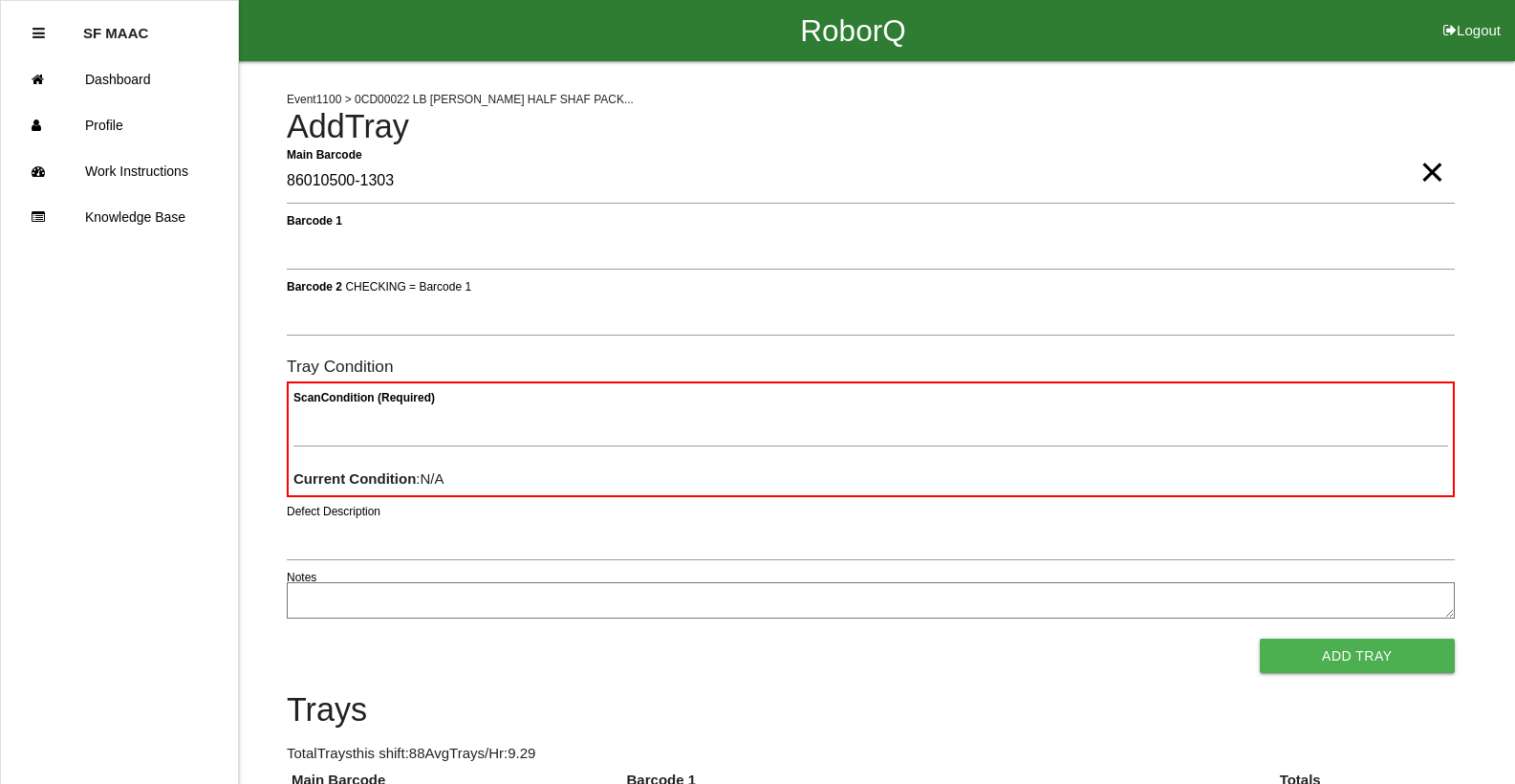
type Barcode "86010500-1303"
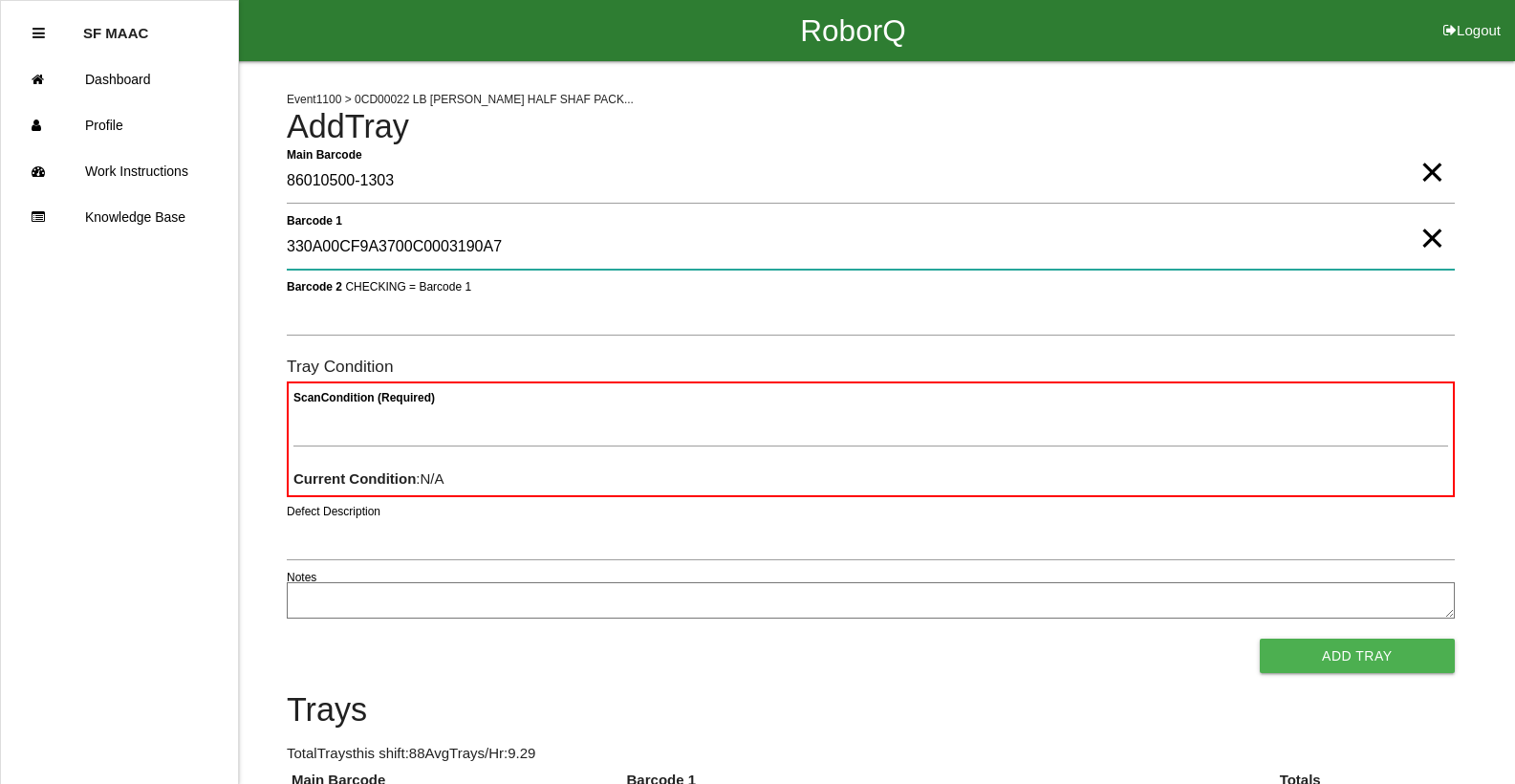
type 1 "330A00CF9A3700C0003190A7"
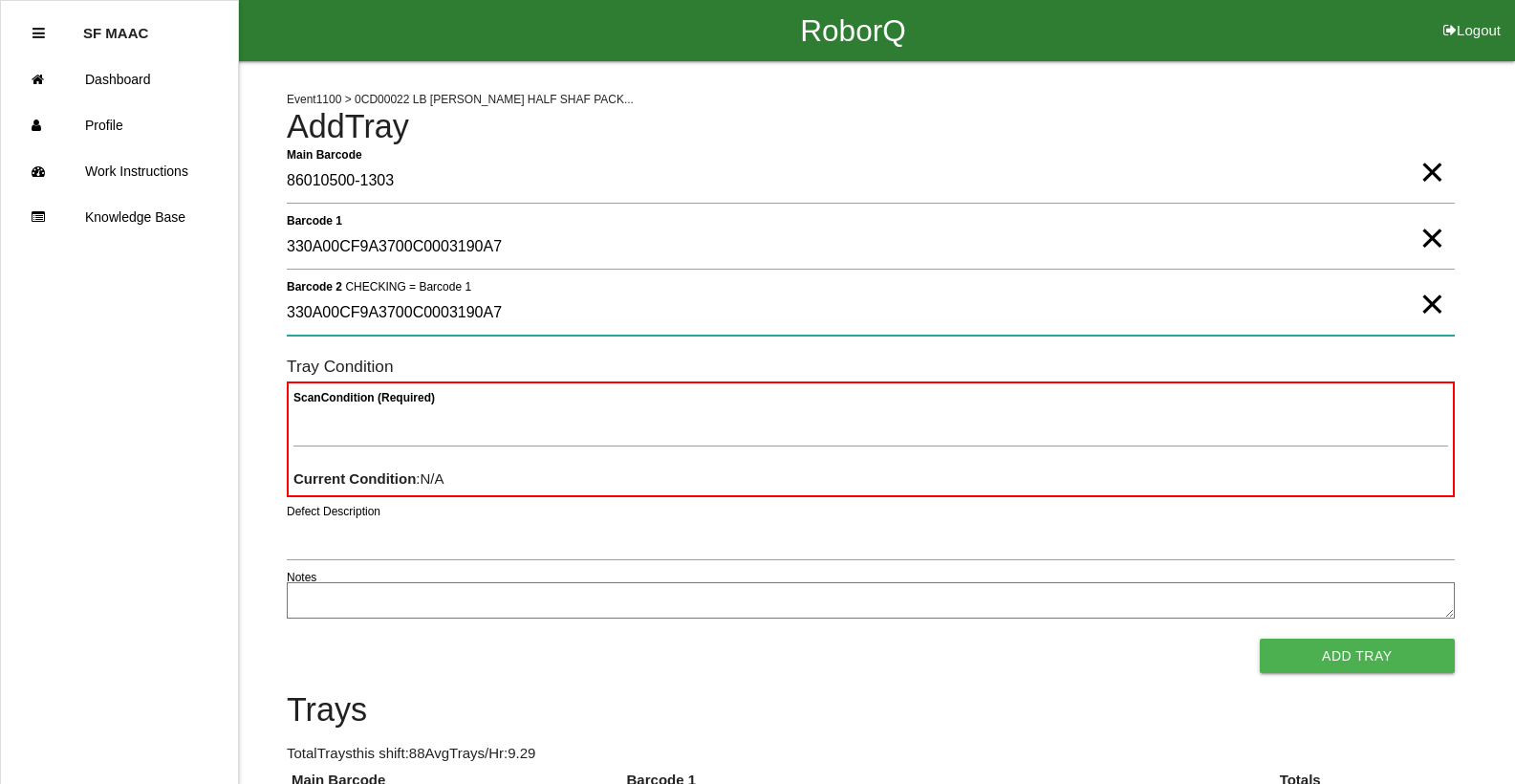
type 2 "330A00CF9A3700C0003190A7"
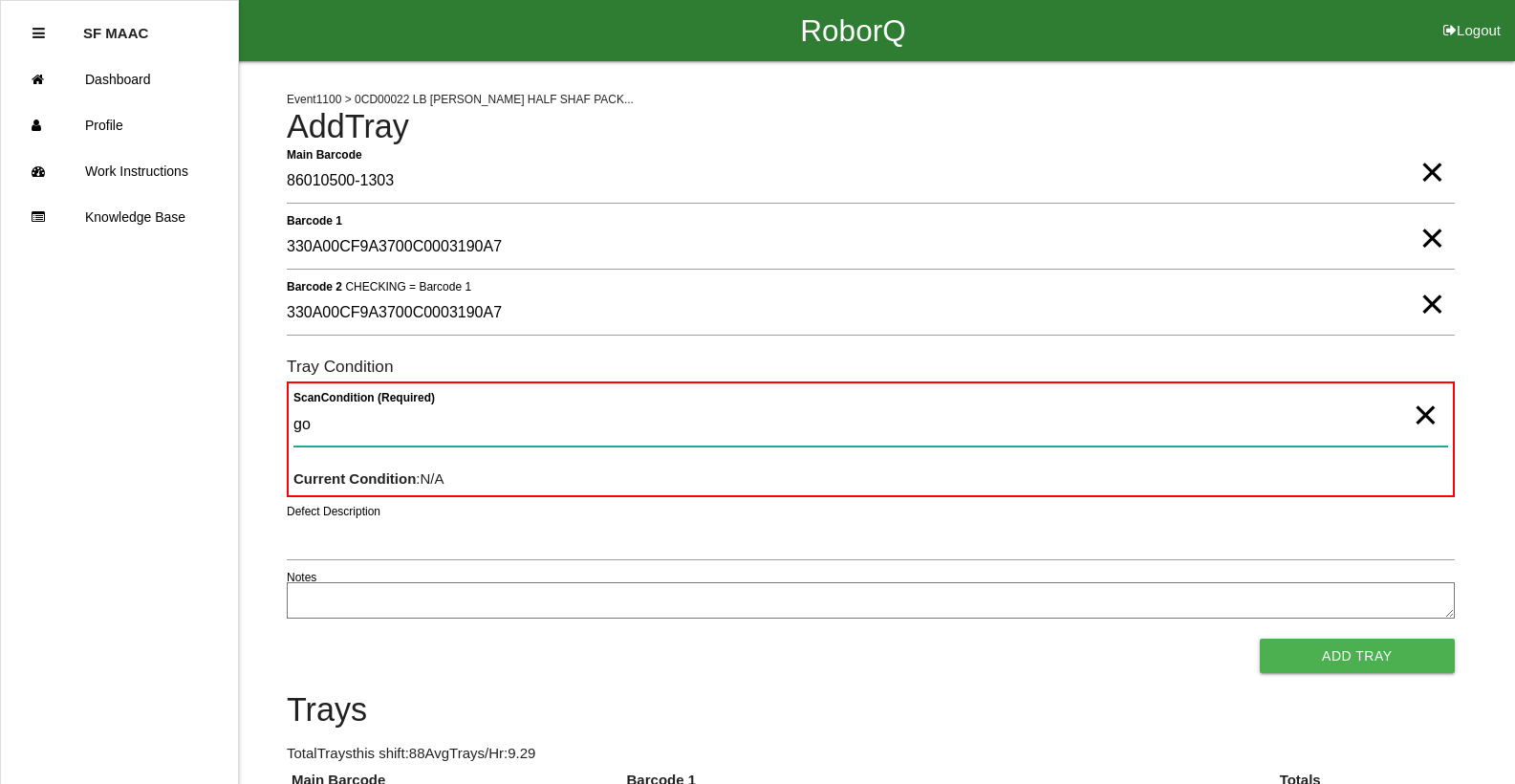
type Condition "goo"
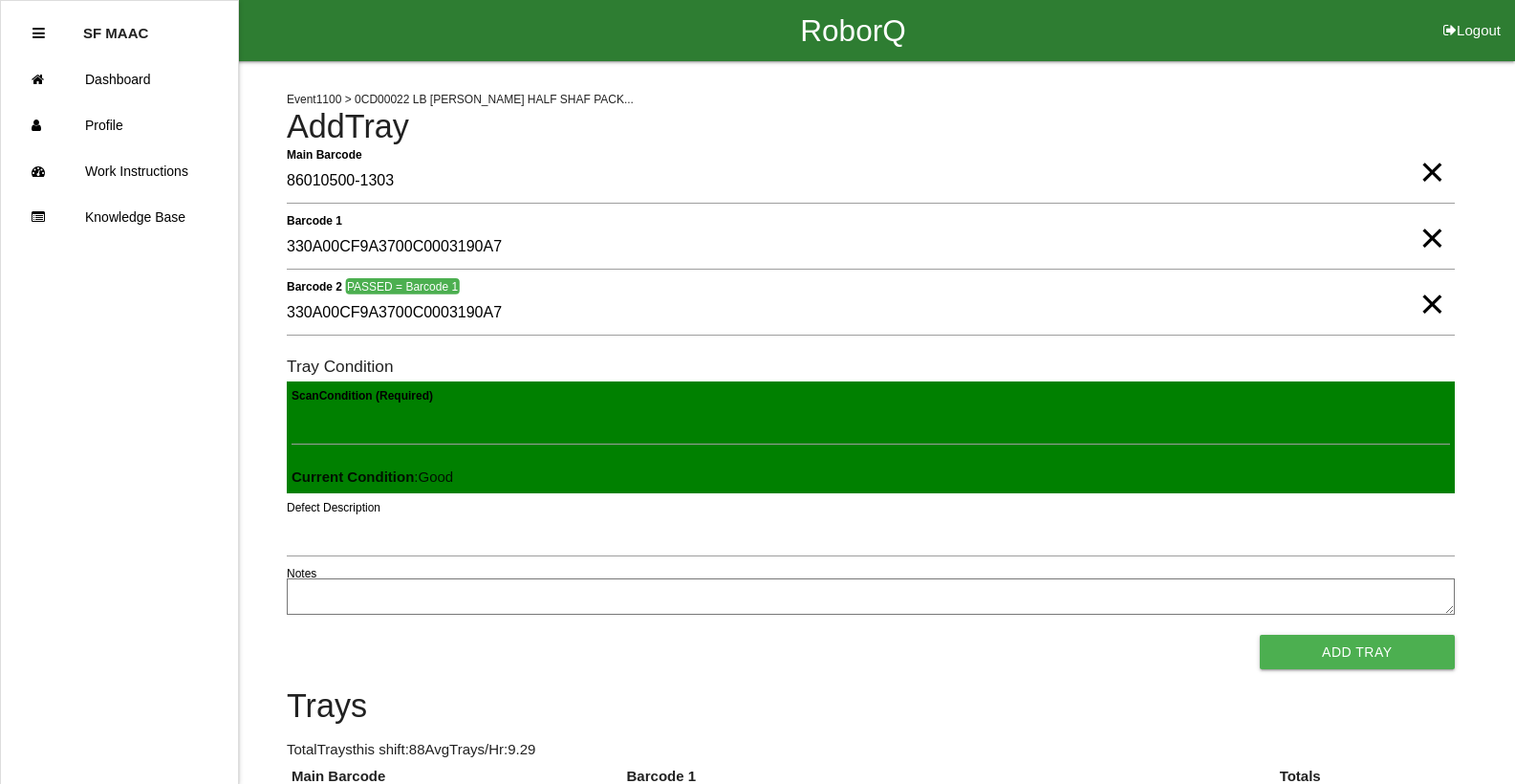
click at [1260, 635] on button "Add Tray" at bounding box center [1358, 652] width 195 height 34
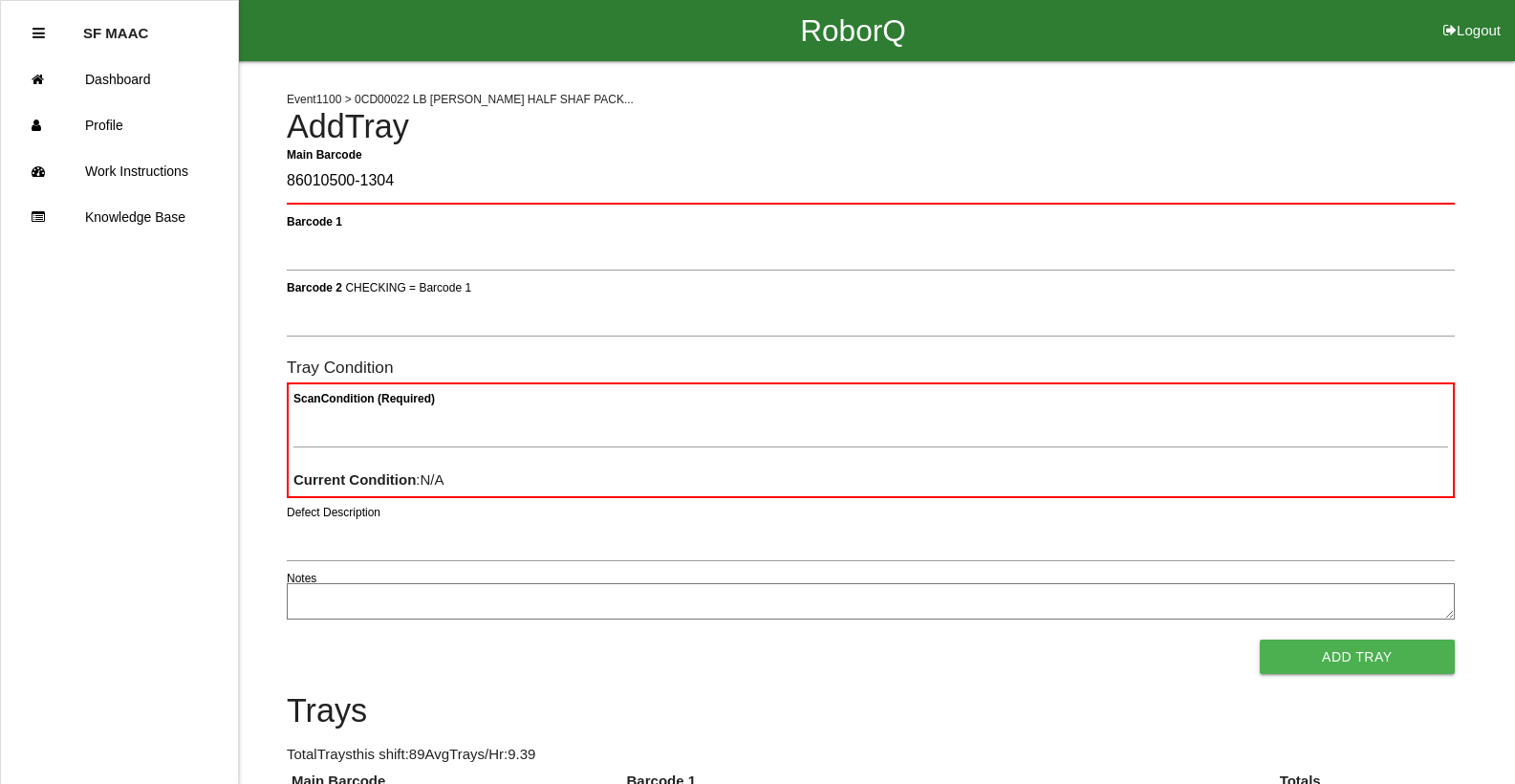
type Barcode "86010500-1304"
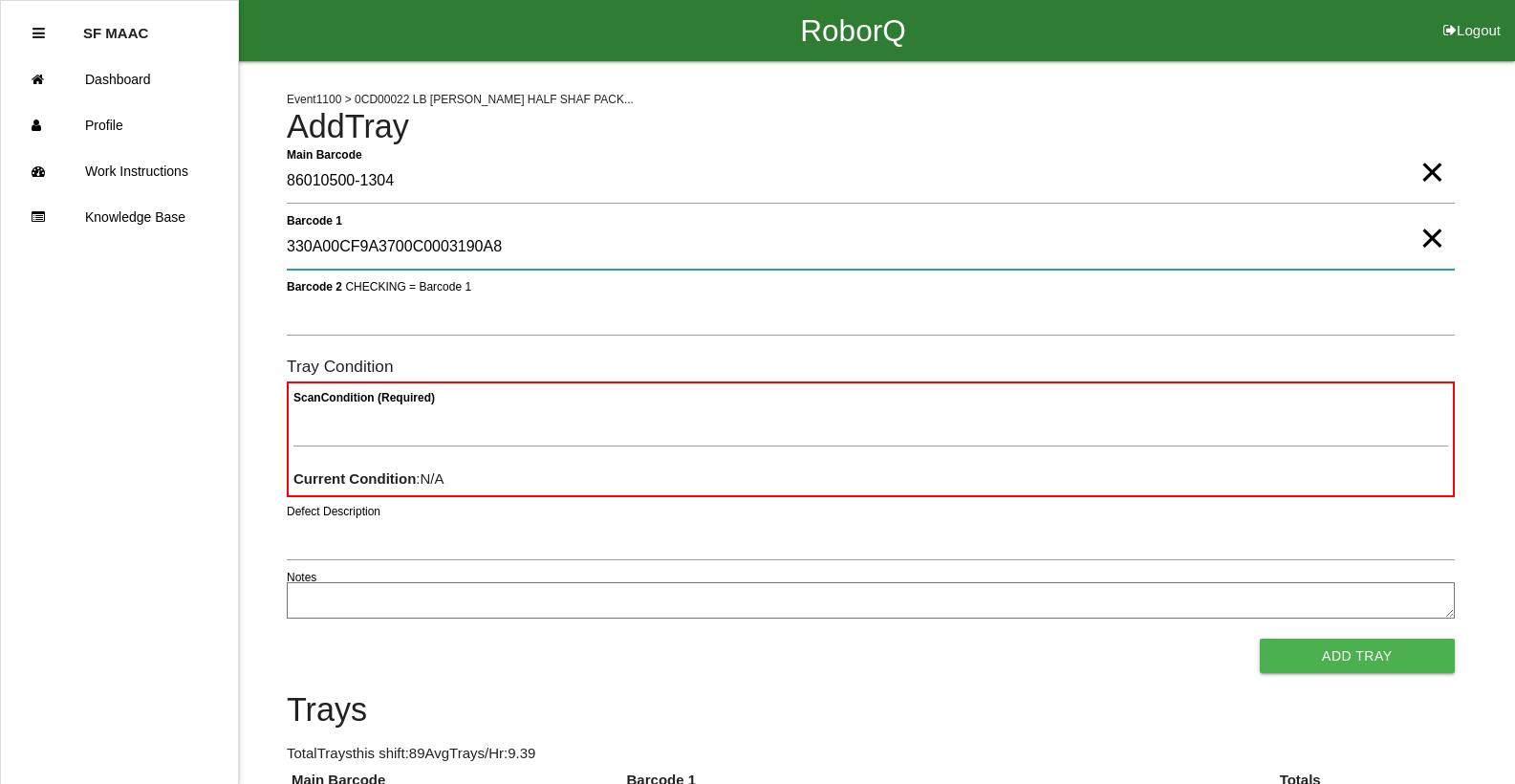
type 1 "330A00CF9A3700C0003190A8"
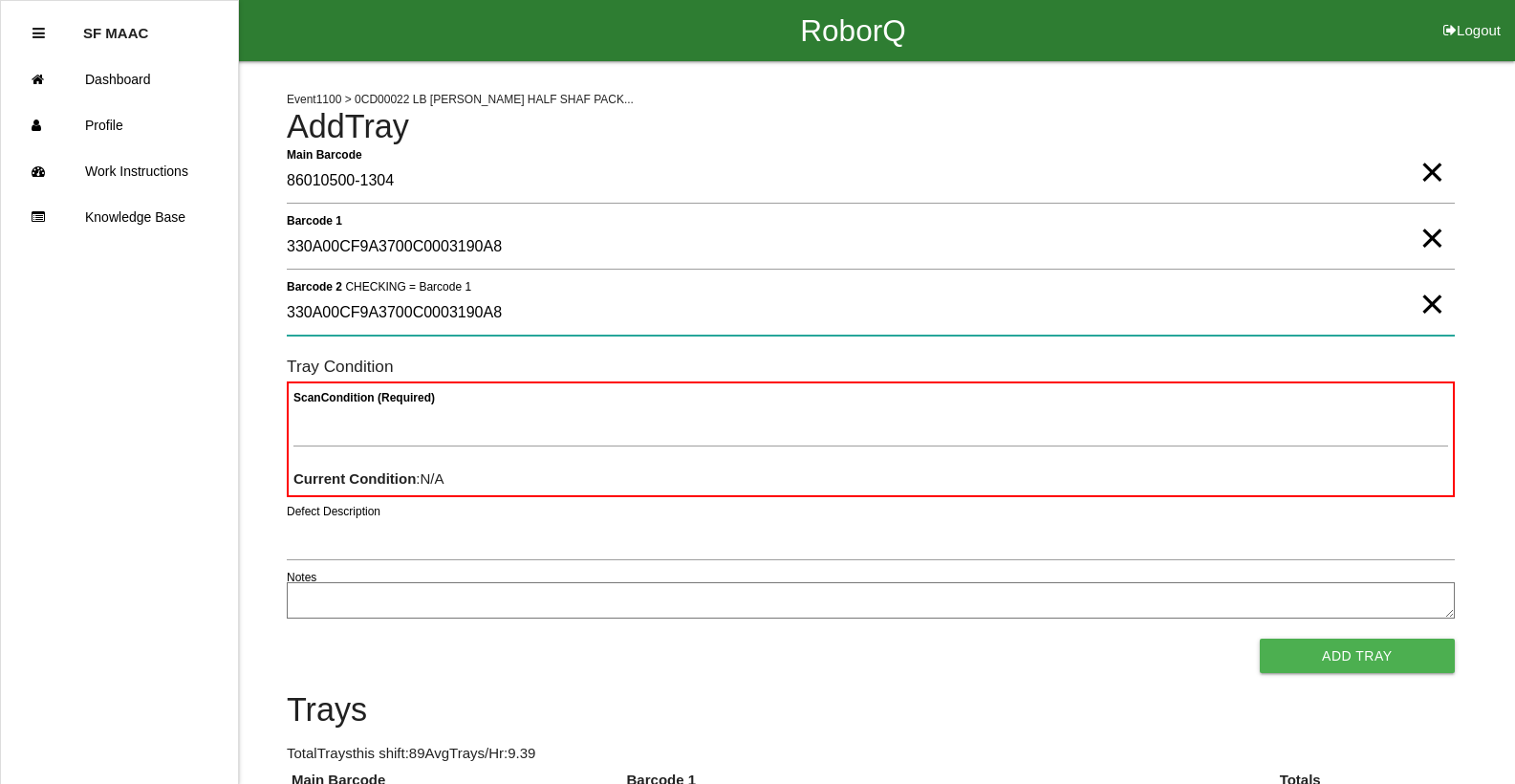
type 2 "330A00CF9A3700C0003190A8"
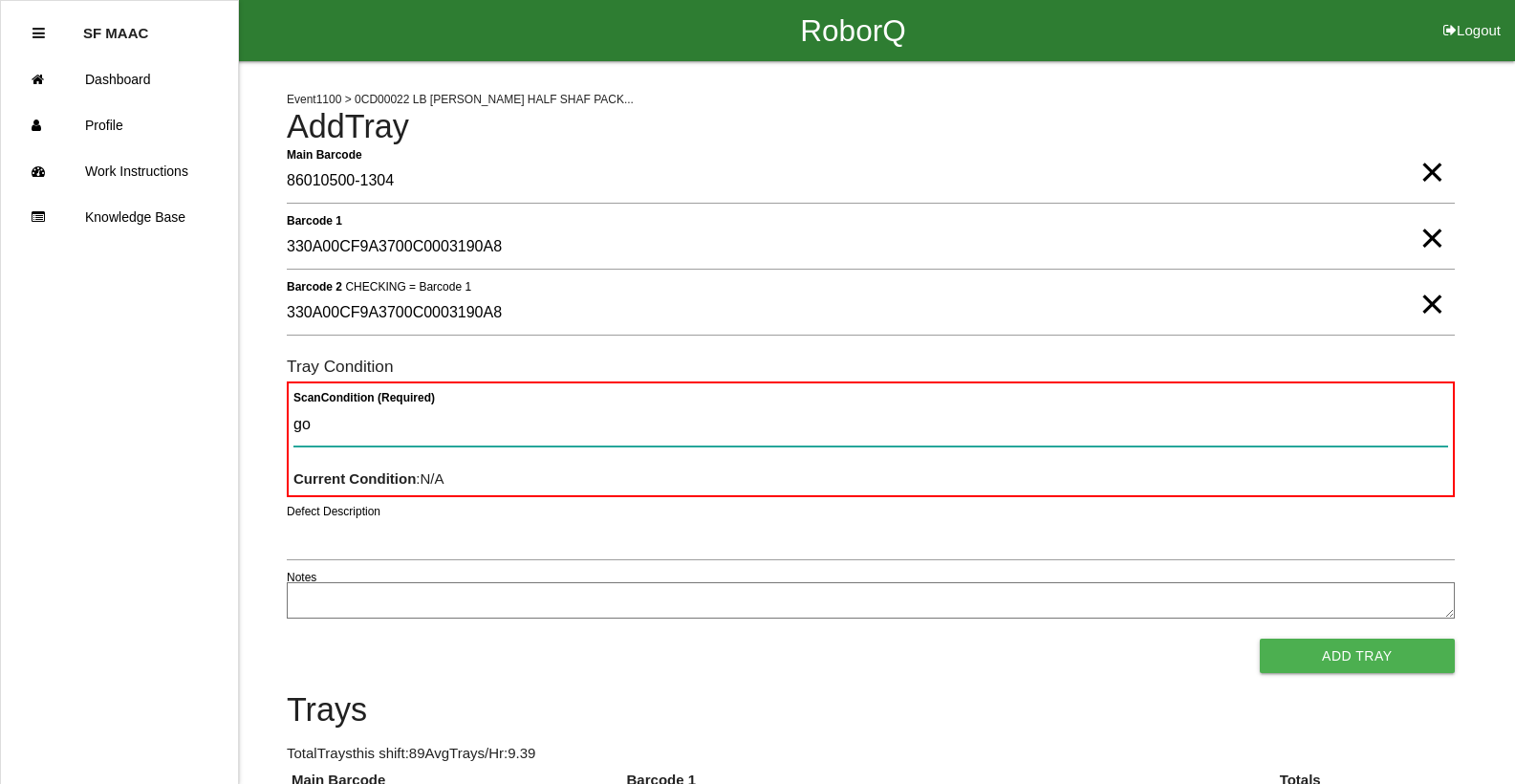
type Condition "goo"
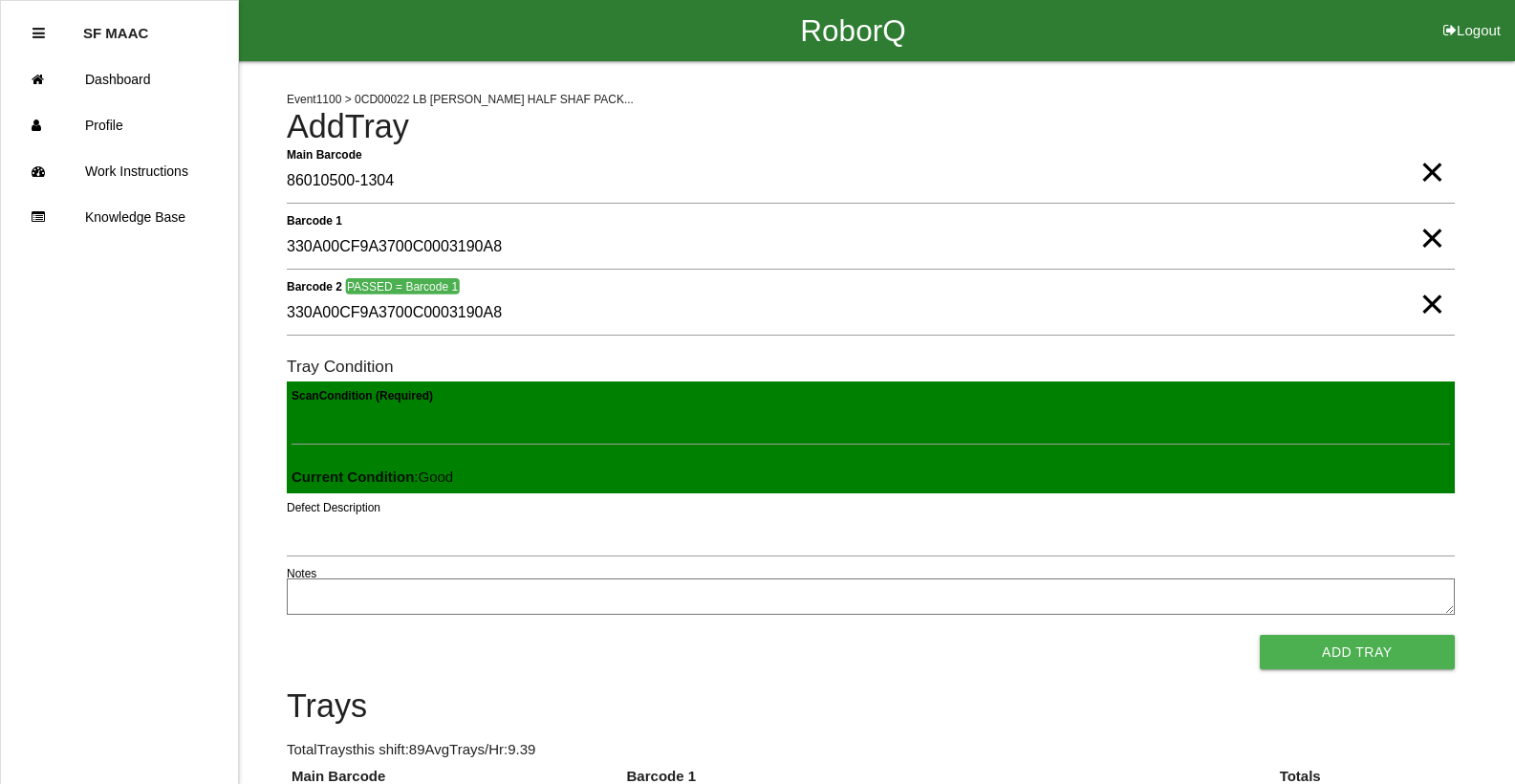
click at [1260, 635] on button "Add Tray" at bounding box center [1358, 652] width 195 height 34
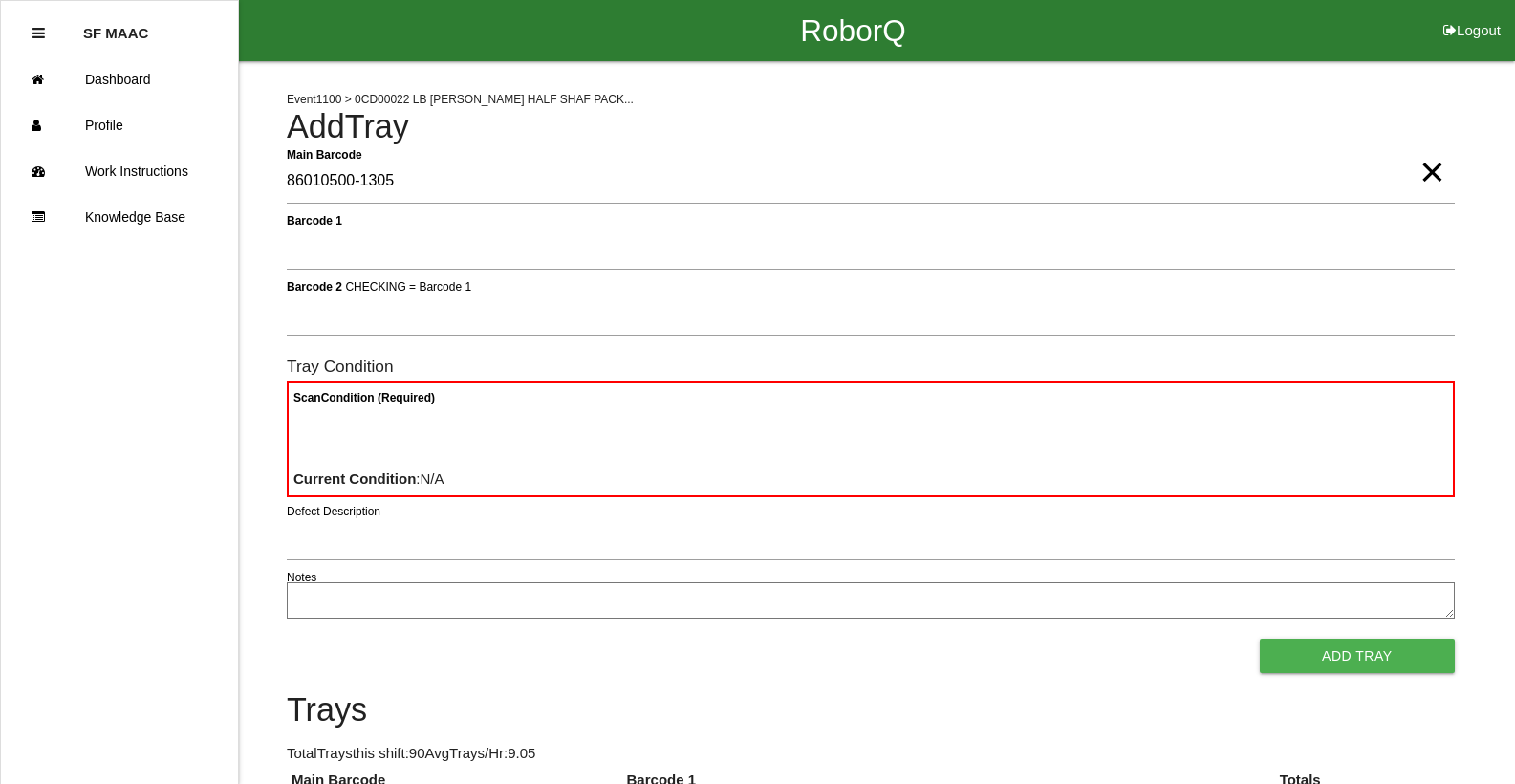
type Barcode "86010500-1305"
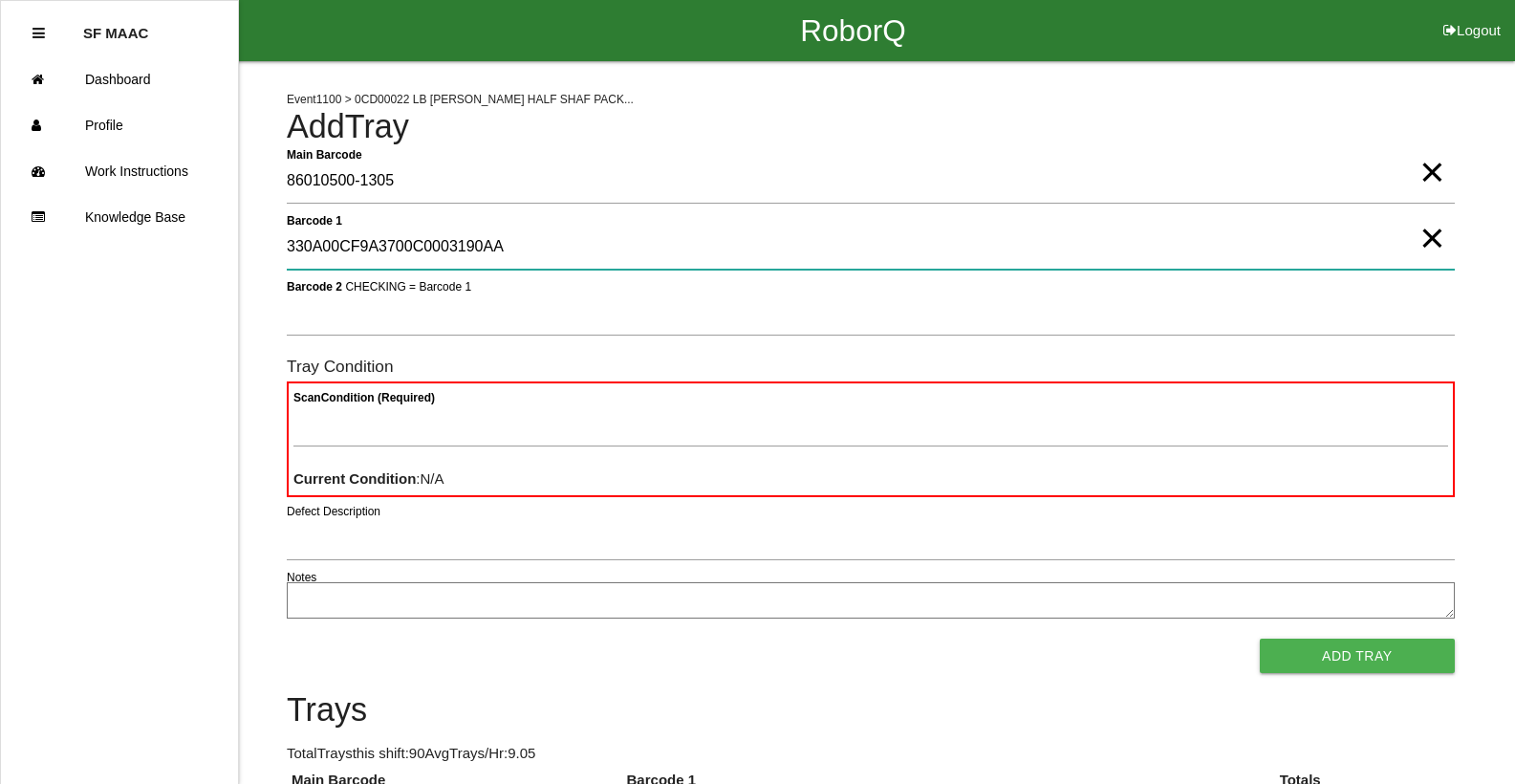
type 1 "330A00CF9A3700C0003190AA"
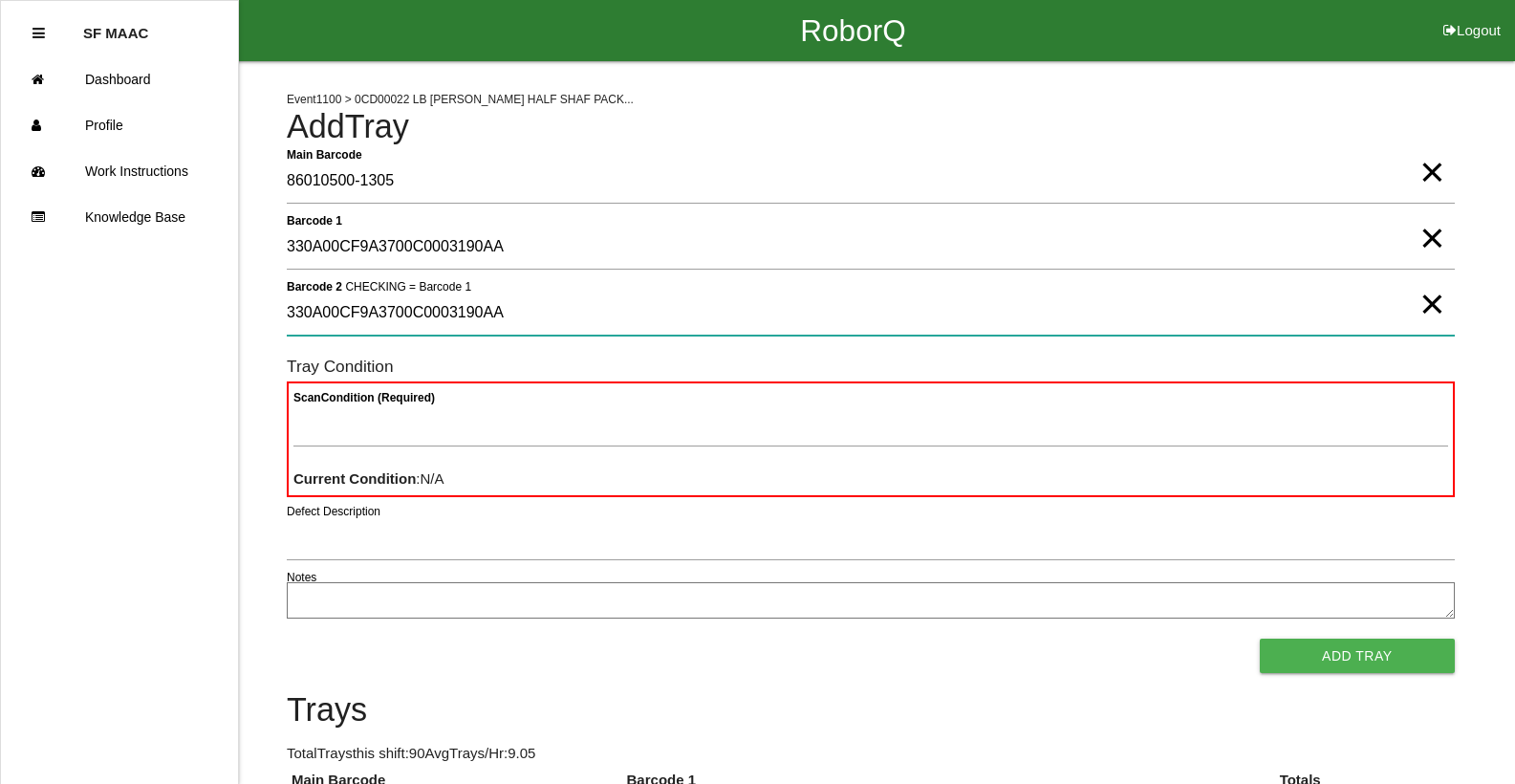
type 2 "330A00CF9A3700C0003190AA"
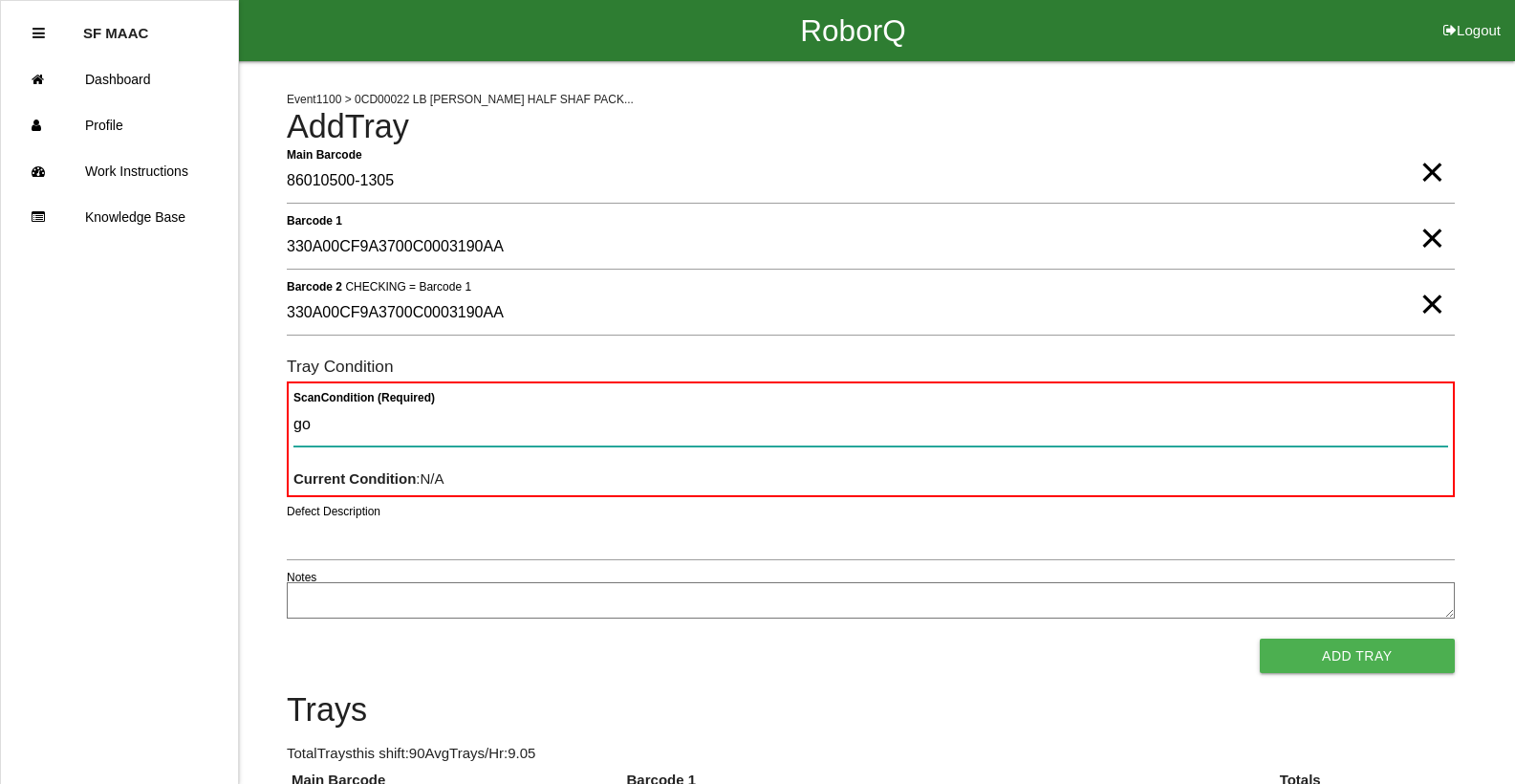
type Condition "goo"
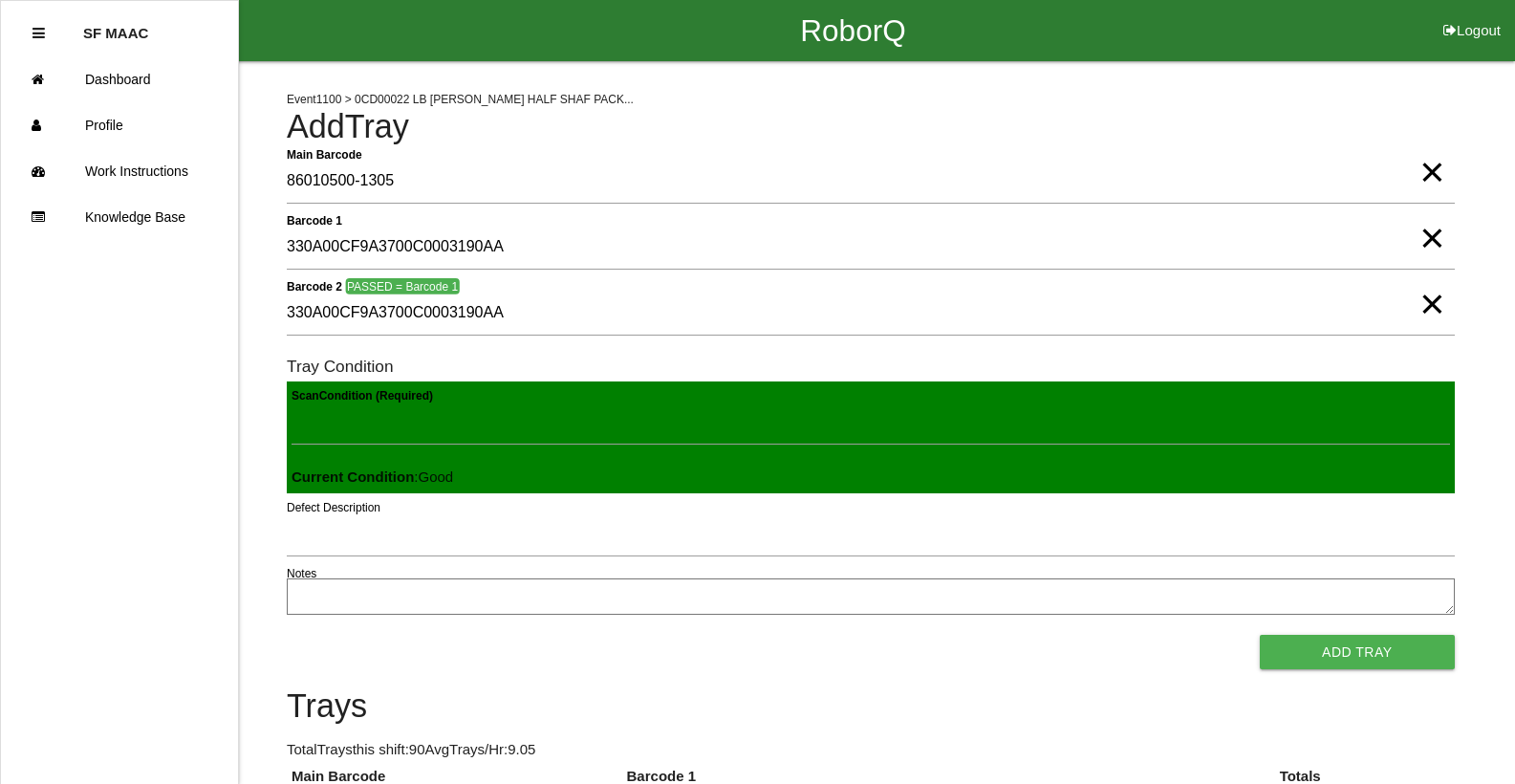
click at [1260, 635] on button "Add Tray" at bounding box center [1358, 652] width 195 height 34
